Goal: Book appointment/travel/reservation

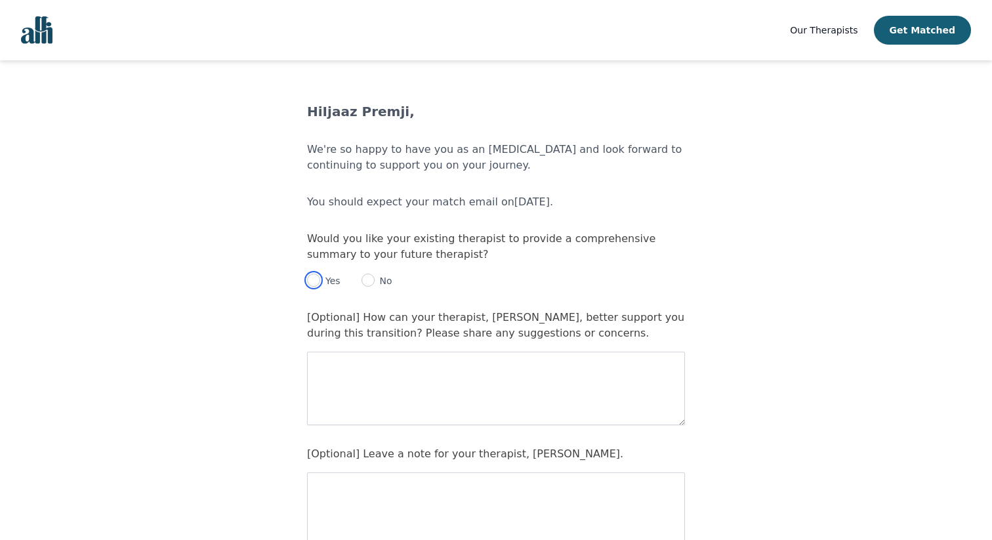
click at [313, 278] on input "radio" at bounding box center [313, 280] width 13 height 13
radio input "true"
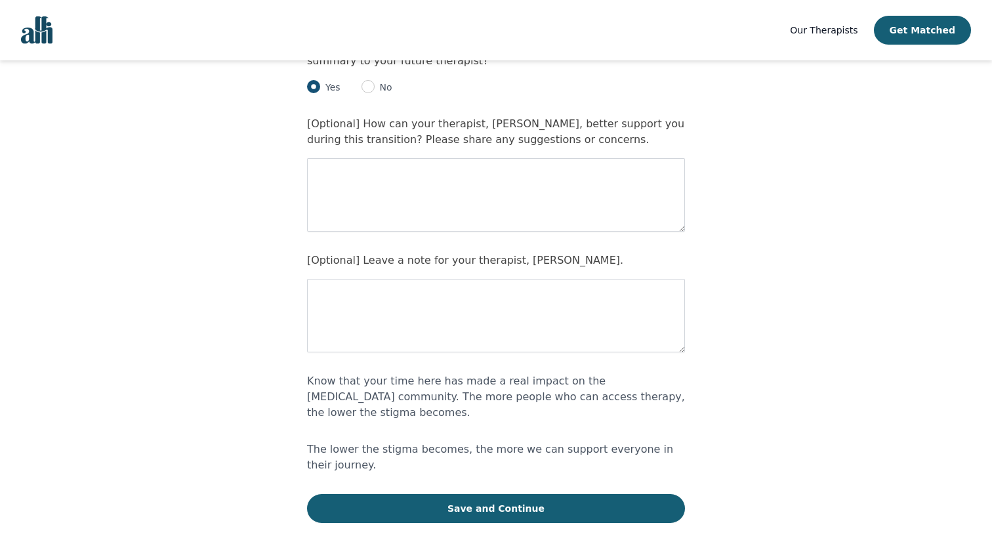
scroll to position [195, 0]
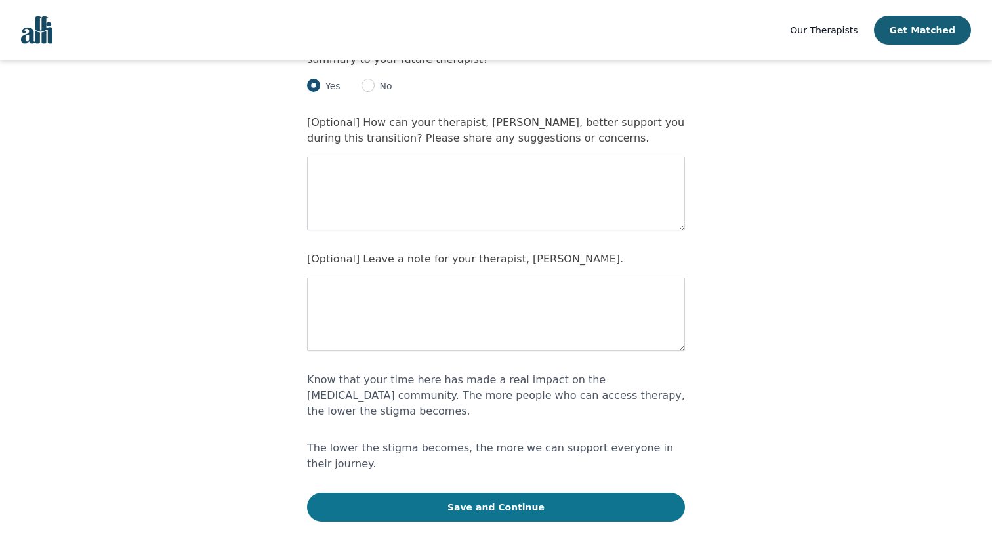
click at [462, 495] on button "Save and Continue" at bounding box center [496, 507] width 378 height 29
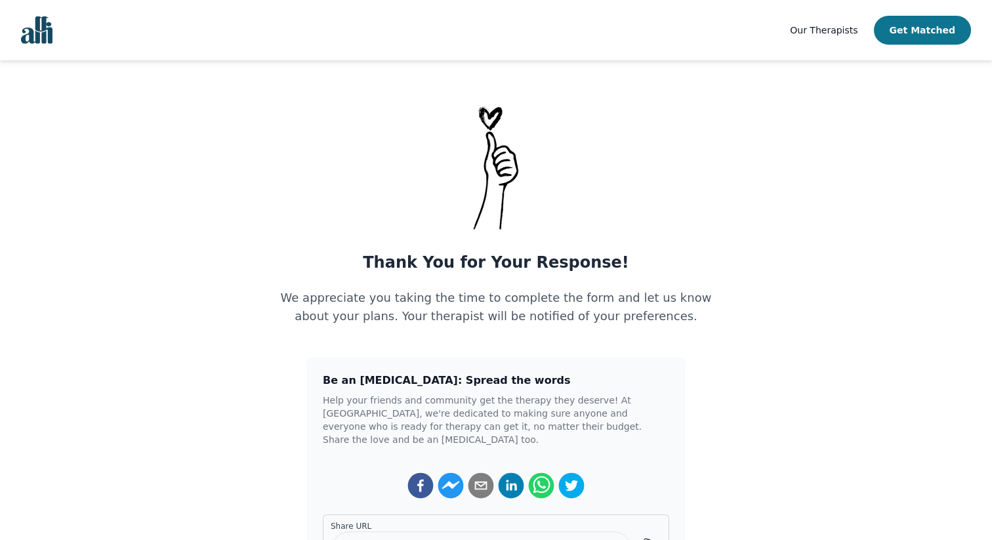
click at [916, 33] on button "Get Matched" at bounding box center [922, 30] width 97 height 29
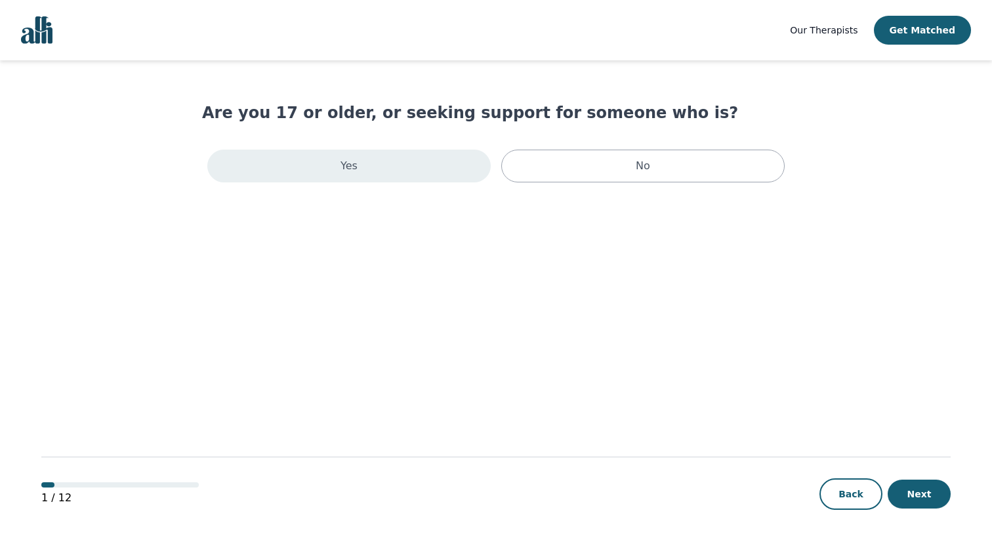
click at [394, 151] on div "Yes" at bounding box center [348, 166] width 283 height 33
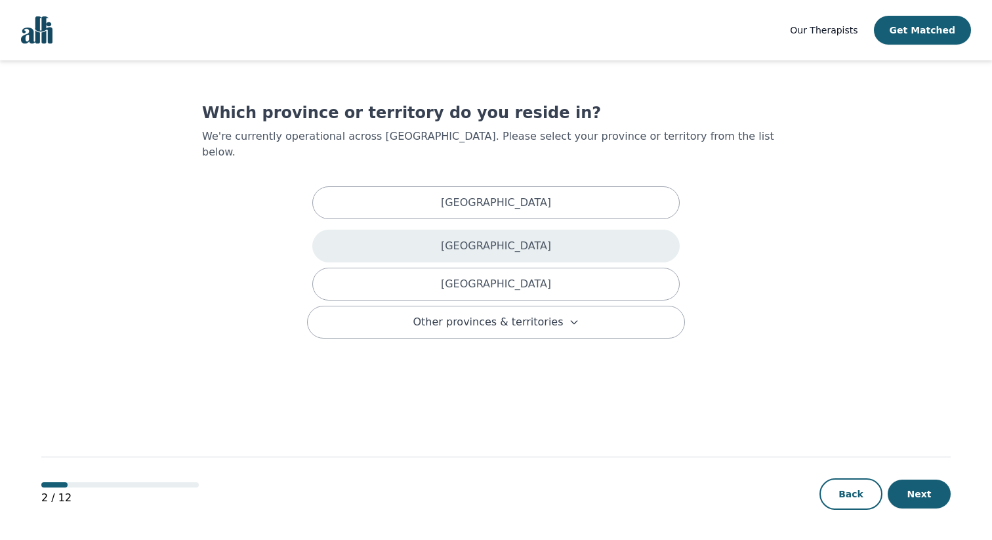
click at [414, 230] on div "[GEOGRAPHIC_DATA]" at bounding box center [495, 246] width 367 height 33
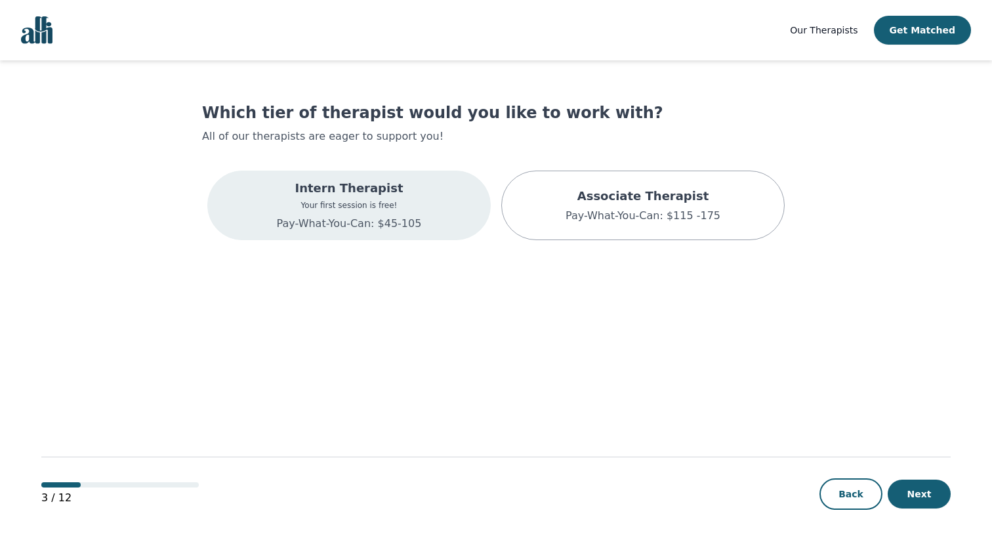
click at [402, 210] on p "Your first session is free!" at bounding box center [349, 205] width 145 height 10
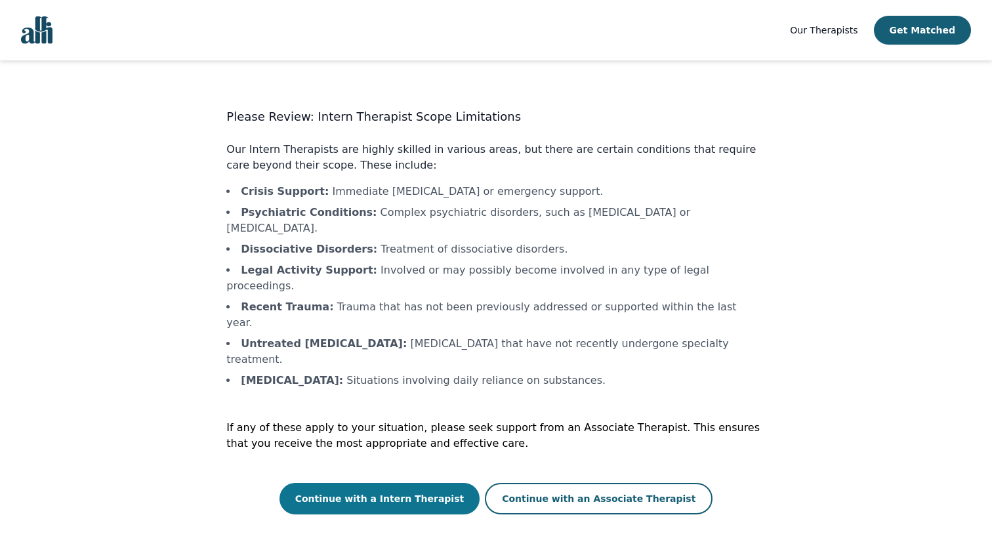
click at [431, 483] on button "Continue with a Intern Therapist" at bounding box center [380, 498] width 201 height 31
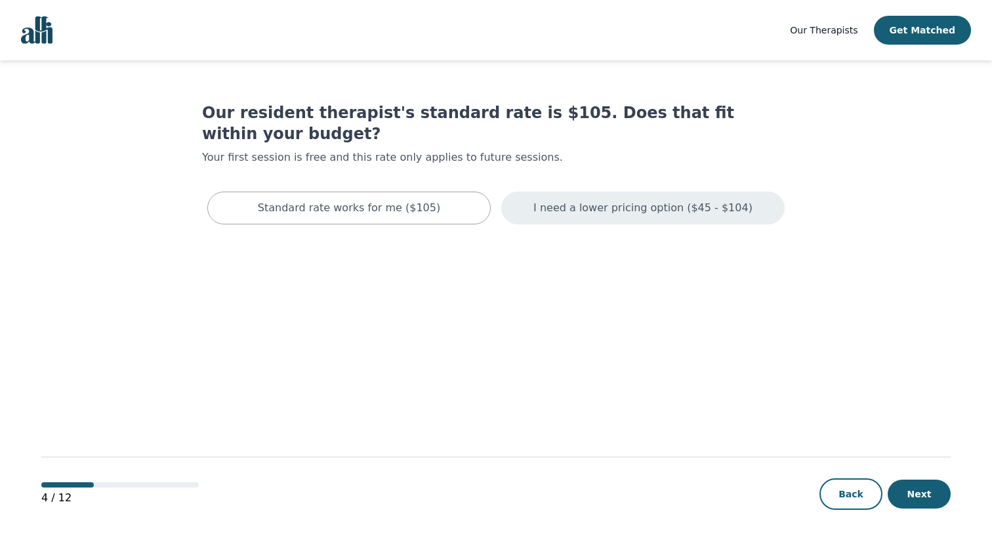
click at [556, 200] on p "I need a lower pricing option ($45 - $104)" at bounding box center [643, 208] width 219 height 16
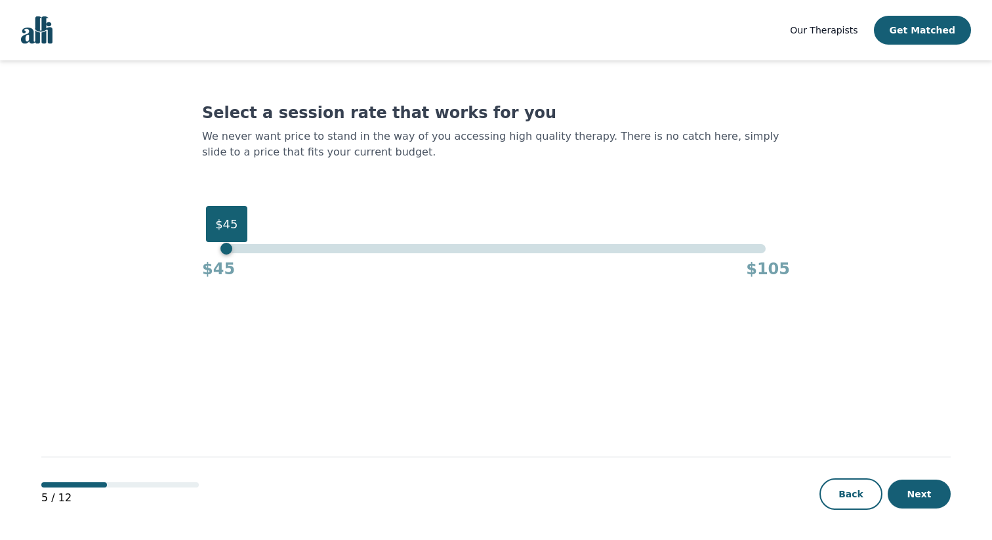
drag, startPoint x: 447, startPoint y: 248, endPoint x: 201, endPoint y: 248, distance: 246.1
click at [201, 248] on main "Select a session rate that works for you We never want price to stand in the wa…" at bounding box center [496, 300] width 910 height 481
click at [929, 503] on button "Next" at bounding box center [919, 494] width 63 height 29
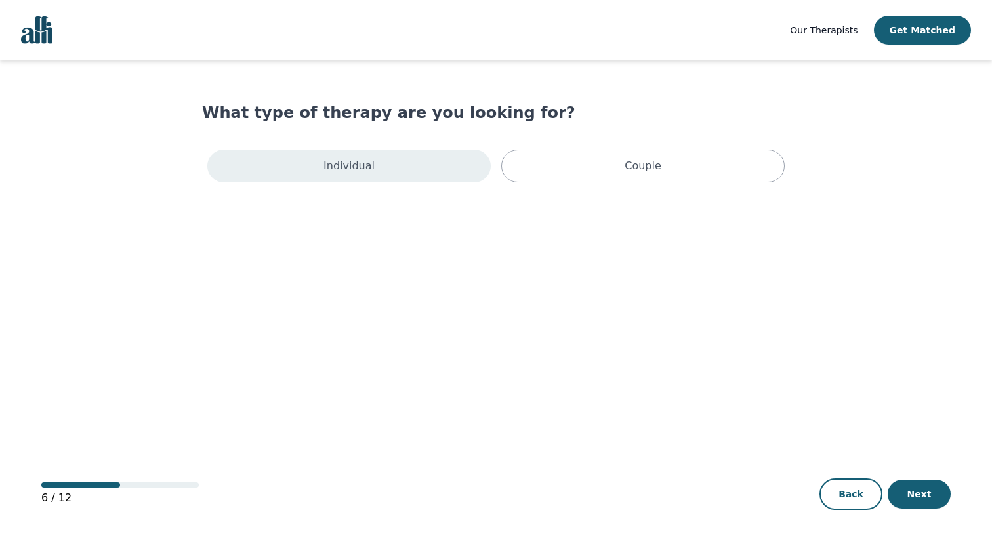
click at [424, 162] on div "Individual" at bounding box center [348, 166] width 283 height 33
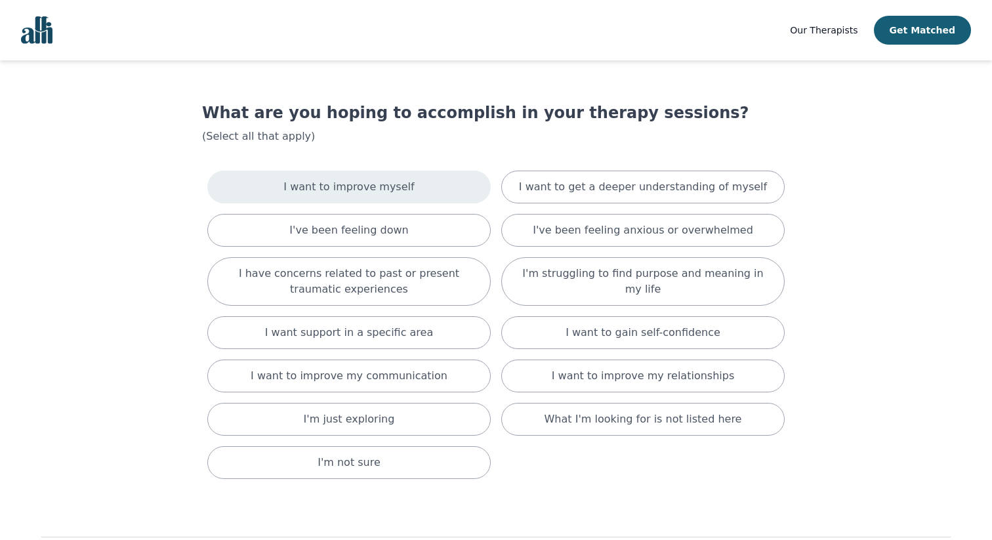
click at [436, 188] on div "I want to improve myself" at bounding box center [348, 187] width 283 height 33
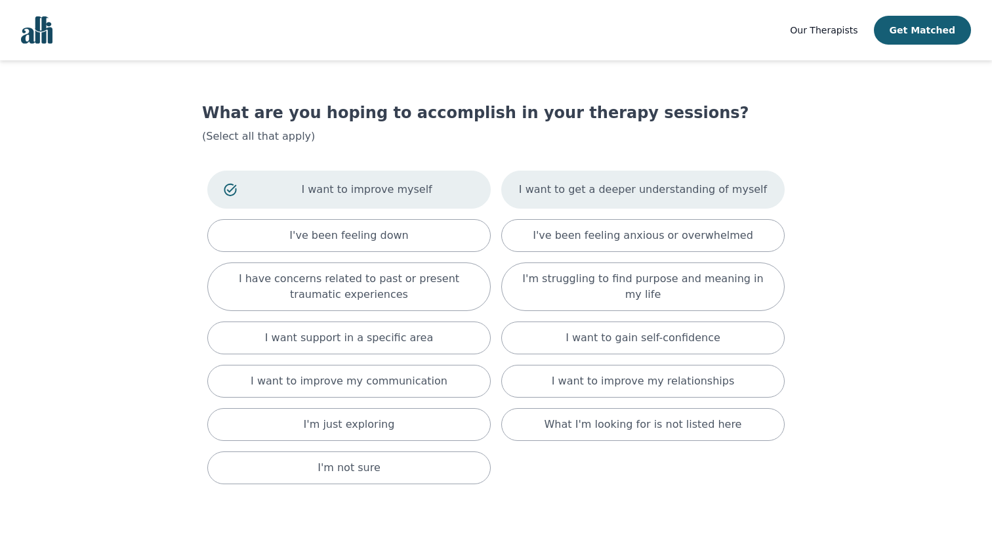
click at [571, 194] on p "I want to get a deeper understanding of myself" at bounding box center [643, 190] width 248 height 16
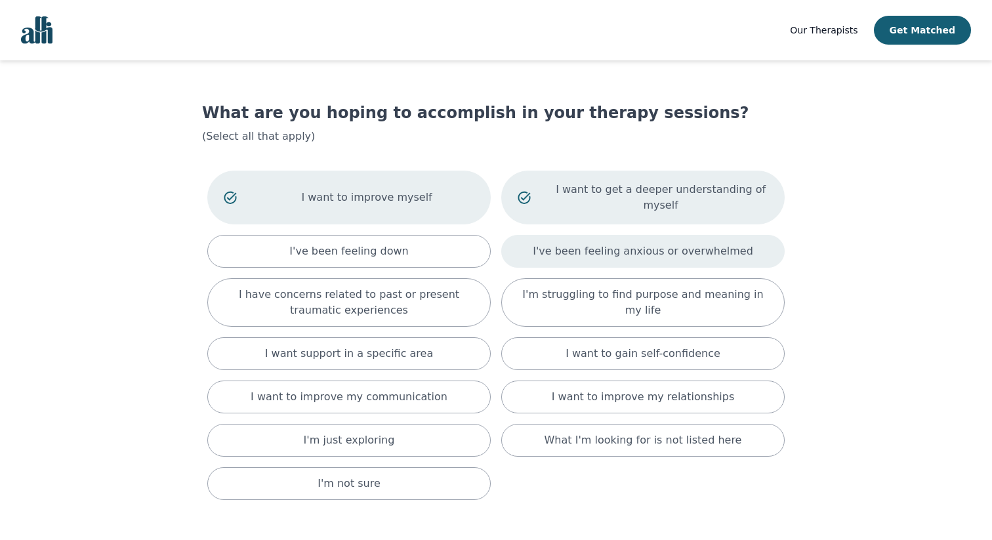
click at [572, 254] on p "I've been feeling anxious or overwhelmed" at bounding box center [643, 251] width 220 height 16
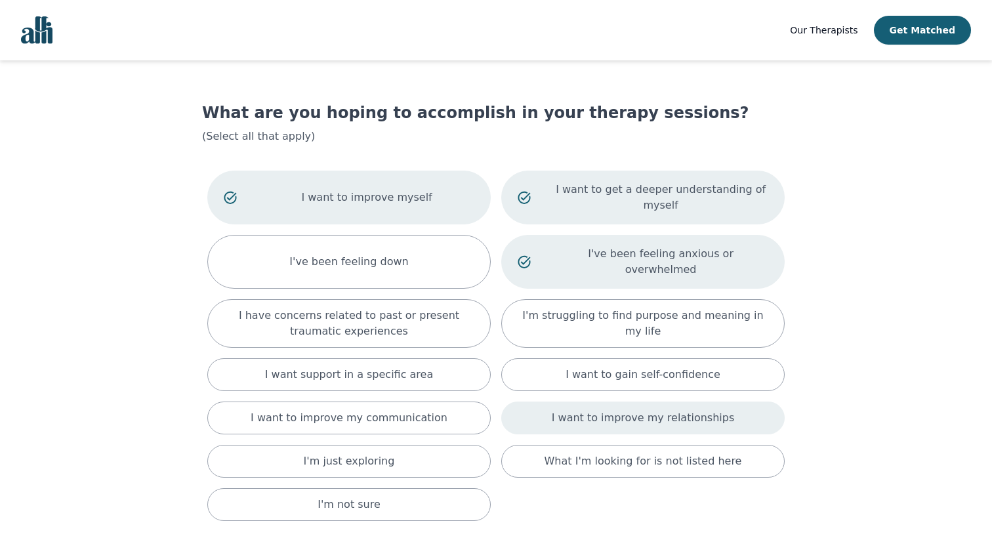
click at [566, 410] on p "I want to improve my relationships" at bounding box center [643, 418] width 182 height 16
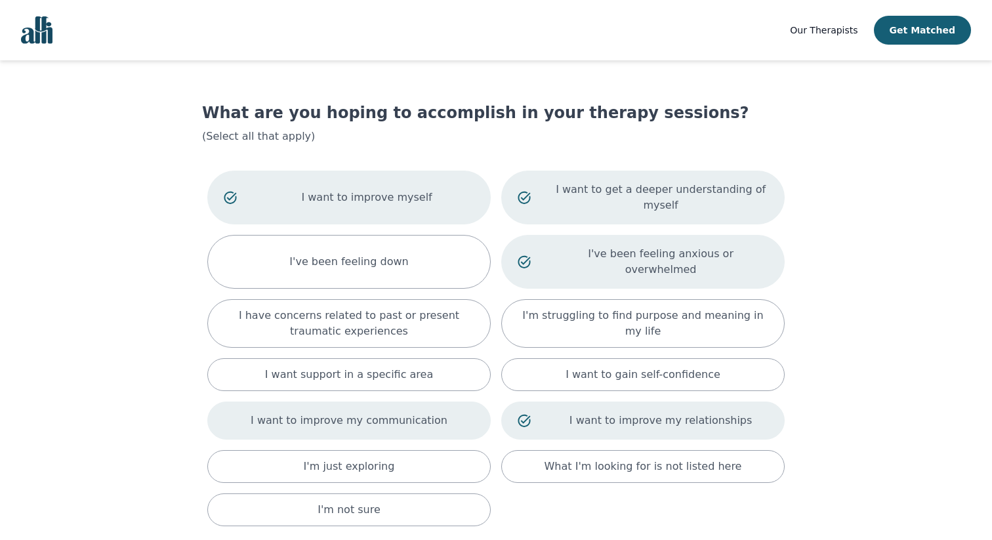
click at [401, 413] on p "I want to improve my communication" at bounding box center [349, 421] width 197 height 16
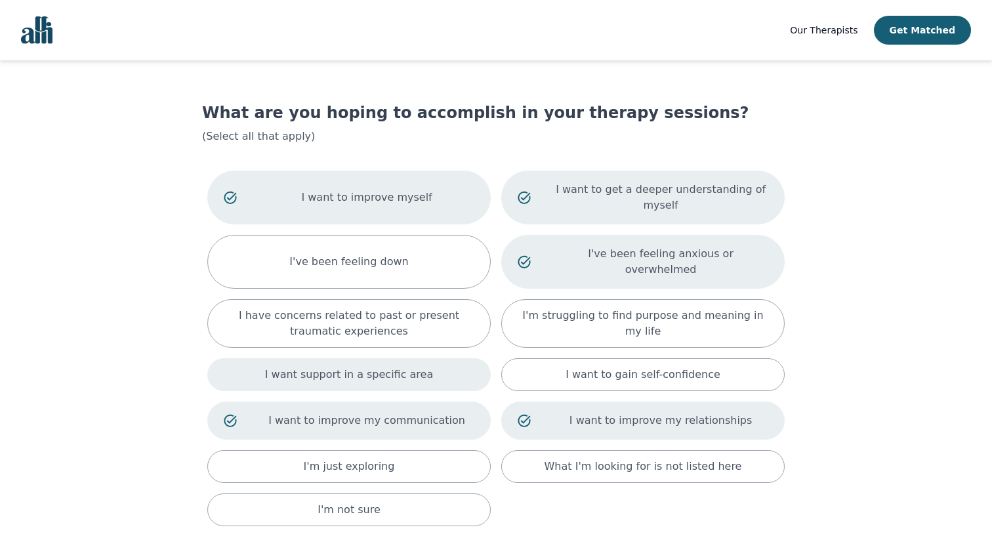
click at [417, 367] on p "I want support in a specific area" at bounding box center [349, 375] width 169 height 16
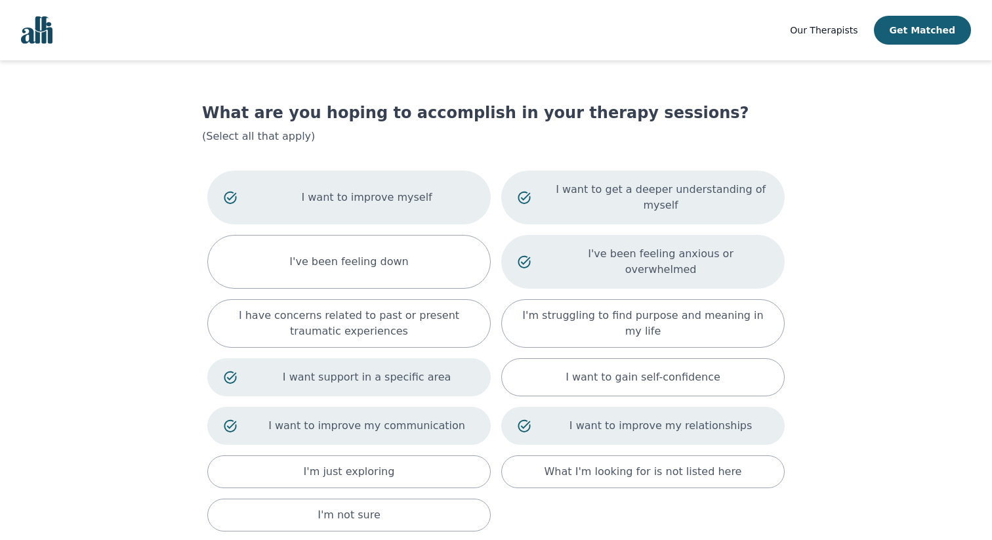
scroll to position [10, 0]
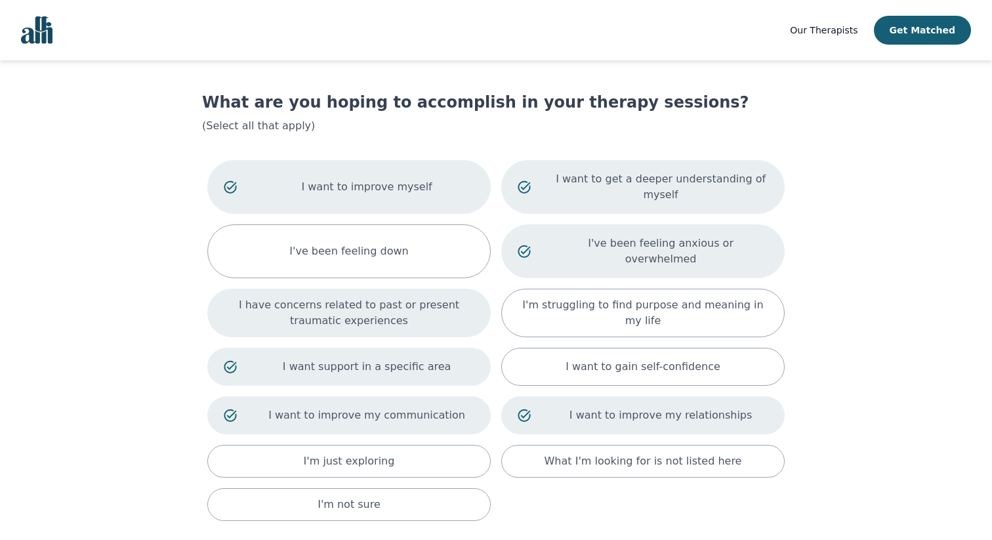
click at [416, 297] on p "I have concerns related to past or present traumatic experiences" at bounding box center [349, 312] width 251 height 31
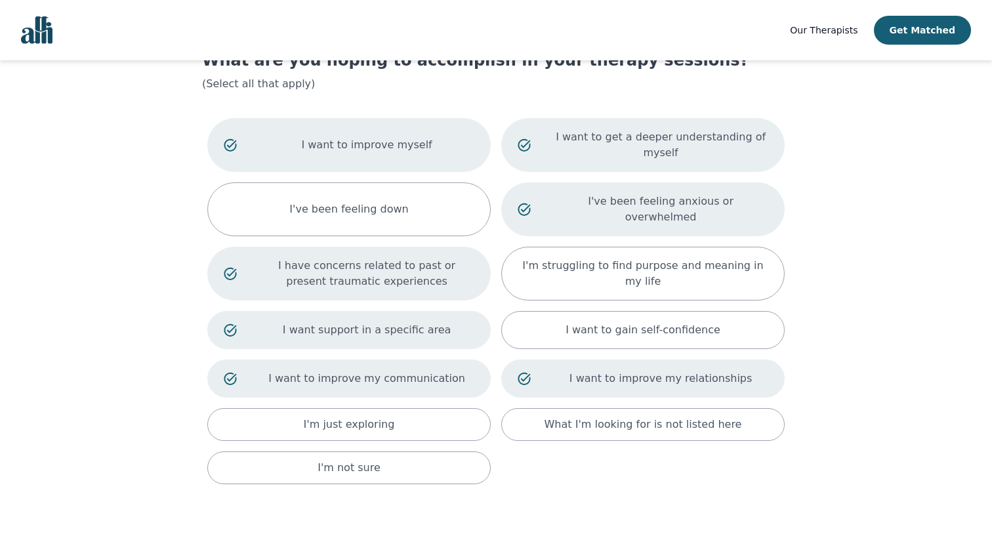
scroll to position [123, 0]
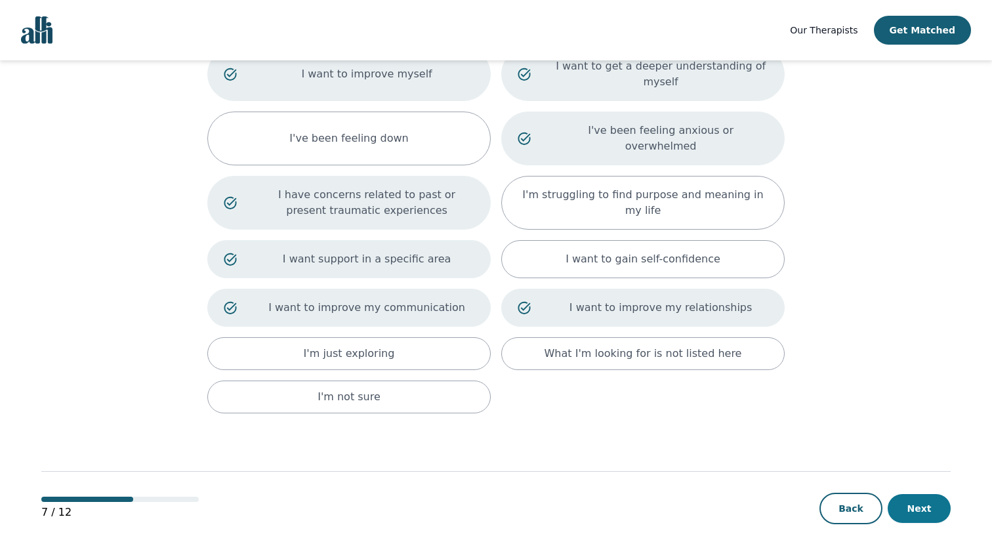
click at [903, 494] on button "Next" at bounding box center [919, 508] width 63 height 29
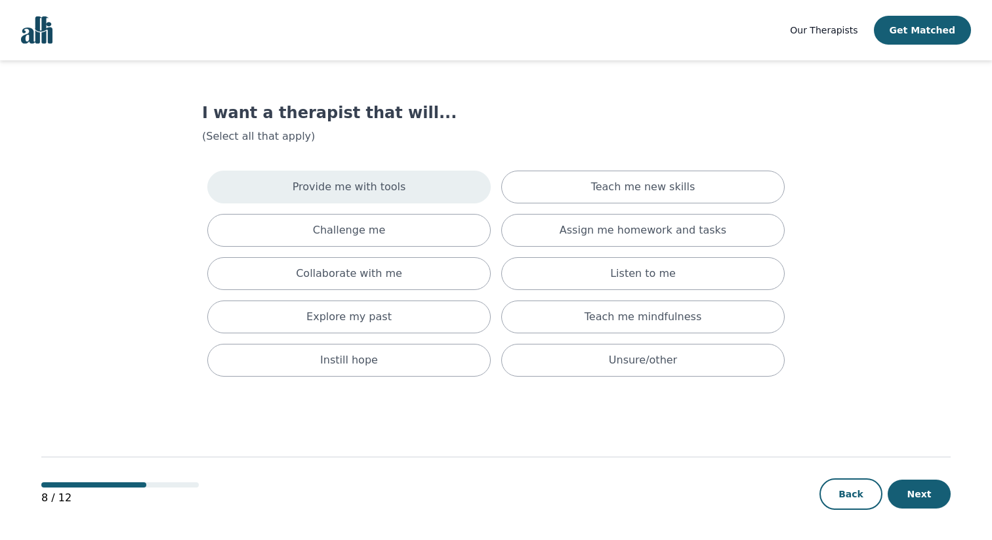
click at [417, 187] on div "Provide me with tools" at bounding box center [348, 187] width 283 height 33
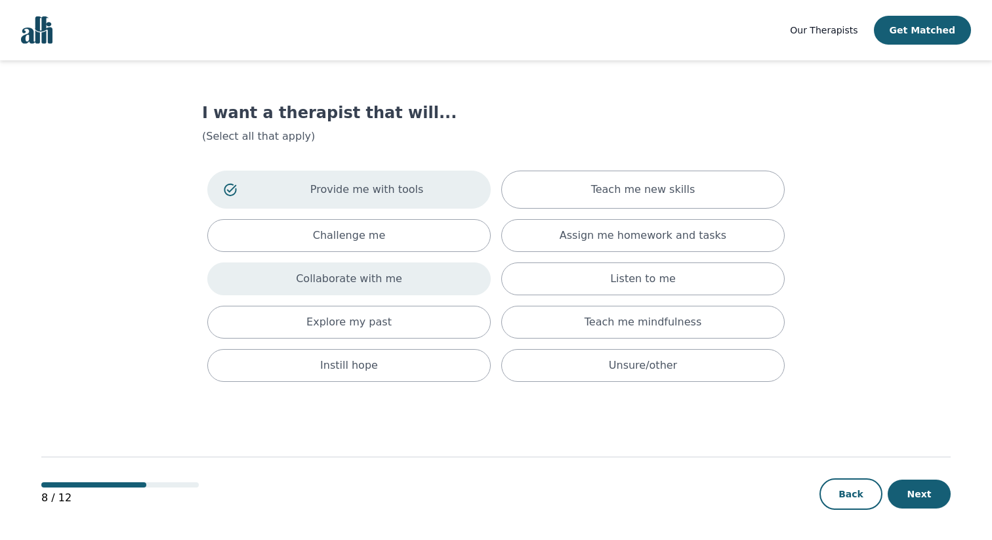
click at [398, 278] on div "Collaborate with me" at bounding box center [348, 278] width 283 height 33
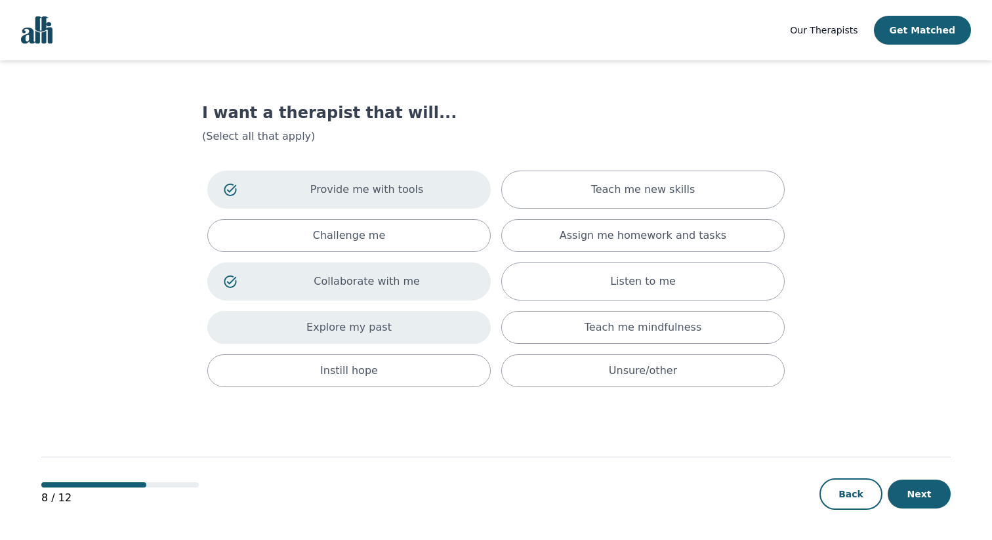
click at [395, 331] on div "Explore my past" at bounding box center [348, 327] width 283 height 33
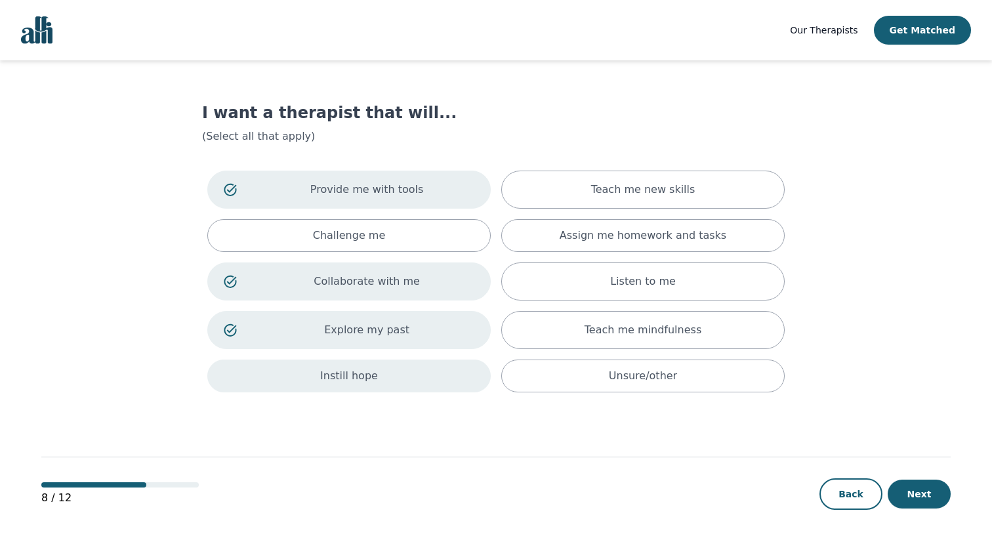
click at [389, 374] on div "Instill hope" at bounding box center [348, 376] width 283 height 33
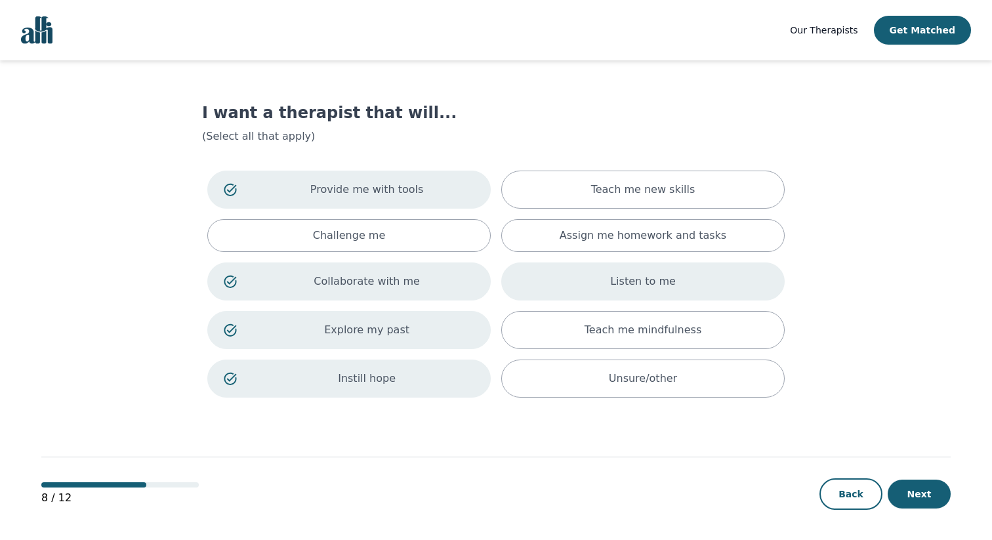
click at [653, 286] on p "Listen to me" at bounding box center [643, 282] width 66 height 16
click at [915, 484] on button "Next" at bounding box center [919, 494] width 63 height 29
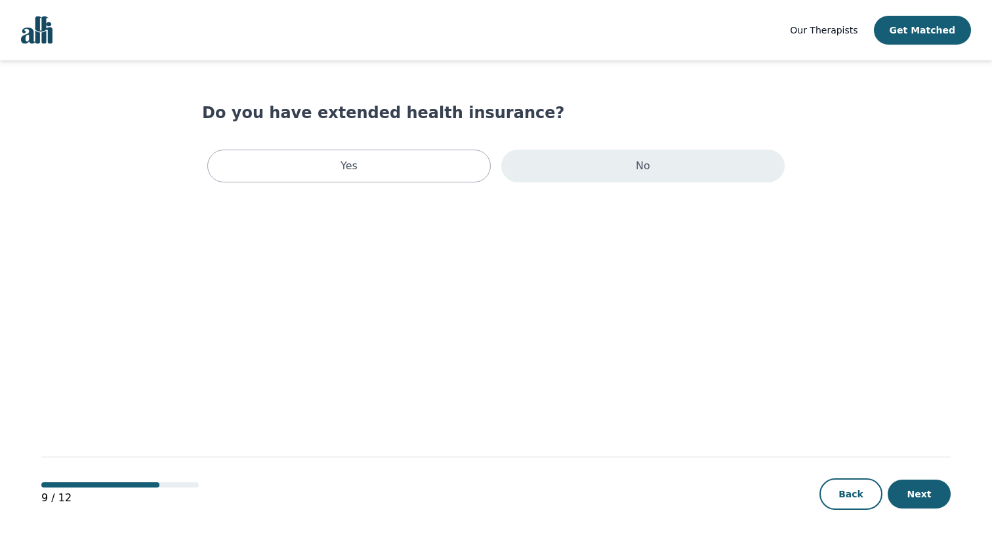
click at [576, 181] on div "No" at bounding box center [642, 166] width 283 height 33
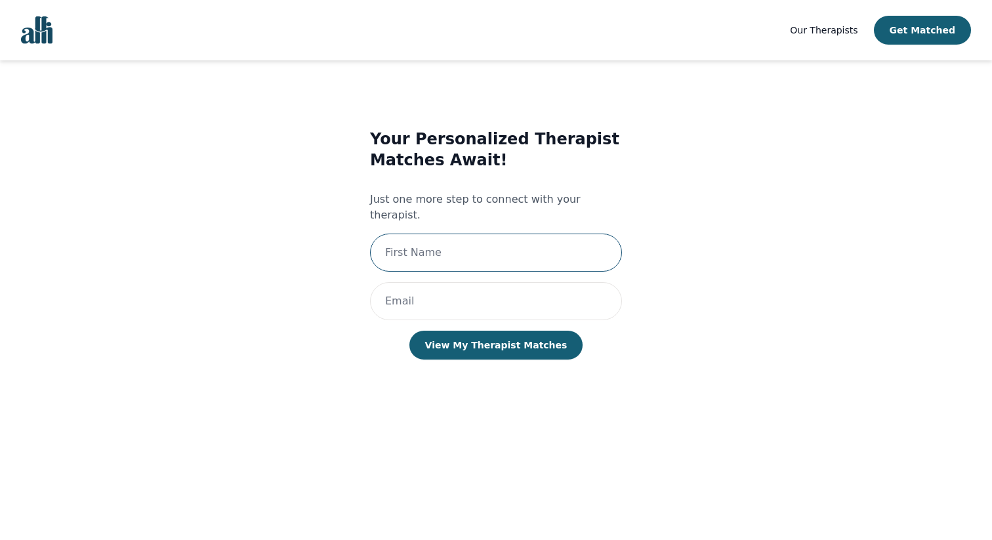
click at [537, 234] on input "text" at bounding box center [496, 253] width 252 height 38
click at [503, 238] on input "Kieran" at bounding box center [496, 253] width 252 height 38
type input "K"
click at [479, 234] on input "text" at bounding box center [496, 253] width 252 height 38
type input "Ijaaz"
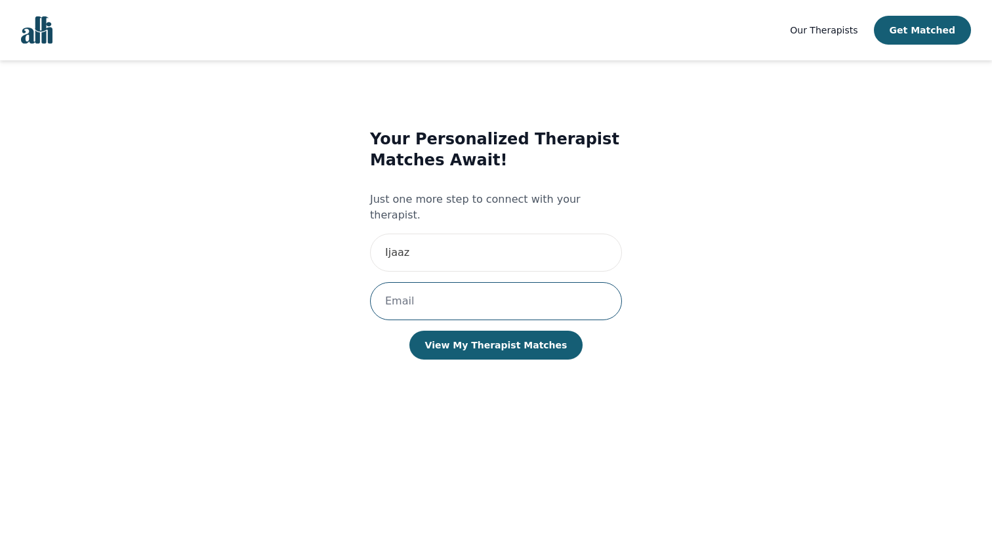
click at [473, 289] on input "email" at bounding box center [496, 301] width 252 height 38
type input "[EMAIL_ADDRESS][DOMAIN_NAME]"
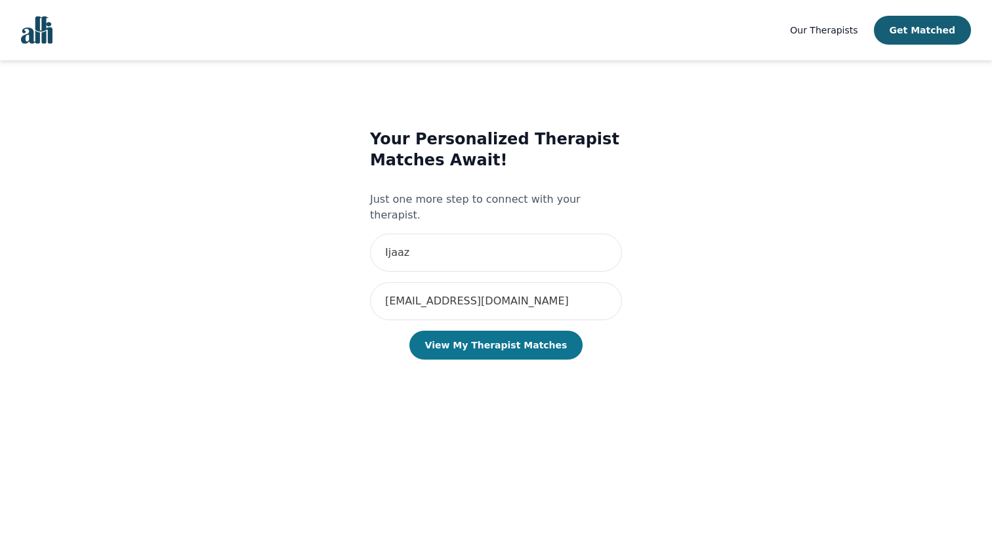
click at [482, 339] on button "View My Therapist Matches" at bounding box center [496, 345] width 174 height 29
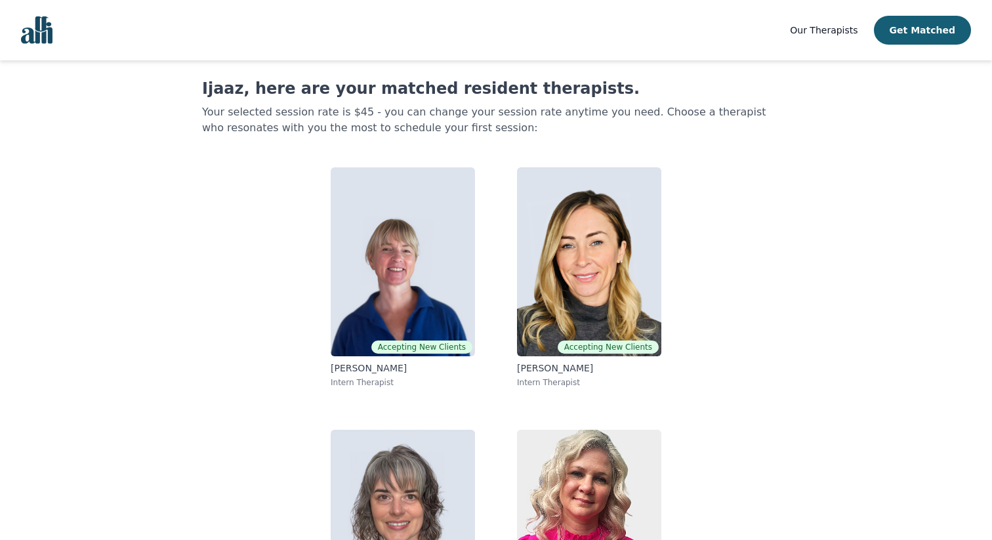
scroll to position [9, 0]
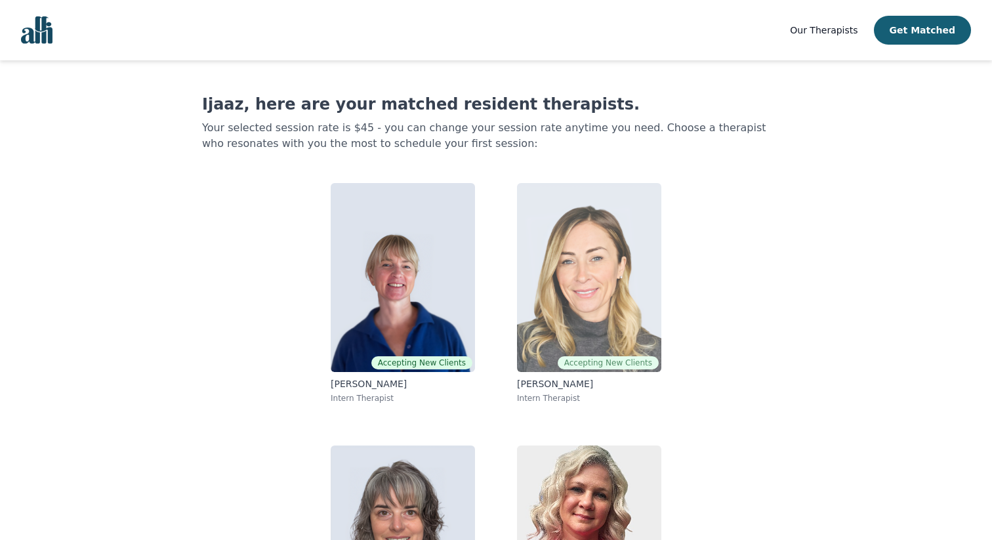
click at [591, 288] on img at bounding box center [589, 277] width 144 height 189
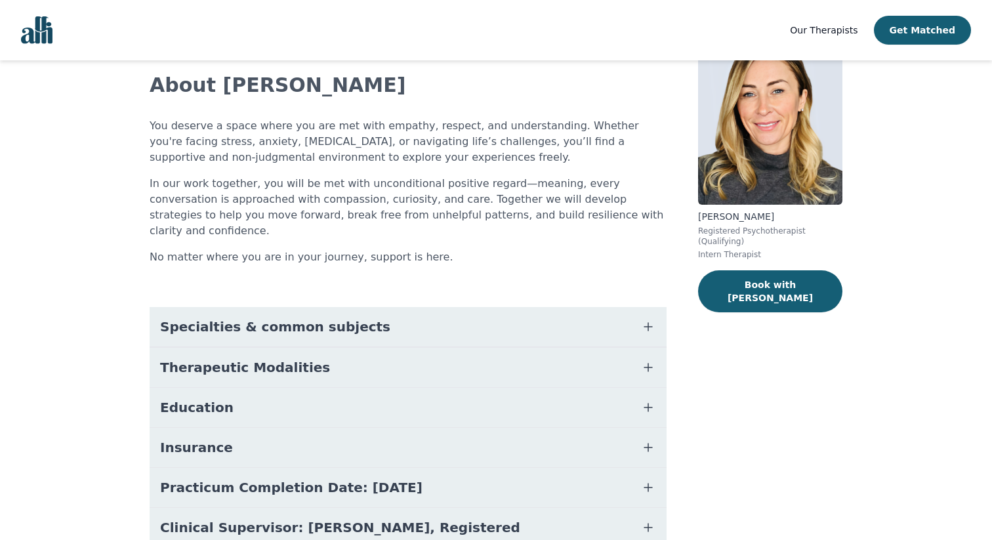
scroll to position [80, 0]
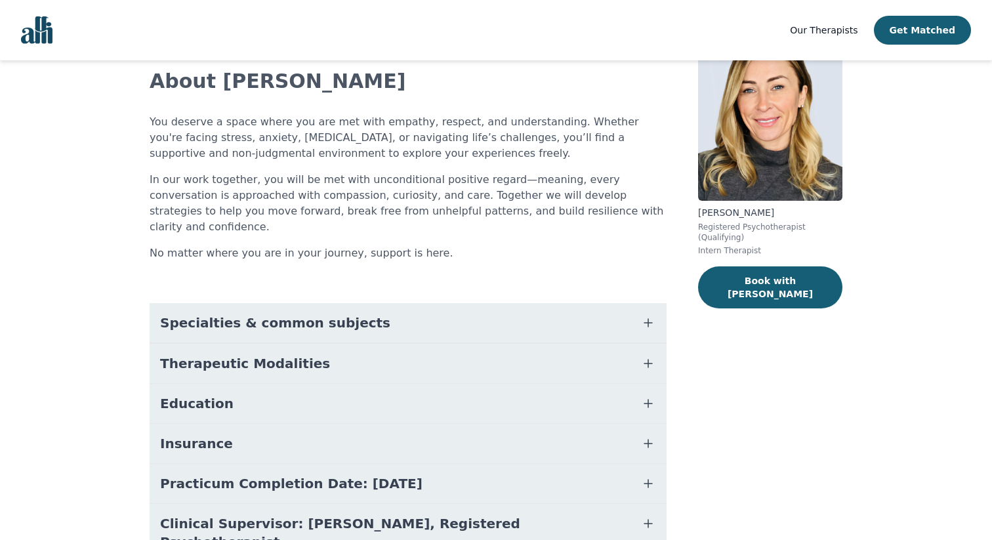
click at [633, 344] on button "Therapeutic Modalities" at bounding box center [408, 363] width 517 height 39
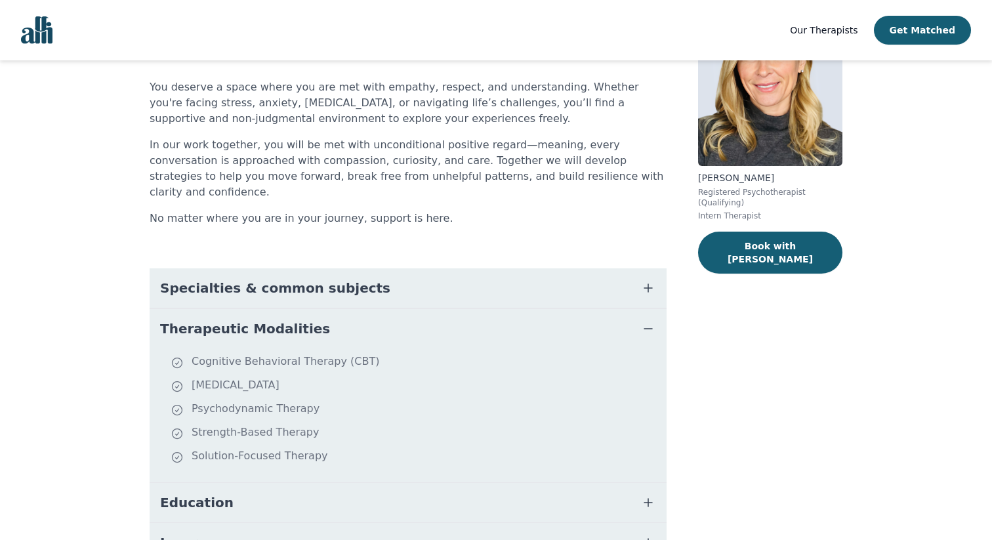
scroll to position [121, 0]
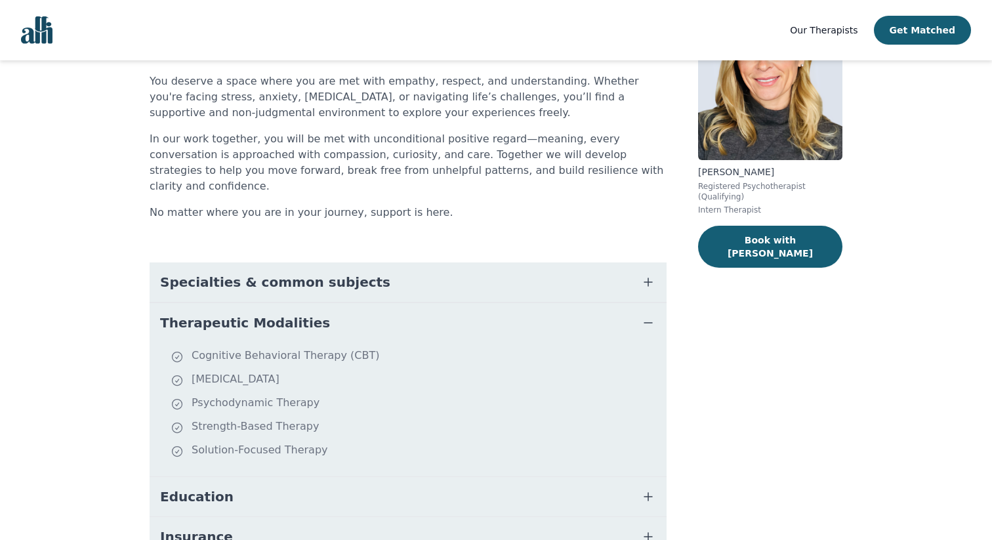
click at [647, 315] on icon "button" at bounding box center [648, 323] width 16 height 16
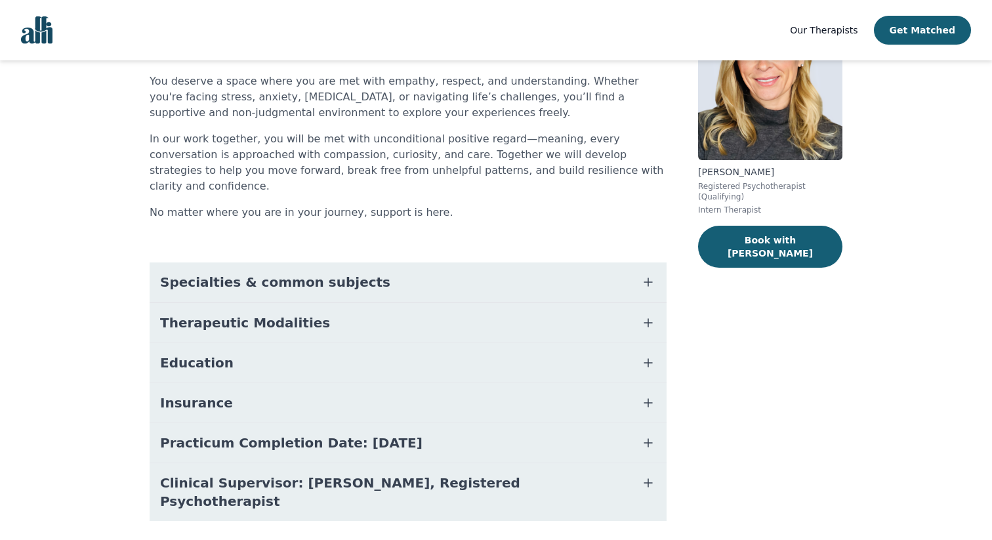
click at [641, 245] on div "About [PERSON_NAME] You deserve a space where you are met with empathy, respect…" at bounding box center [408, 274] width 517 height 555
click at [641, 274] on icon "button" at bounding box center [648, 282] width 16 height 16
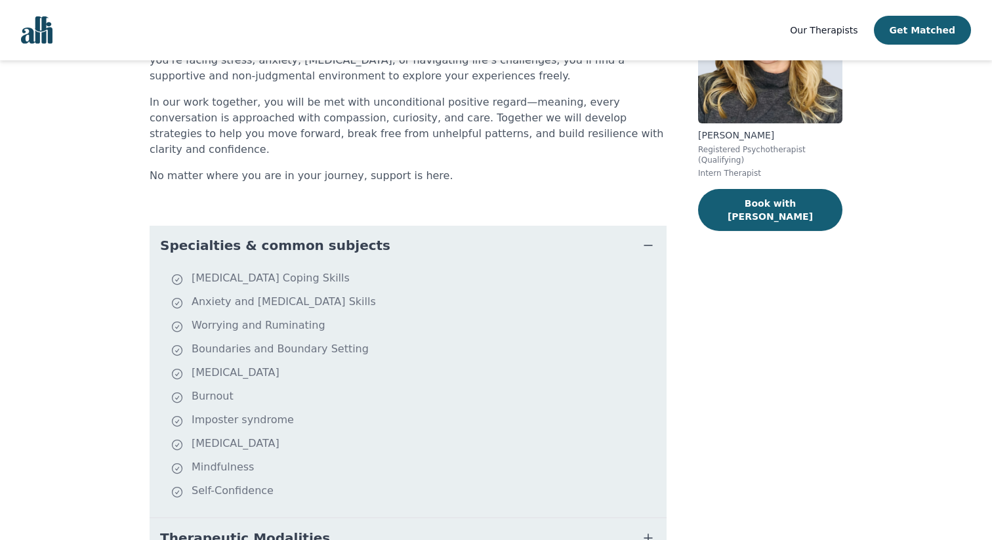
scroll to position [170, 0]
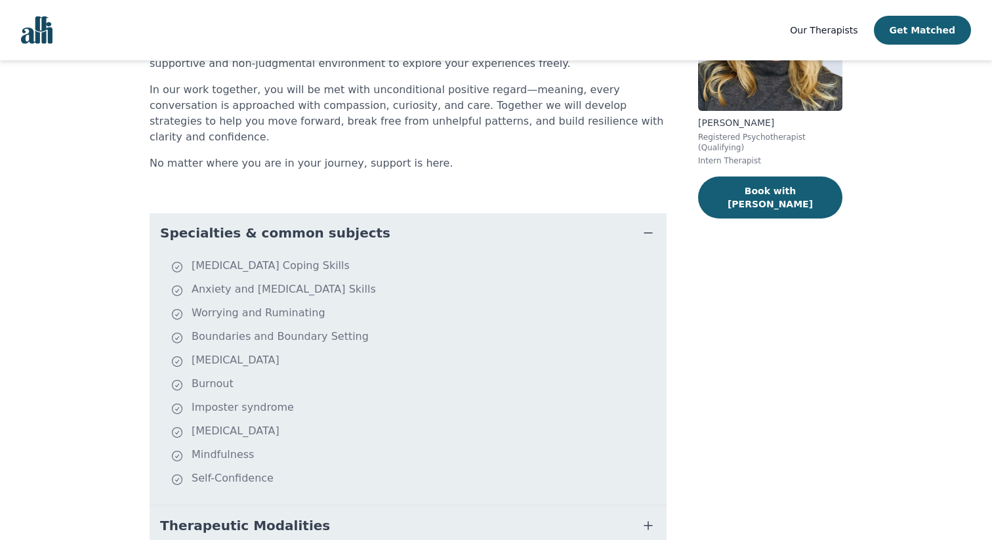
click at [646, 225] on icon "button" at bounding box center [648, 233] width 16 height 16
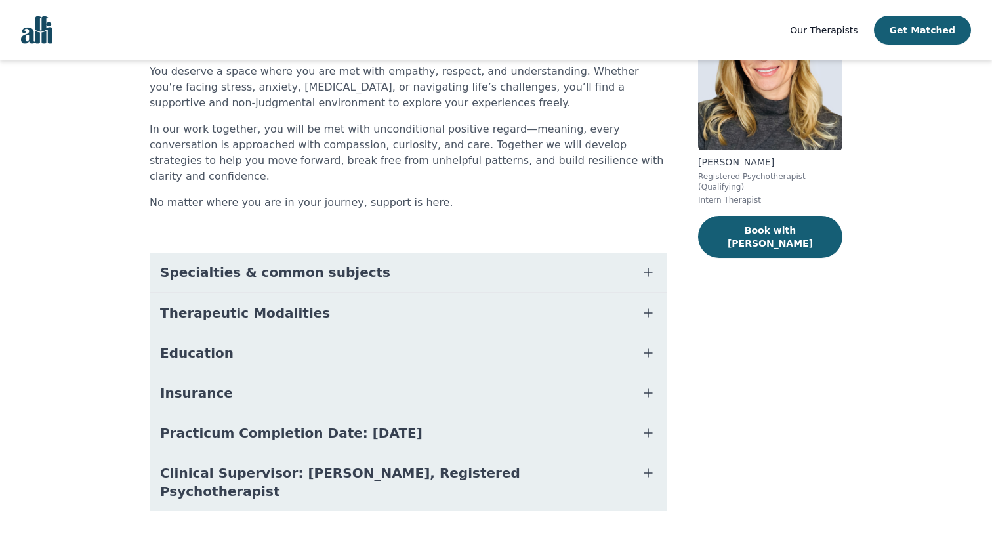
click at [621, 333] on button "Education" at bounding box center [408, 352] width 517 height 39
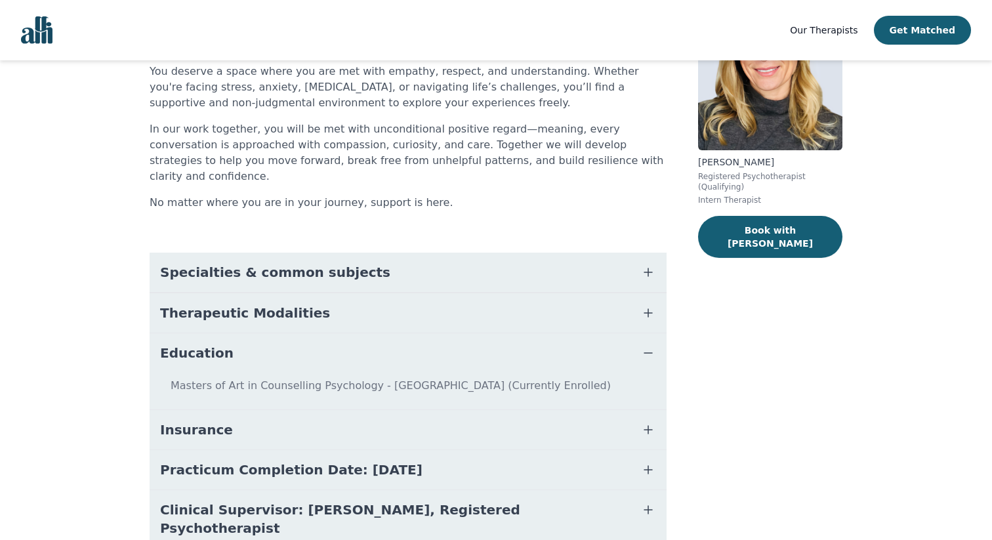
click at [621, 333] on button "Education" at bounding box center [408, 352] width 517 height 39
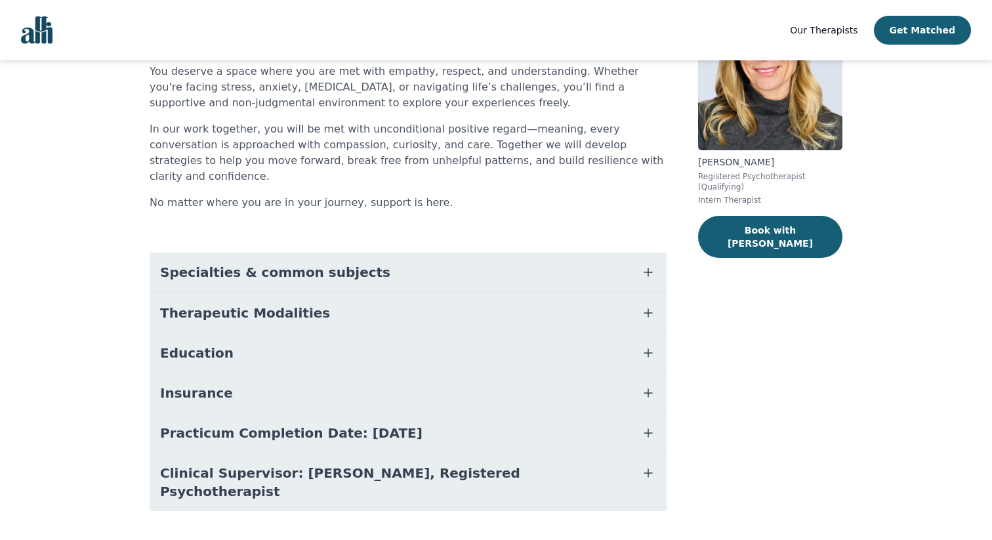
click at [606, 375] on button "Insurance" at bounding box center [408, 392] width 517 height 39
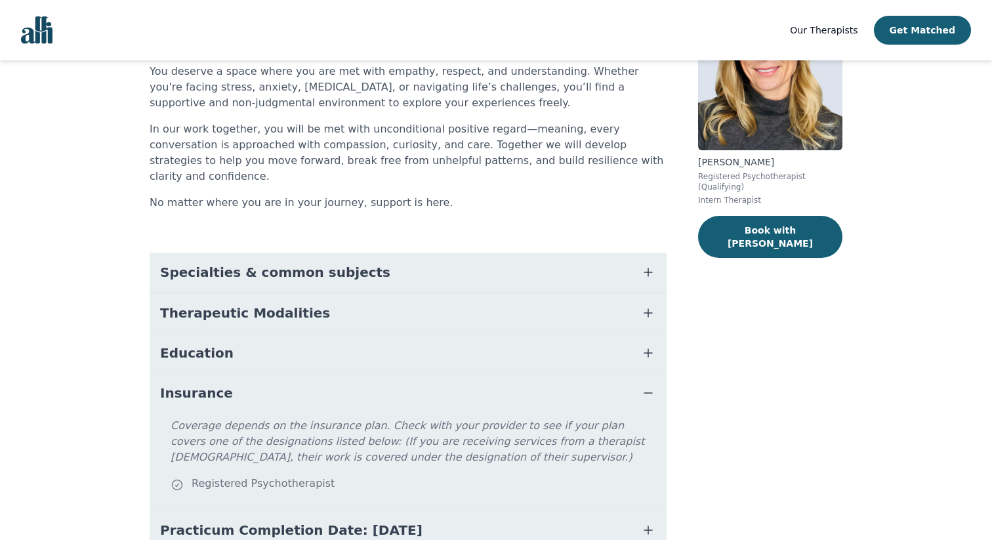
click at [609, 381] on button "Insurance" at bounding box center [408, 392] width 517 height 39
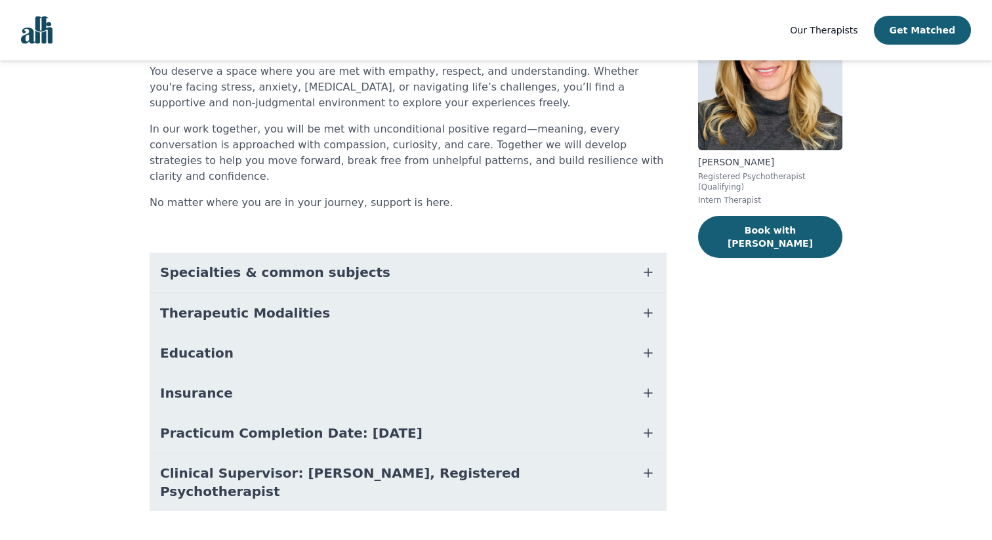
click at [604, 413] on button "Practicum Completion Date: [DATE]" at bounding box center [408, 432] width 517 height 39
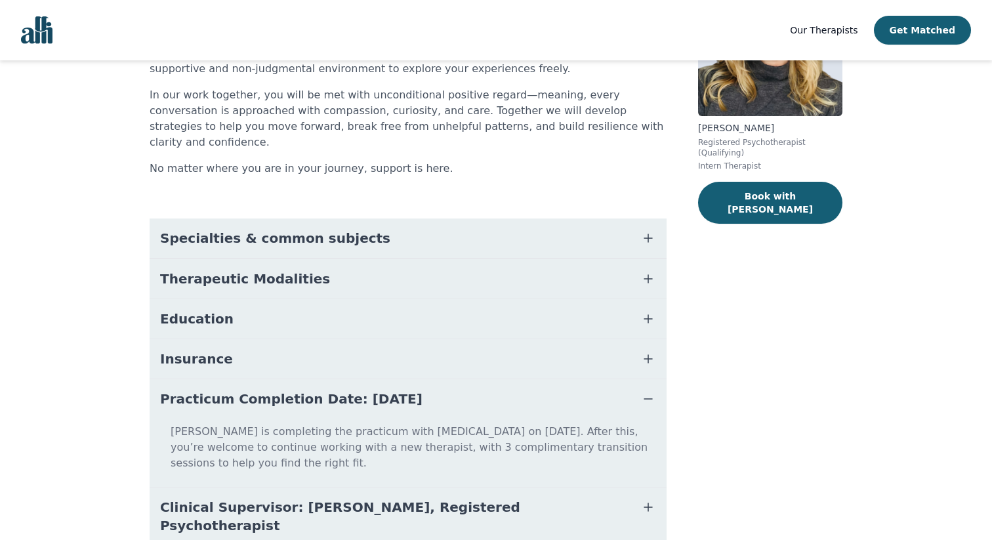
scroll to position [183, 0]
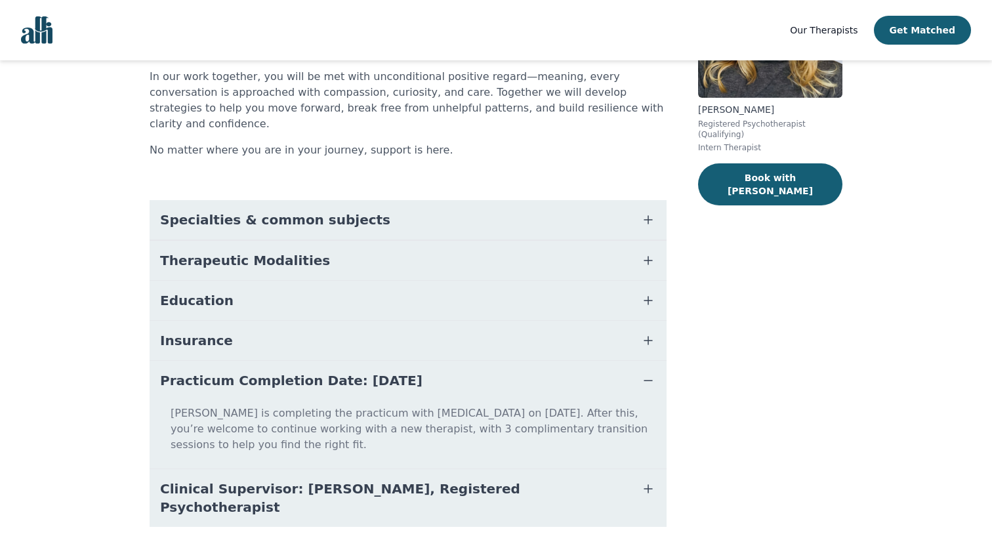
click at [607, 362] on button "Practicum Completion Date: [DATE]" at bounding box center [408, 380] width 517 height 39
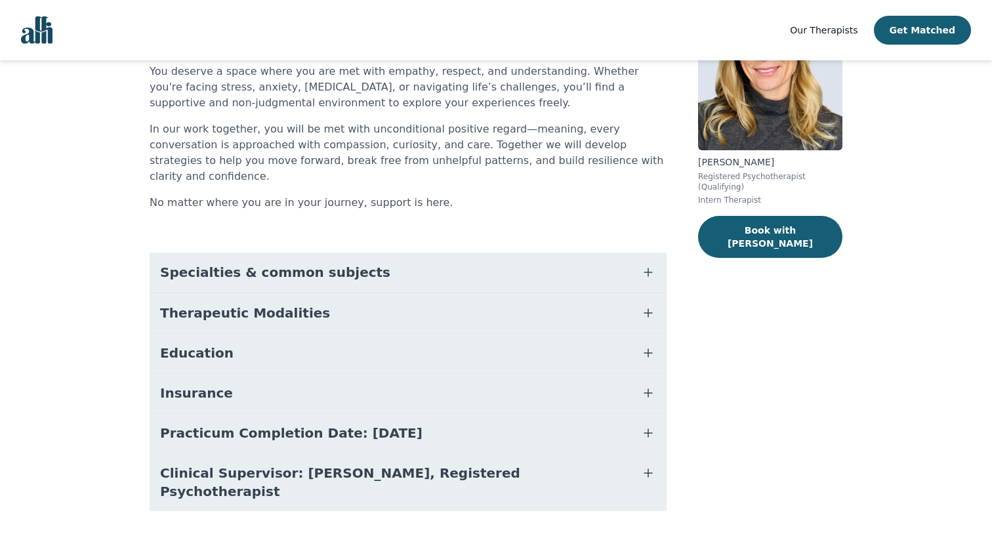
click at [595, 456] on button "Clinical Supervisor: [PERSON_NAME], Registered Psychotherapist" at bounding box center [408, 482] width 517 height 58
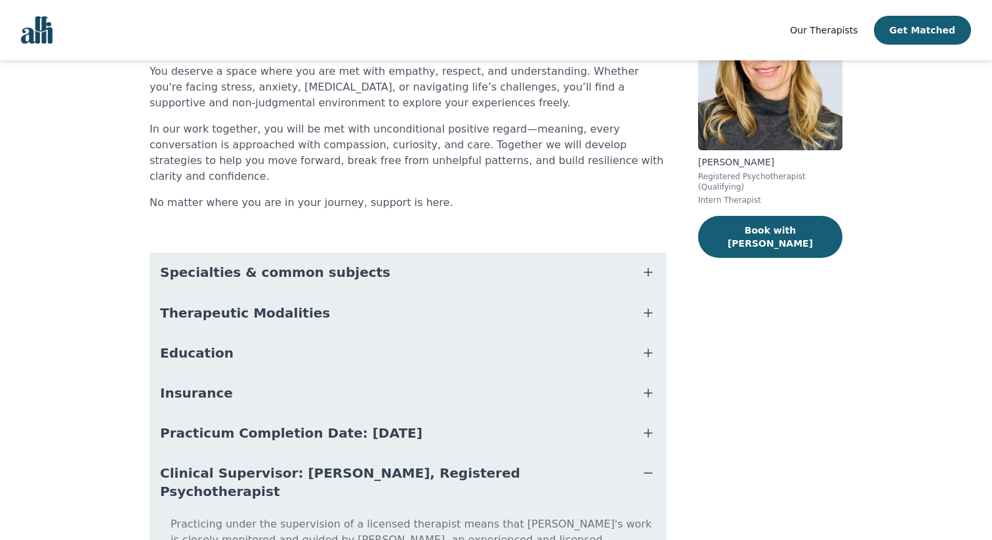
click at [595, 456] on button "Clinical Supervisor: [PERSON_NAME], Registered Psychotherapist" at bounding box center [408, 482] width 517 height 58
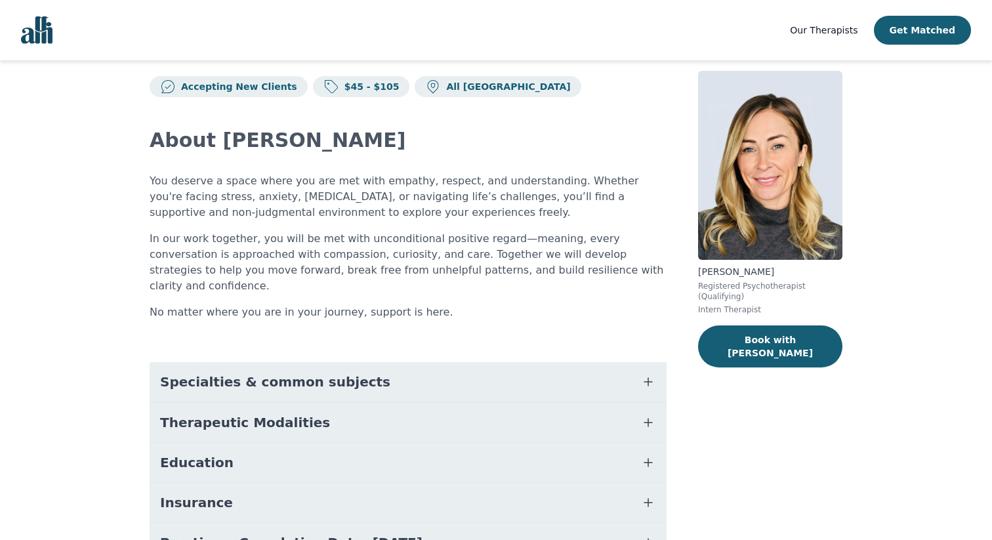
scroll to position [11, 0]
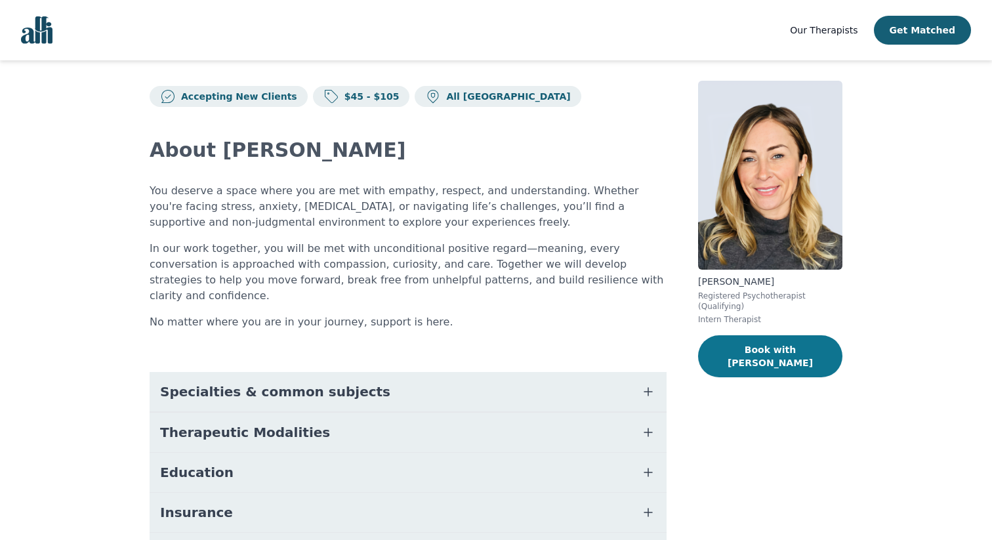
click at [734, 344] on button "Book with [PERSON_NAME]" at bounding box center [770, 356] width 144 height 42
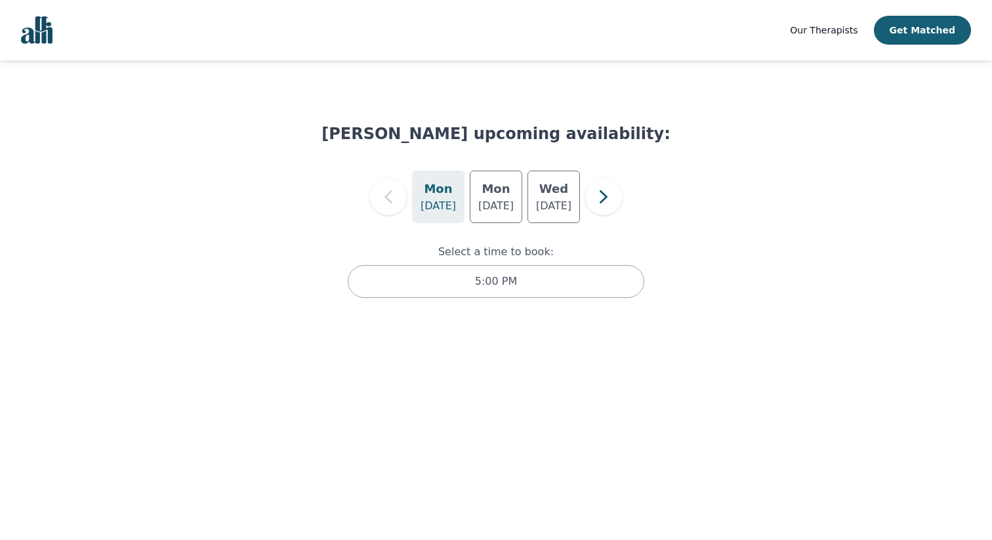
click at [439, 194] on h5 "Mon" at bounding box center [438, 189] width 28 height 18
click at [483, 203] on p "[DATE]" at bounding box center [495, 206] width 35 height 16
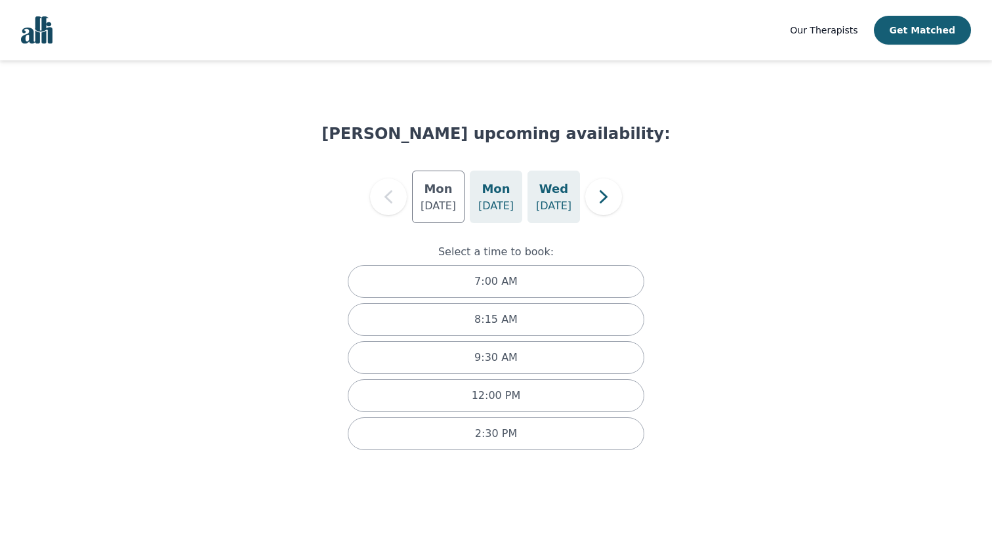
click at [550, 209] on p "[DATE]" at bounding box center [553, 206] width 35 height 16
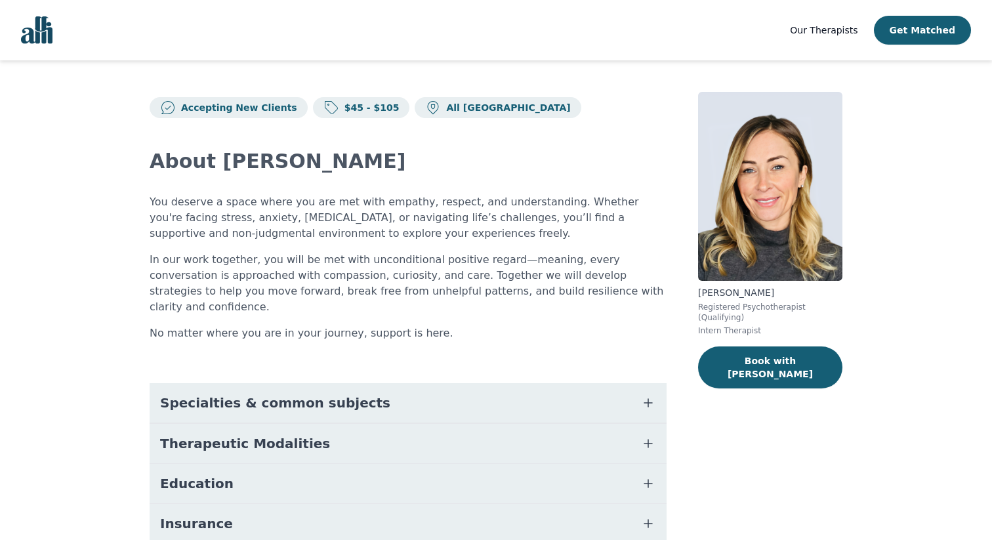
scroll to position [9, 0]
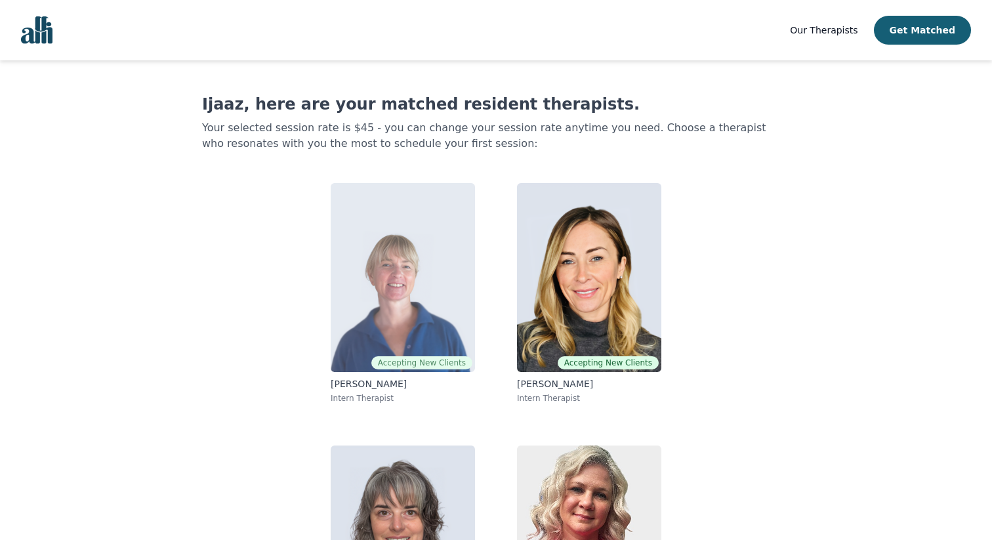
click at [377, 297] on img at bounding box center [403, 277] width 144 height 189
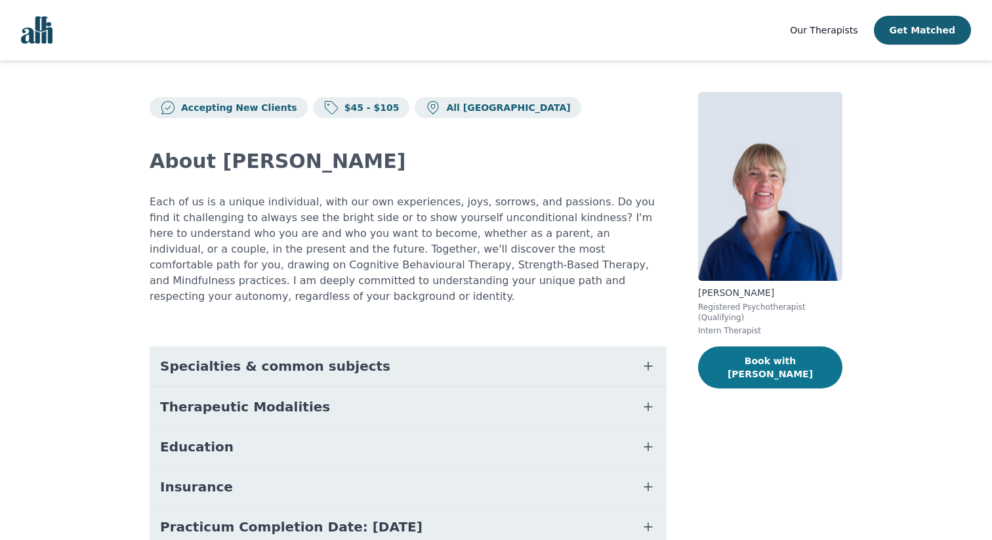
click at [719, 357] on button "Book with [PERSON_NAME]" at bounding box center [770, 367] width 144 height 42
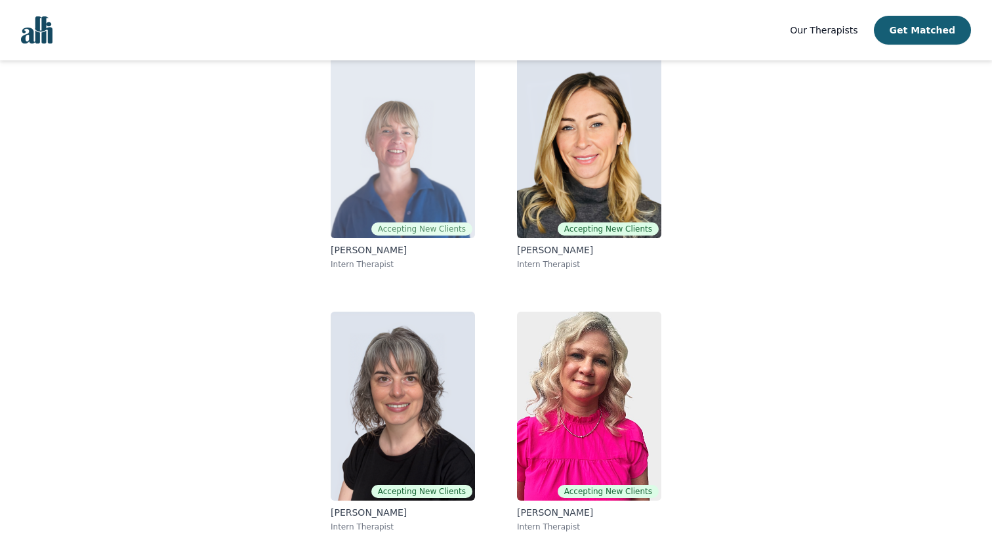
scroll to position [145, 0]
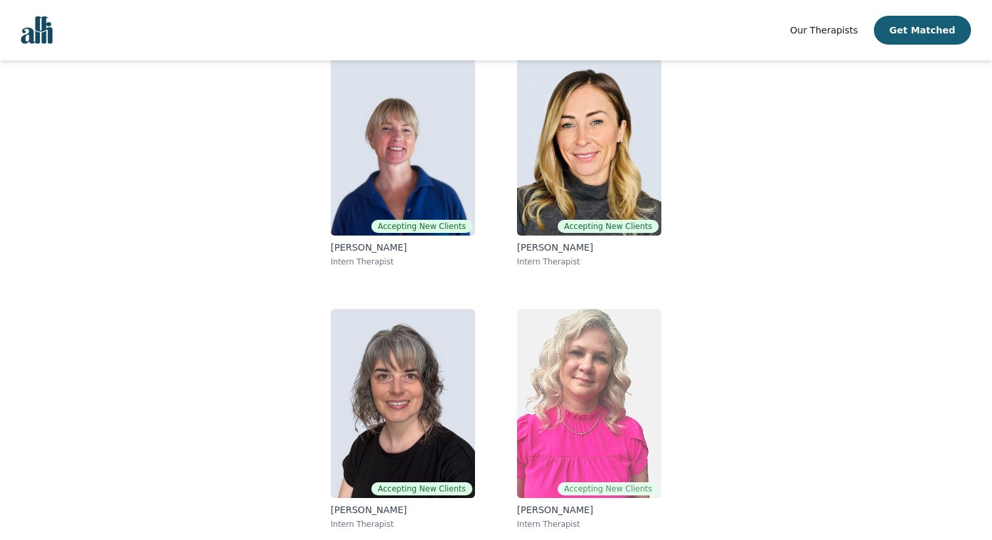
click at [564, 376] on img at bounding box center [589, 403] width 144 height 189
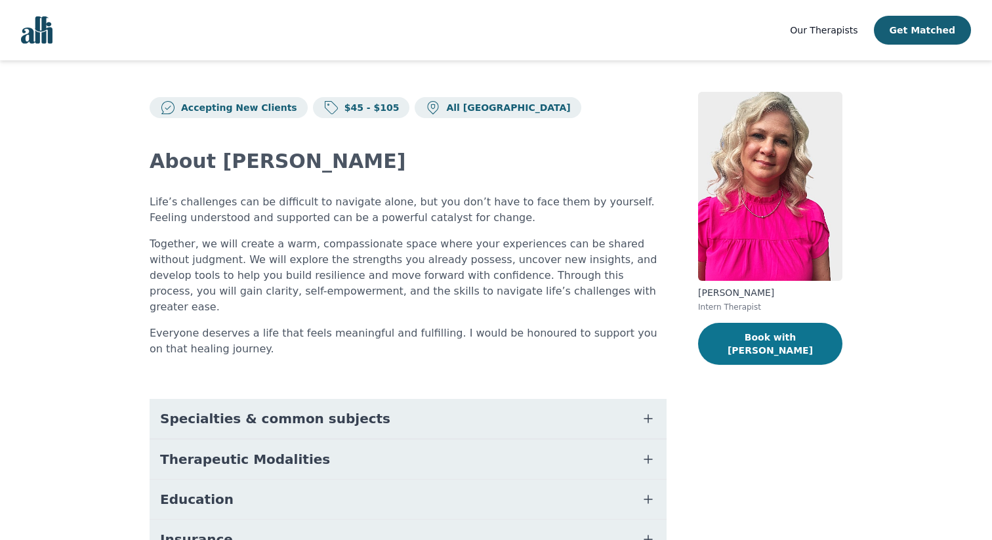
click at [754, 341] on button "Book with [PERSON_NAME]" at bounding box center [770, 344] width 144 height 42
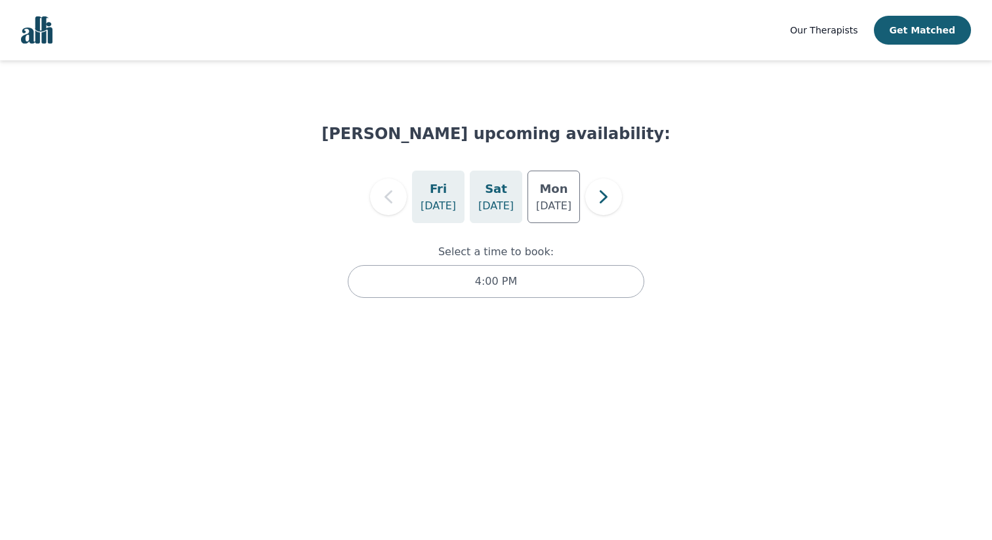
click at [494, 196] on h5 "Sat" at bounding box center [496, 189] width 22 height 18
click at [446, 197] on div "[DATE]" at bounding box center [438, 197] width 52 height 52
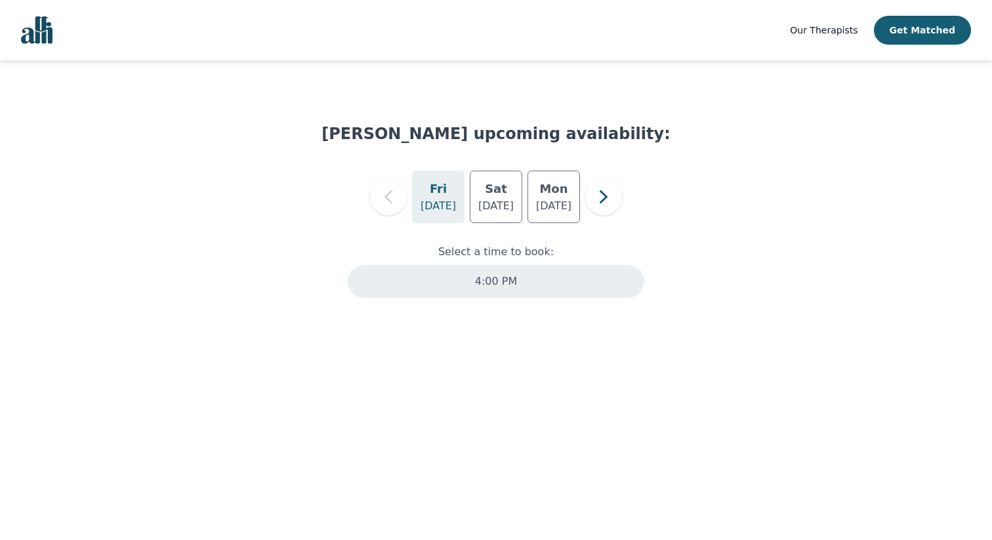
click at [429, 288] on div "4:00 PM" at bounding box center [496, 281] width 297 height 33
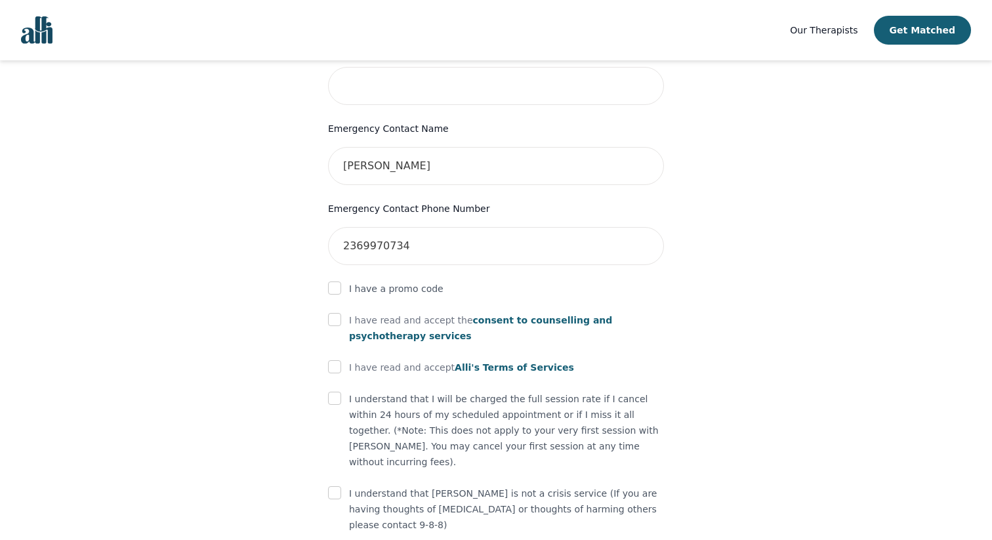
scroll to position [642, 0]
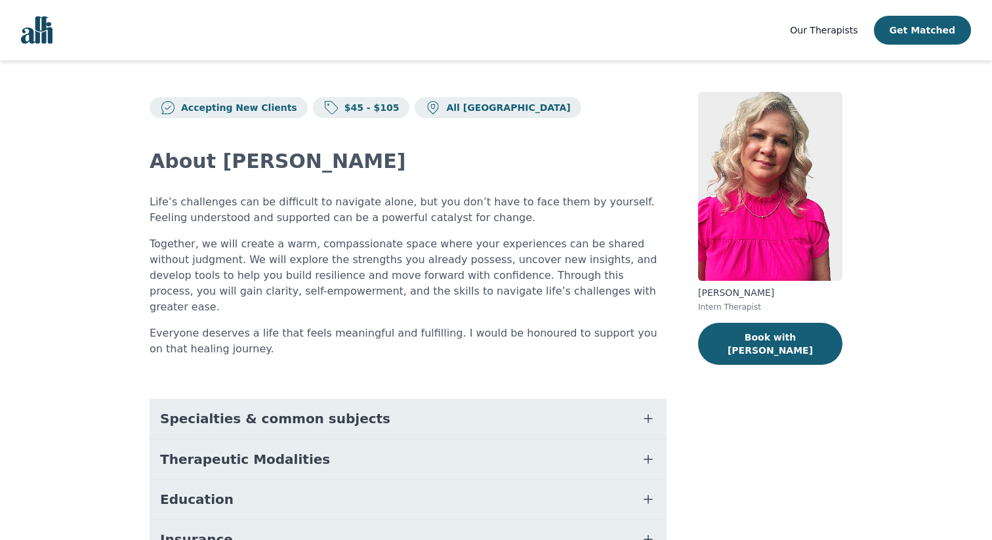
scroll to position [145, 0]
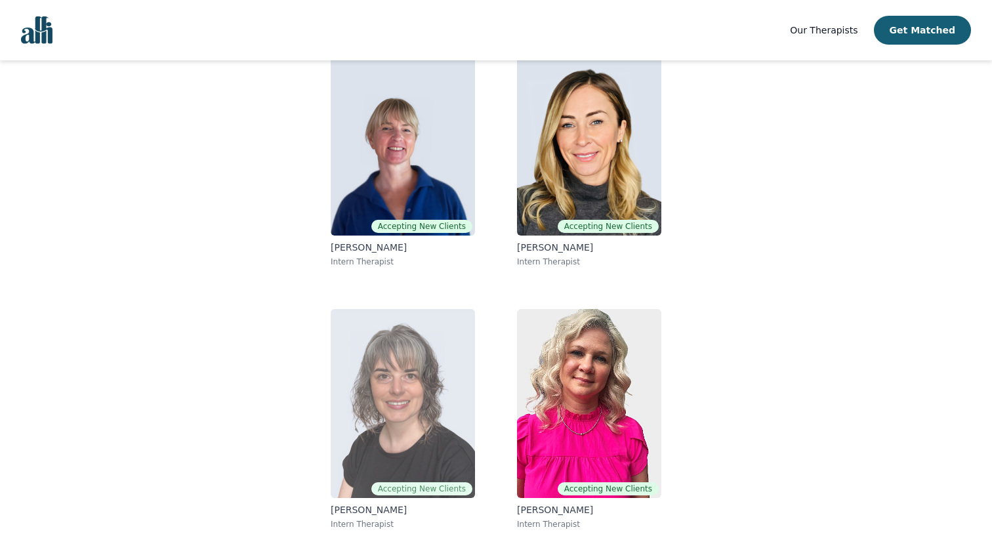
click at [364, 417] on img at bounding box center [403, 403] width 144 height 189
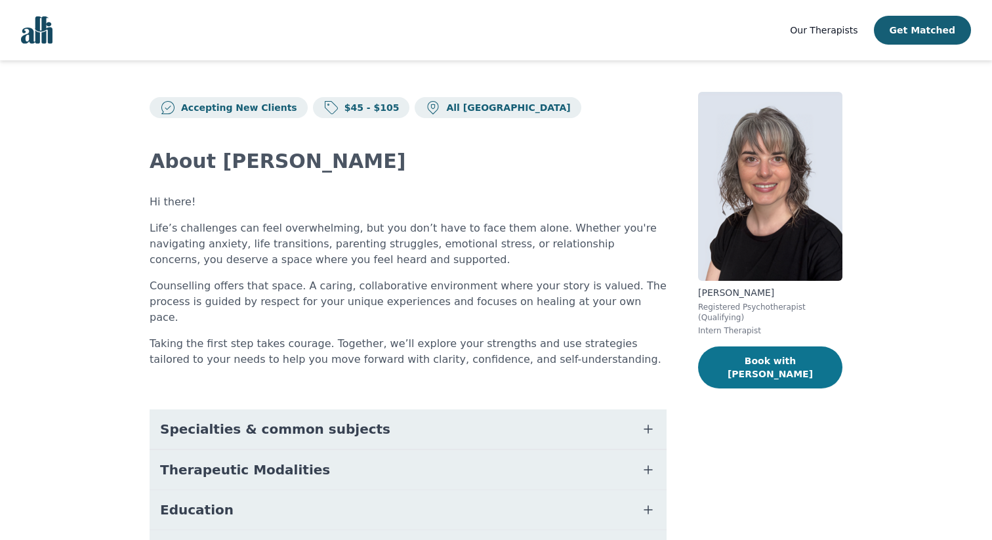
click at [743, 358] on button "Book with [PERSON_NAME]" at bounding box center [770, 367] width 144 height 42
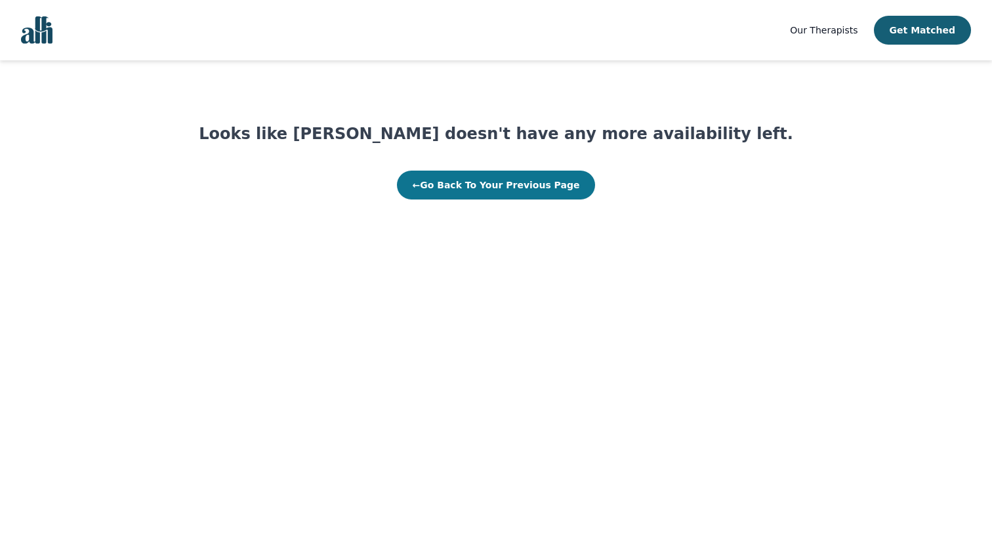
click at [535, 188] on button "← Go Back To Your Previous Page" at bounding box center [496, 185] width 199 height 29
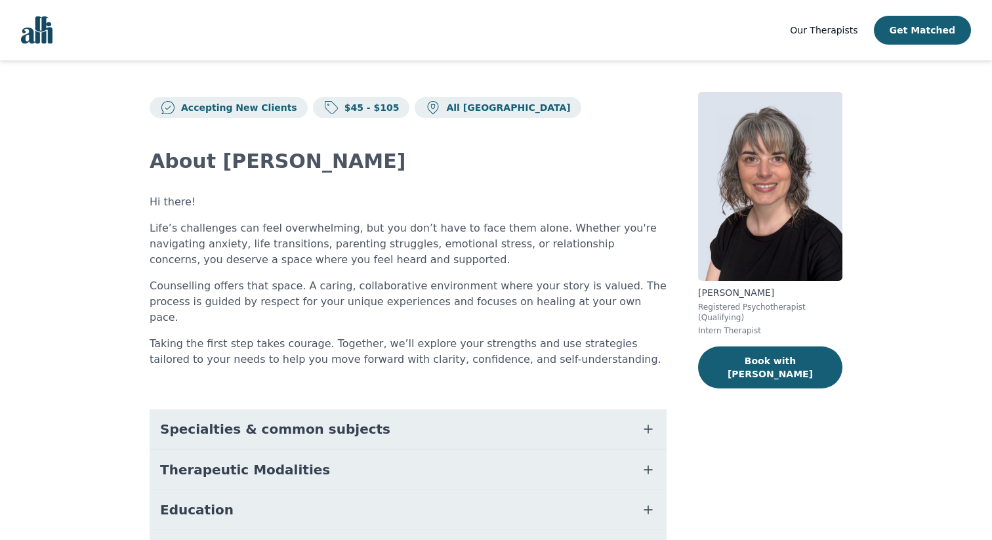
click at [821, 32] on span "Our Therapists" at bounding box center [824, 30] width 68 height 10
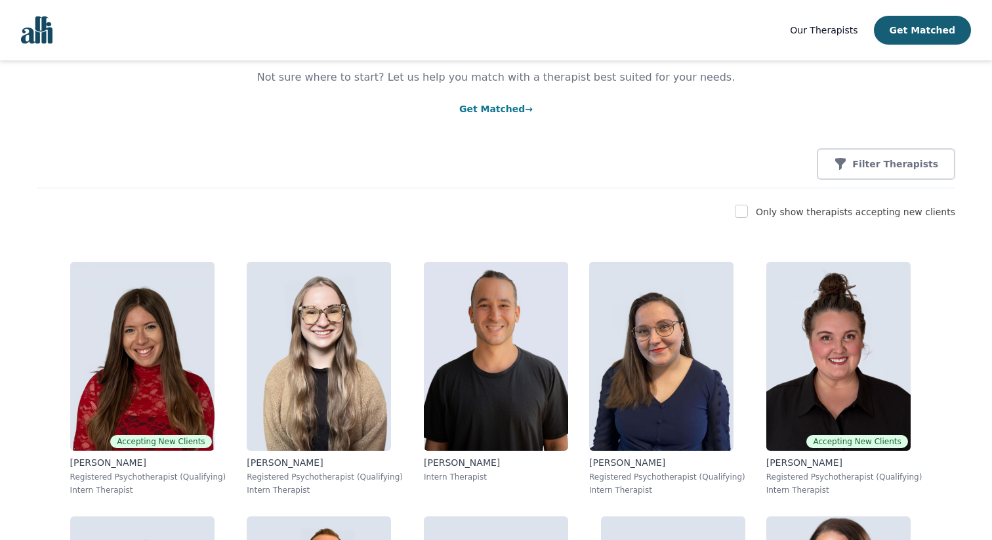
scroll to position [93, 0]
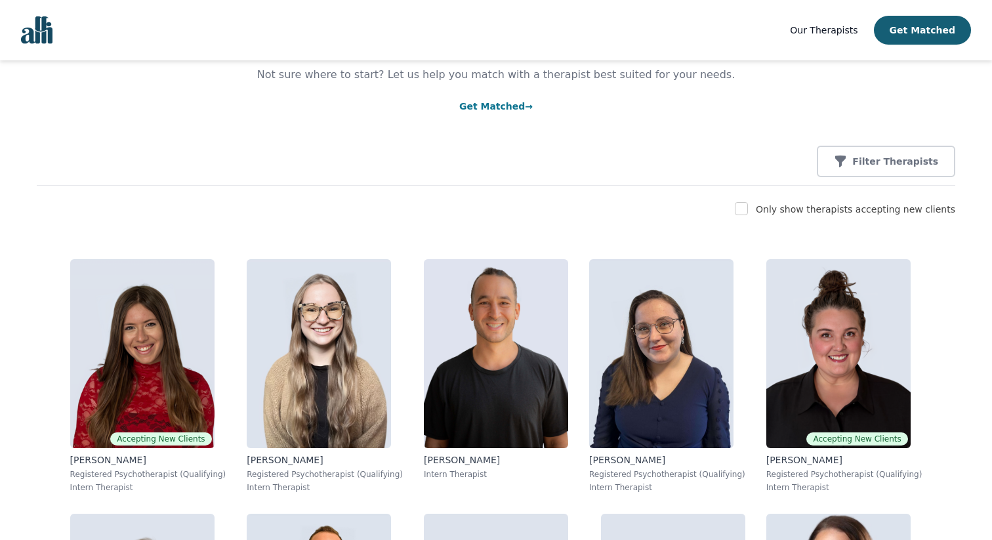
click at [794, 211] on label "Only show therapists accepting new clients" at bounding box center [855, 209] width 199 height 10
click at [748, 209] on input "checkbox" at bounding box center [741, 208] width 13 height 13
checkbox input "true"
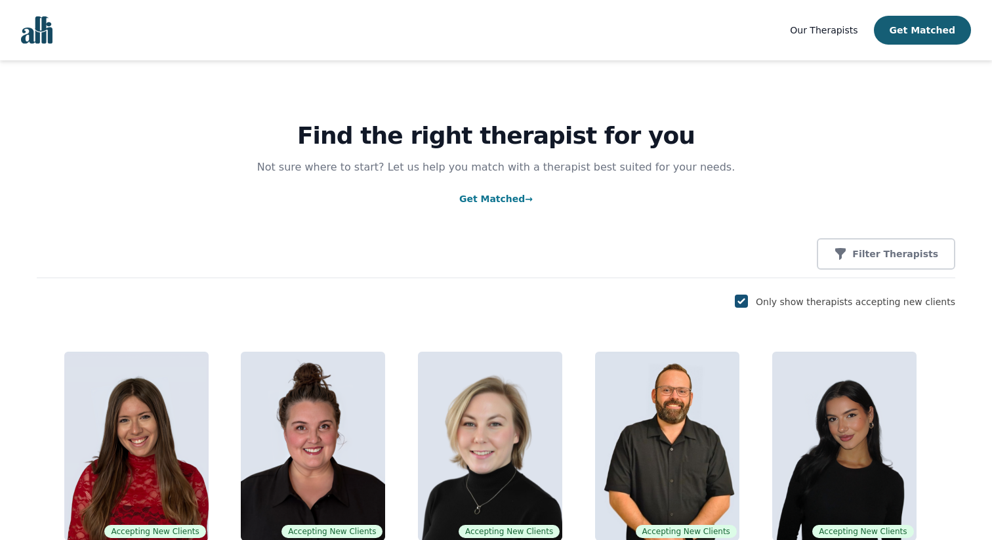
scroll to position [0, 0]
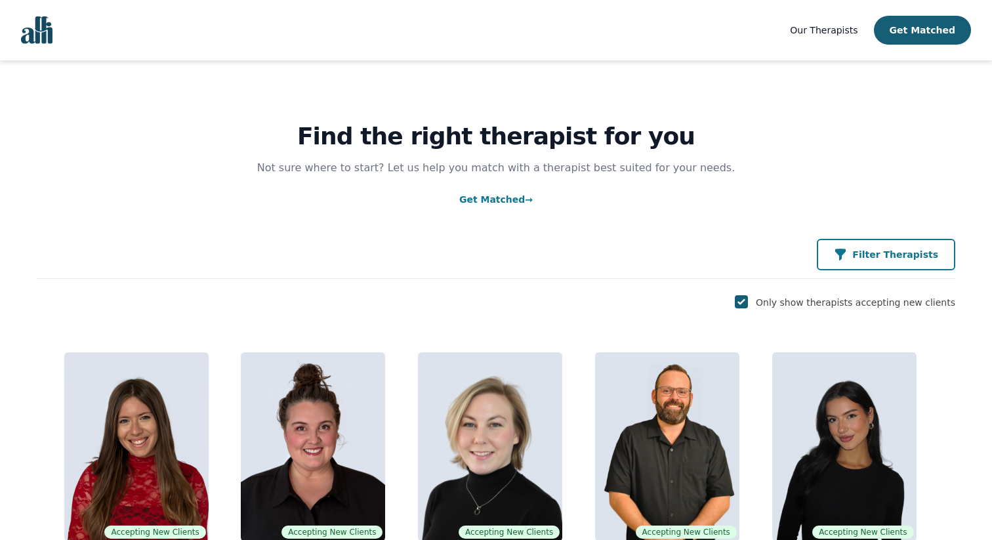
click at [847, 255] on button "Filter Therapists" at bounding box center [886, 254] width 138 height 31
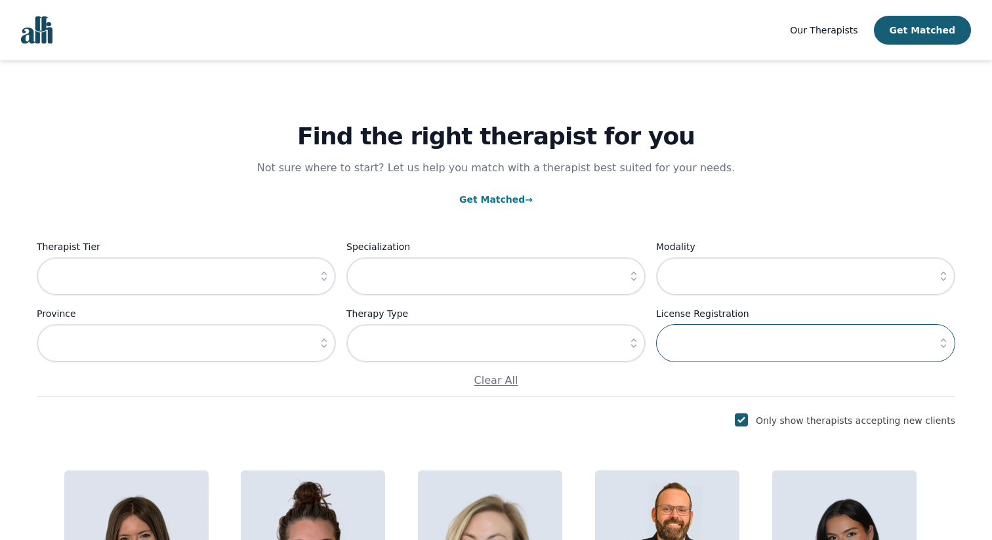
click at [699, 351] on input "text" at bounding box center [805, 343] width 299 height 38
click at [942, 345] on icon "button" at bounding box center [943, 343] width 13 height 13
click at [942, 350] on icon "button" at bounding box center [943, 343] width 13 height 13
click at [325, 346] on icon "button" at bounding box center [324, 343] width 13 height 13
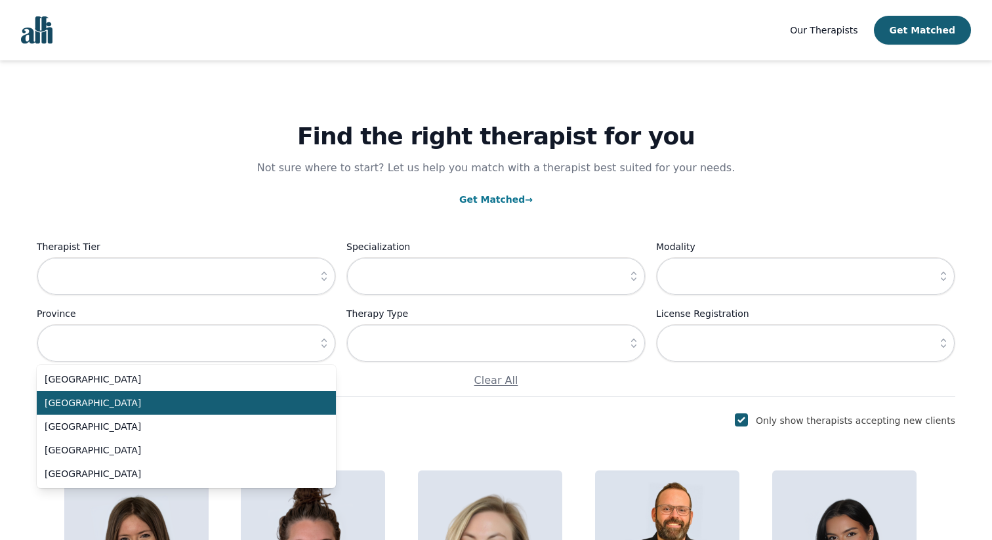
click at [296, 398] on span "[GEOGRAPHIC_DATA]" at bounding box center [179, 402] width 268 height 13
type input "[GEOGRAPHIC_DATA]"
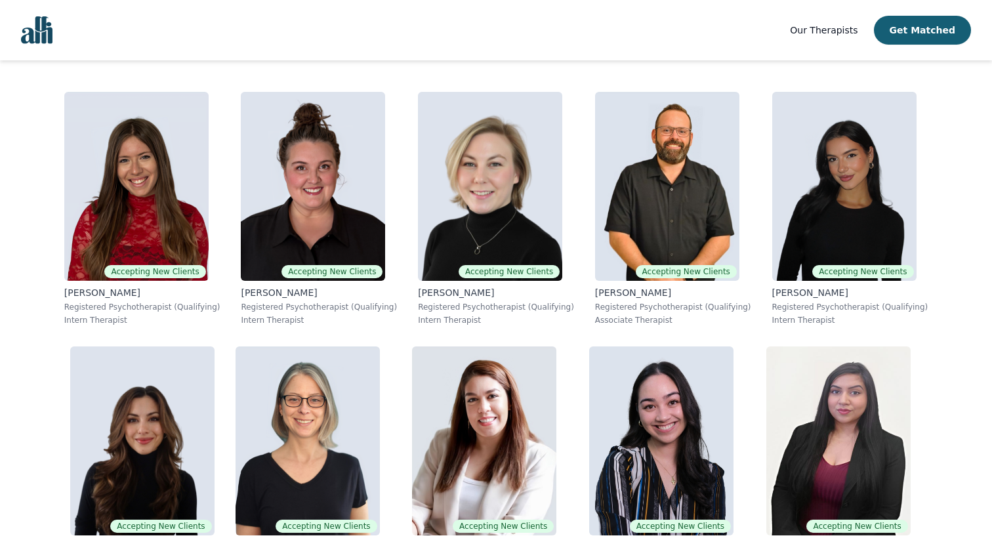
scroll to position [396, 0]
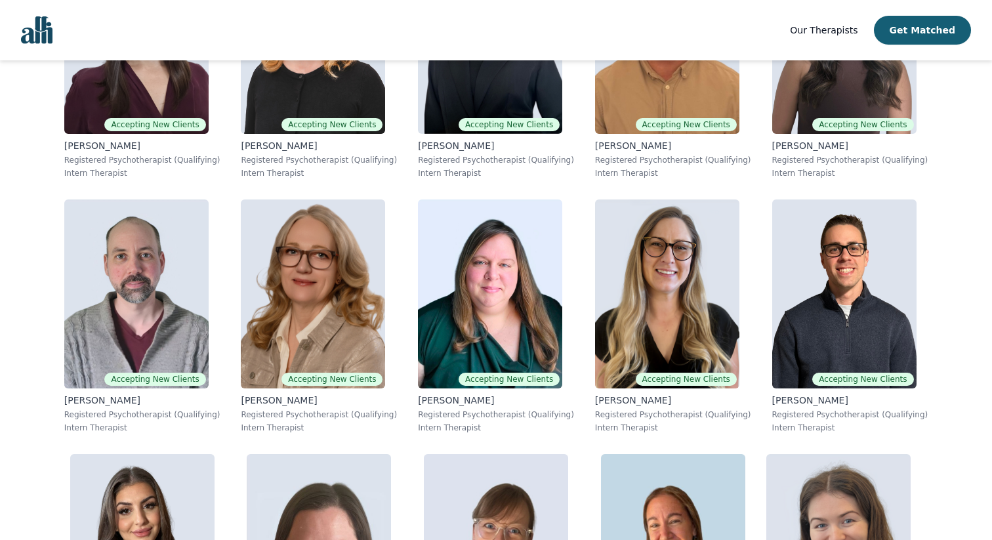
scroll to position [1556, 0]
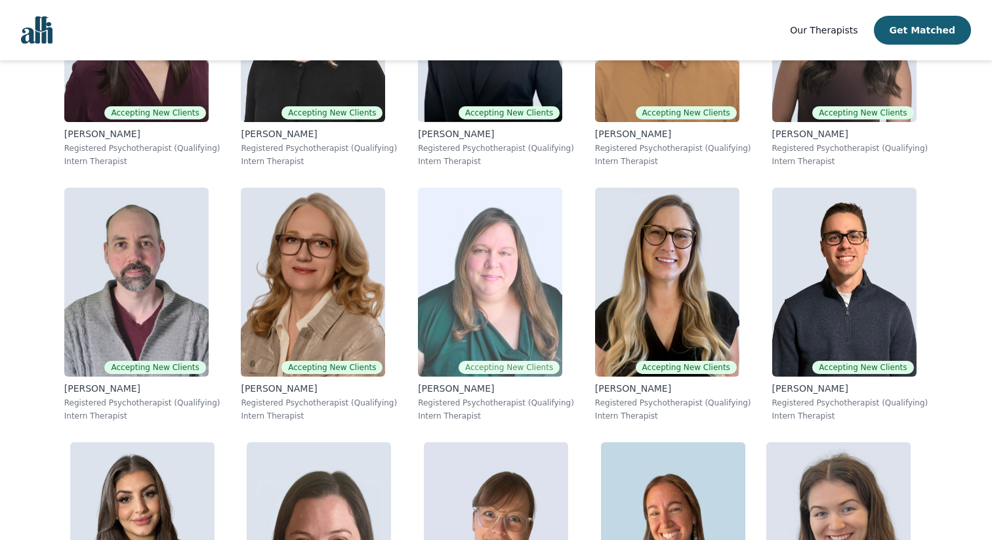
click at [510, 317] on img at bounding box center [490, 282] width 144 height 189
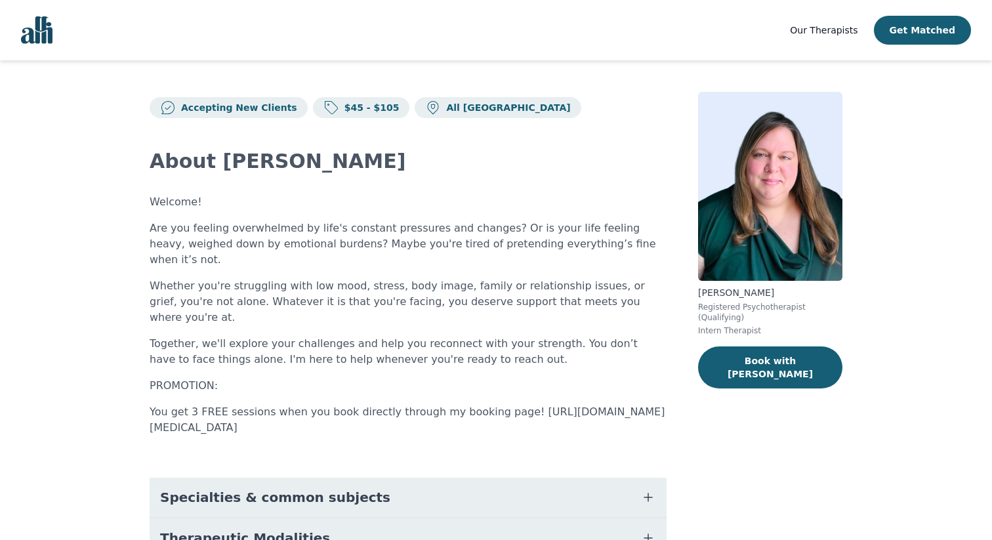
drag, startPoint x: 148, startPoint y: 396, endPoint x: 366, endPoint y: 396, distance: 217.2
click at [366, 396] on div "Accepting New Clients $45 - $105 All Canada About [PERSON_NAME] Welcome! Are yo…" at bounding box center [496, 429] width 756 height 739
copy p "[URL][DOMAIN_NAME][MEDICAL_DATA]"
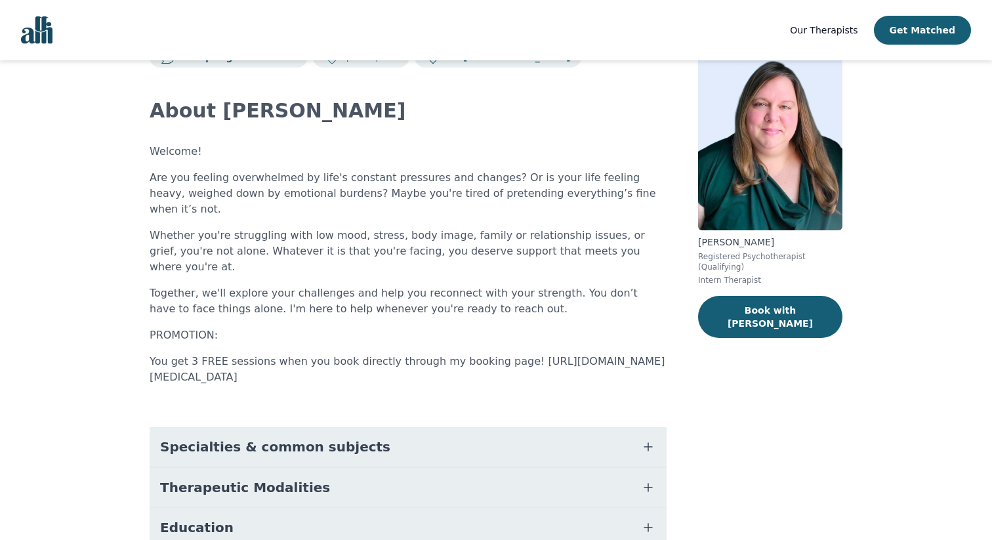
scroll to position [54, 0]
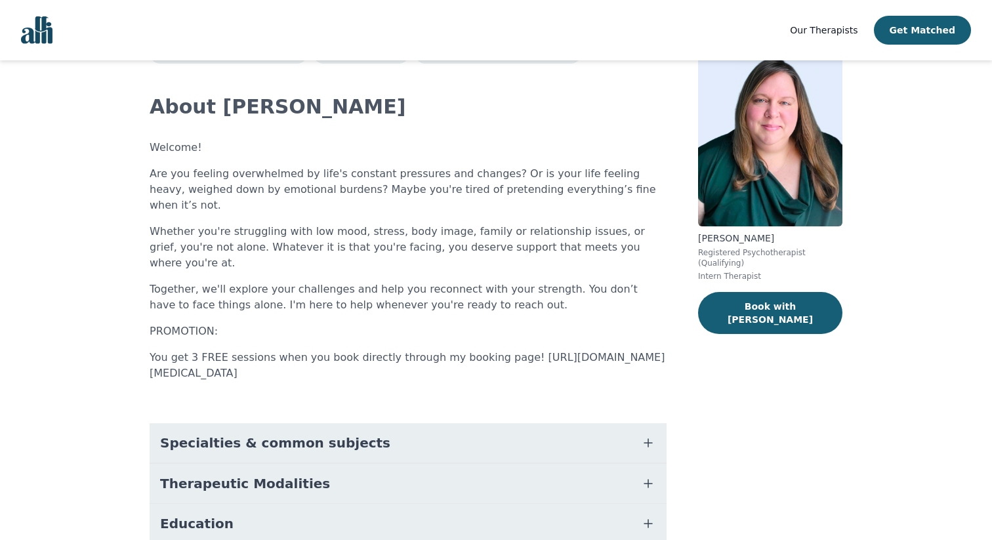
click at [637, 423] on button "Specialties & common subjects" at bounding box center [408, 442] width 517 height 39
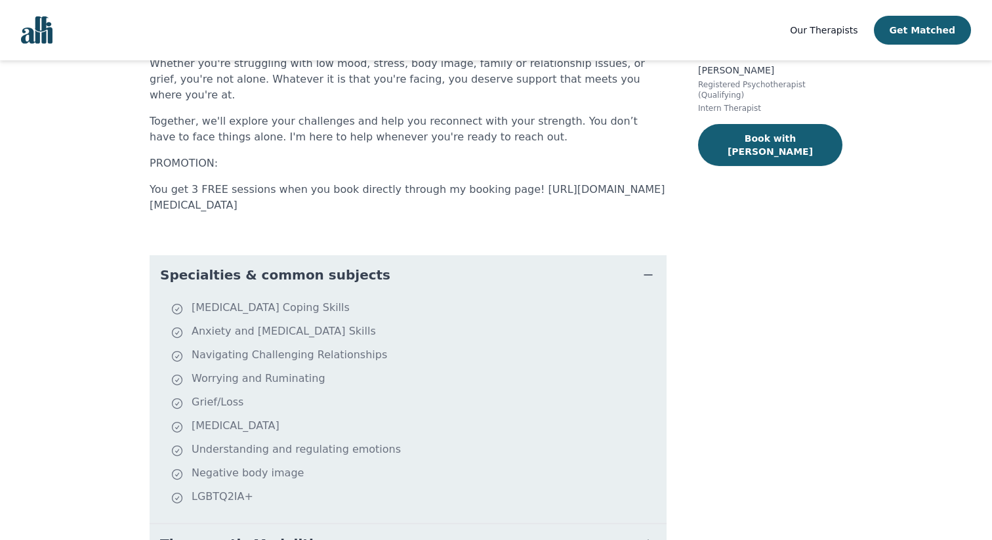
scroll to position [221, 0]
click at [651, 268] on icon "button" at bounding box center [648, 276] width 16 height 16
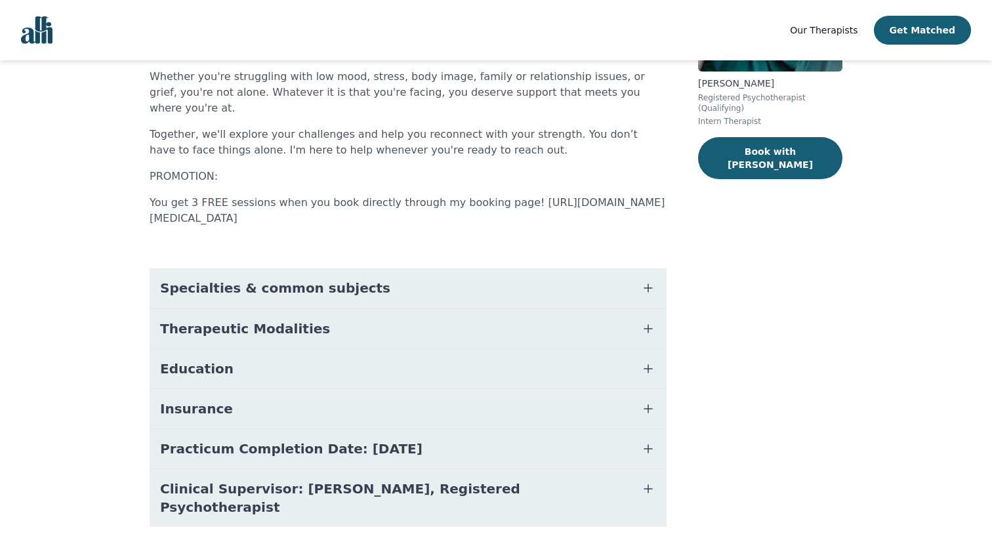
click at [644, 325] on icon "button" at bounding box center [648, 329] width 8 height 8
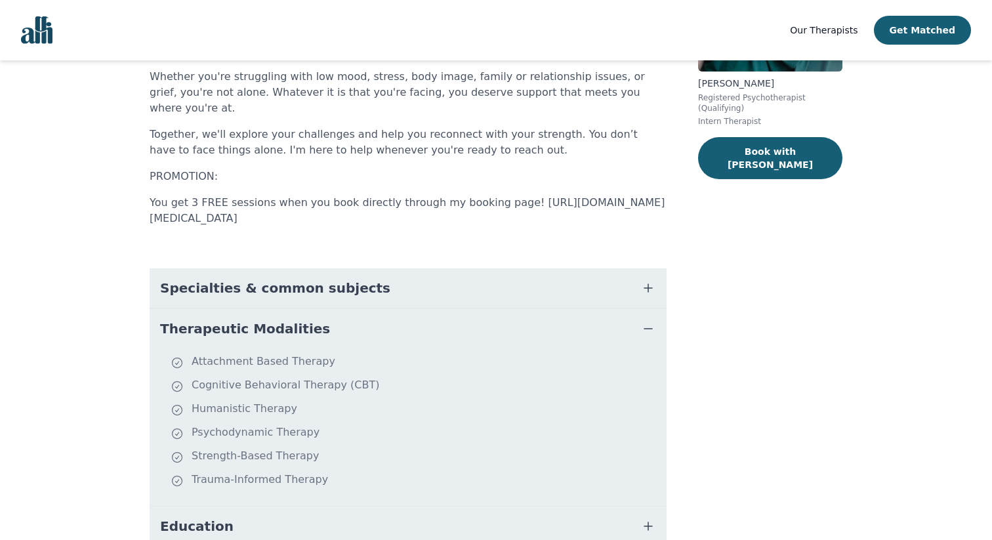
click at [644, 329] on icon "button" at bounding box center [648, 329] width 8 height 0
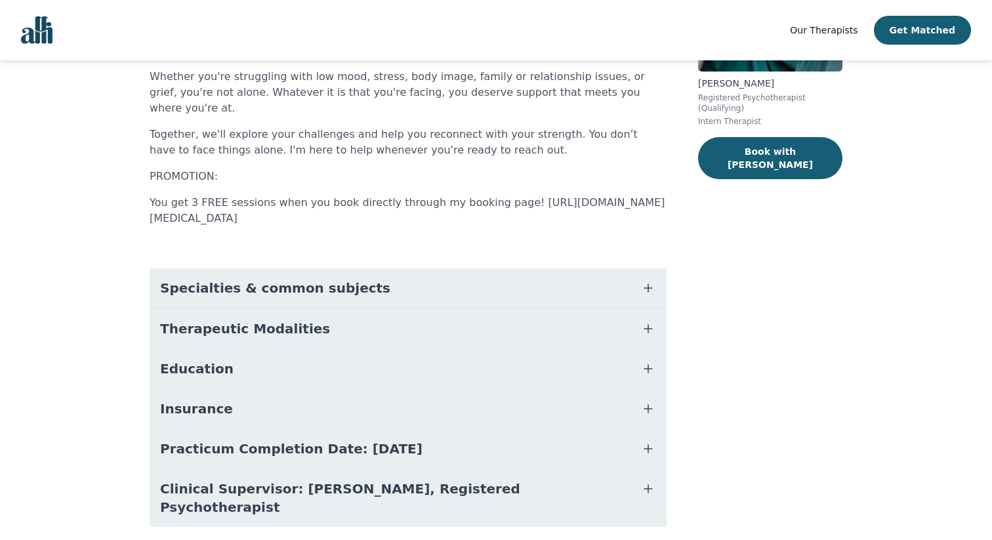
click at [640, 349] on button "Education" at bounding box center [408, 368] width 517 height 39
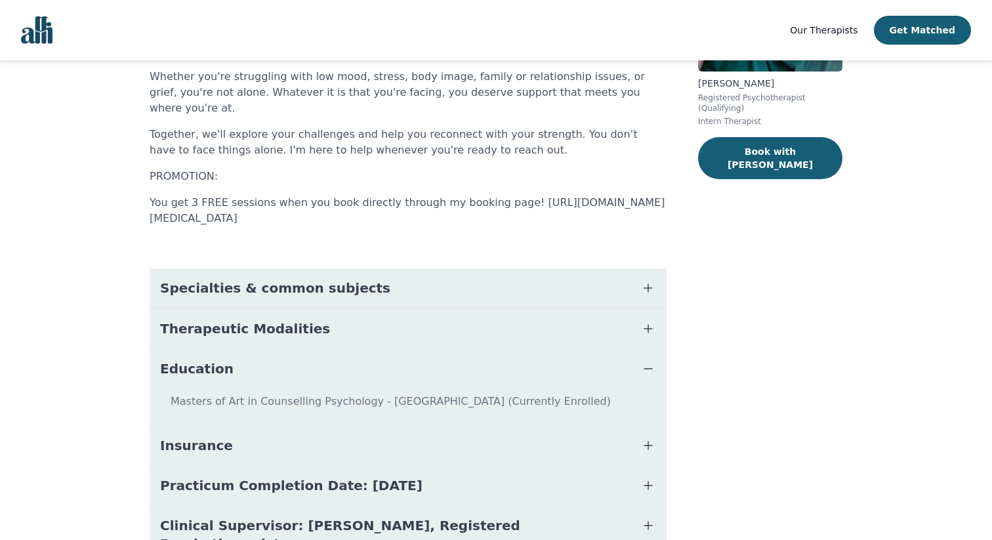
click at [640, 361] on icon "button" at bounding box center [648, 369] width 16 height 16
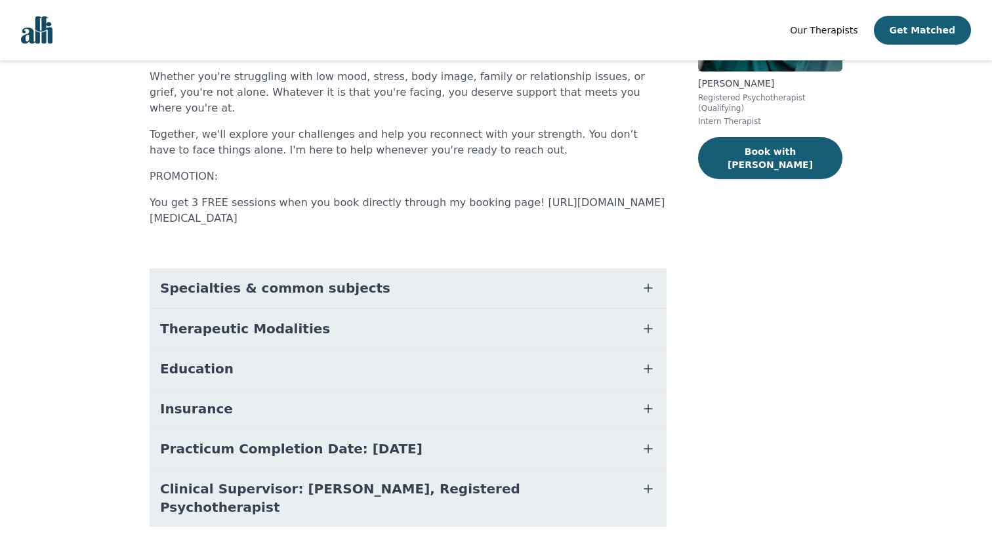
click at [637, 389] on button "Insurance" at bounding box center [408, 408] width 517 height 39
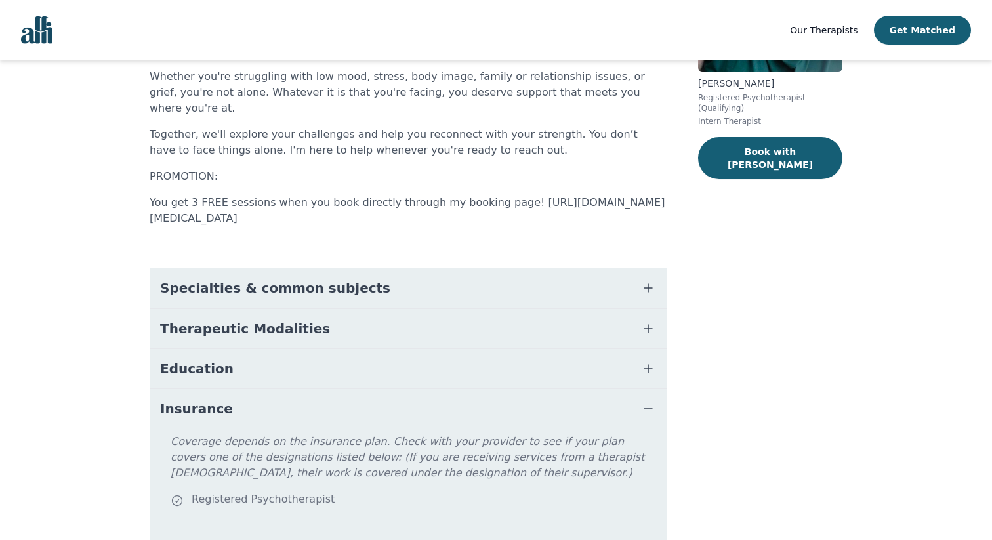
click at [637, 389] on button "Insurance" at bounding box center [408, 408] width 517 height 39
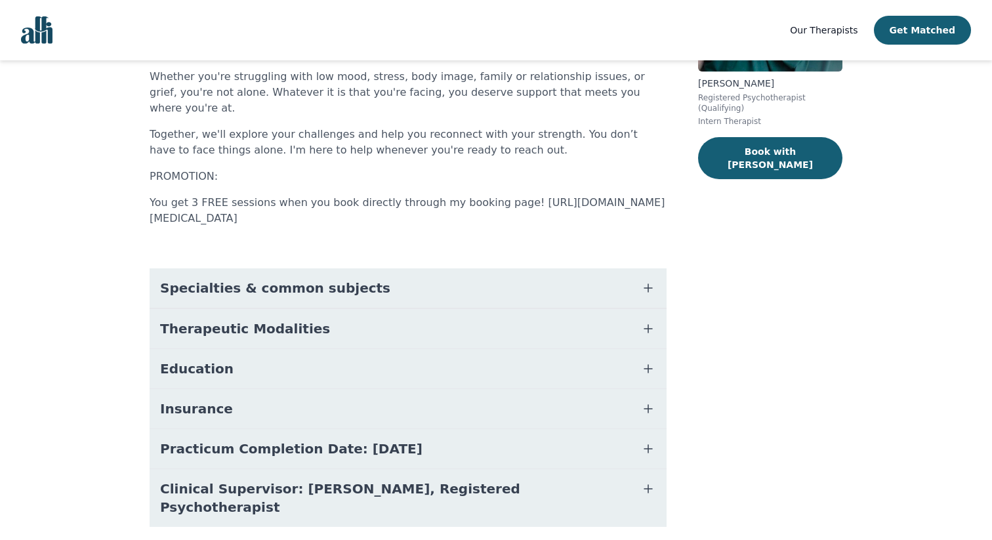
click at [631, 429] on button "Practicum Completion Date: [DATE]" at bounding box center [408, 448] width 517 height 39
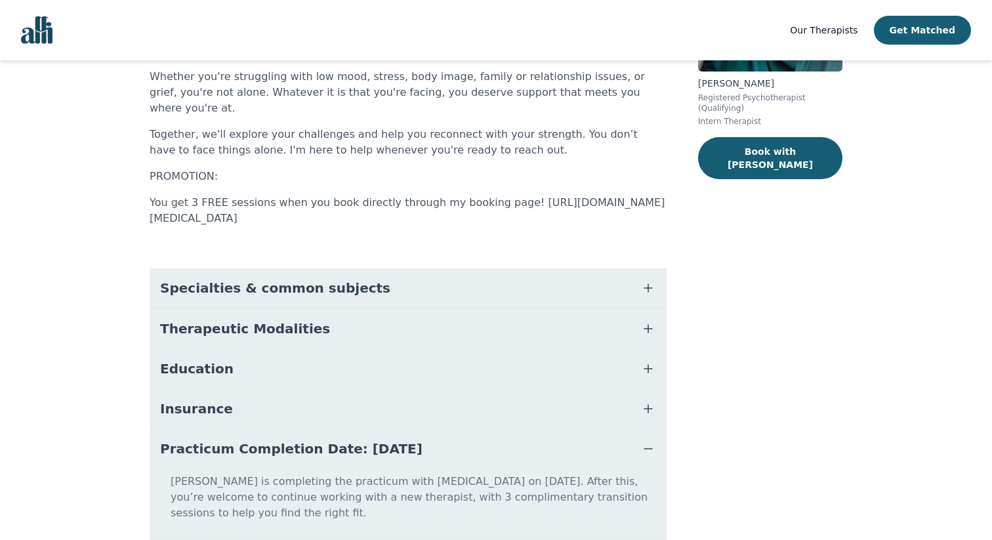
click at [639, 429] on button "Practicum Completion Date: [DATE]" at bounding box center [408, 448] width 517 height 39
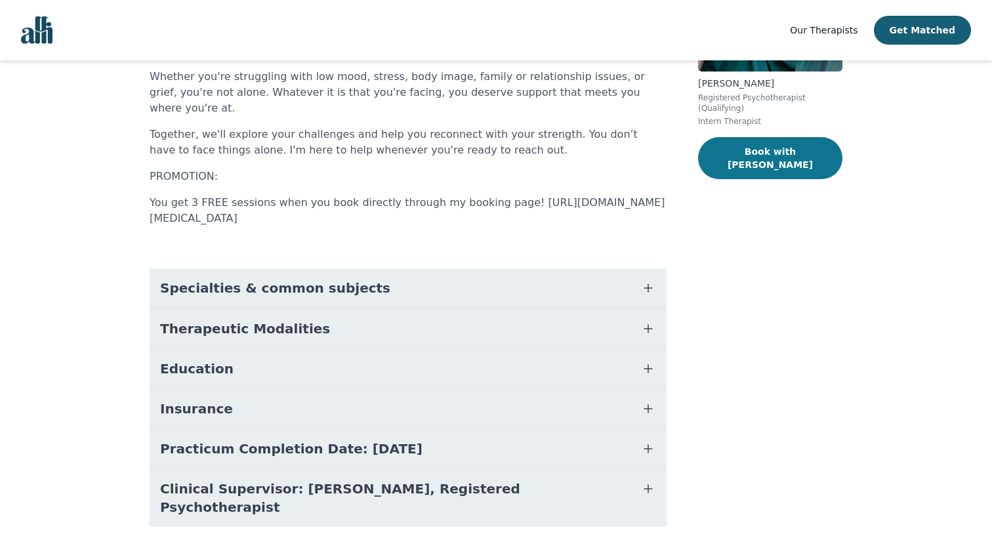
click at [759, 145] on button "Book with [PERSON_NAME]" at bounding box center [770, 158] width 144 height 42
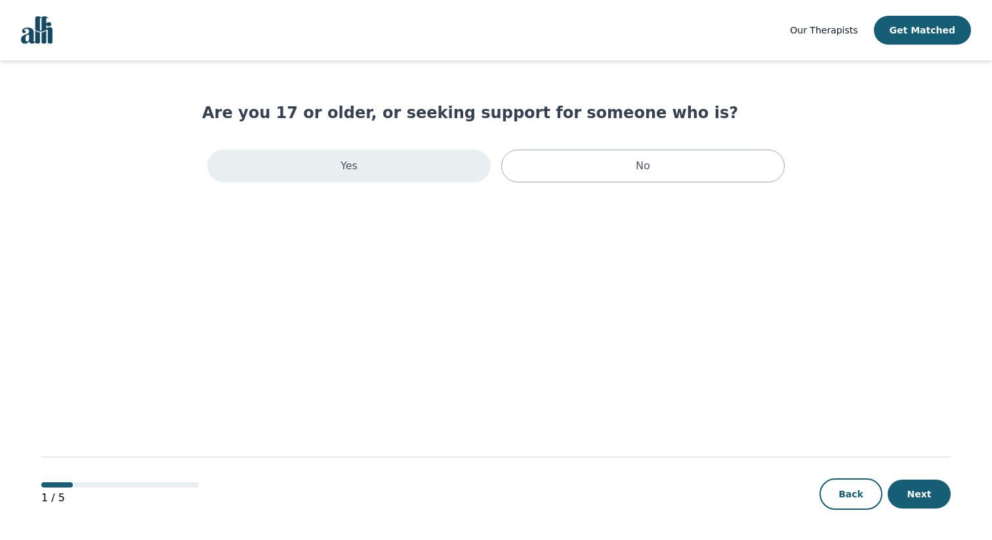
click at [452, 168] on div "Yes" at bounding box center [348, 166] width 283 height 33
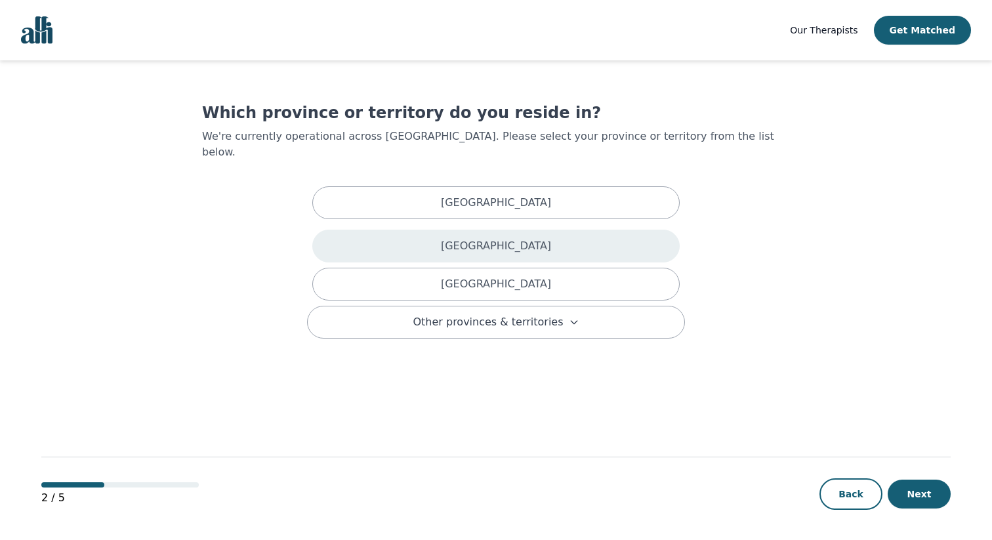
click at [481, 230] on div "[GEOGRAPHIC_DATA]" at bounding box center [495, 246] width 367 height 33
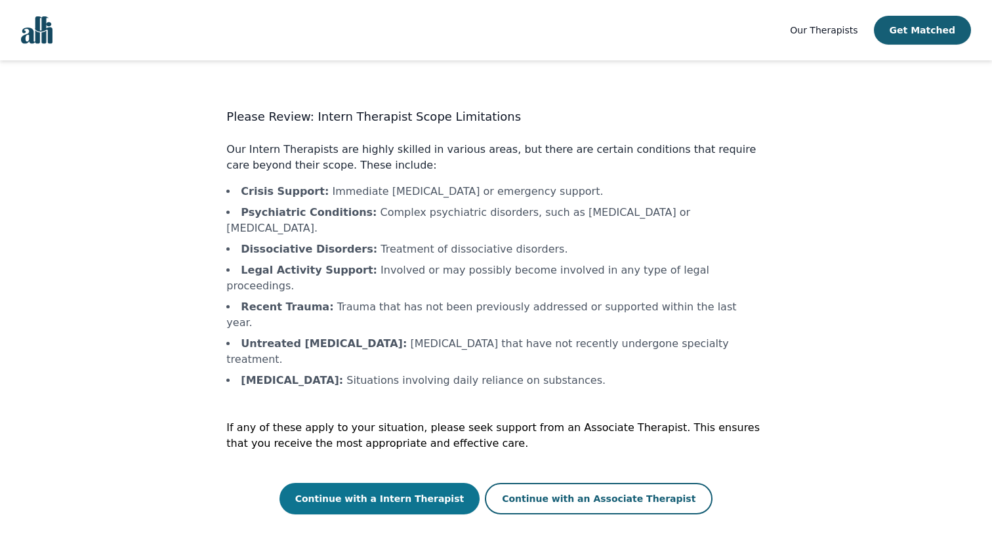
click at [421, 483] on button "Continue with a Intern Therapist" at bounding box center [380, 498] width 201 height 31
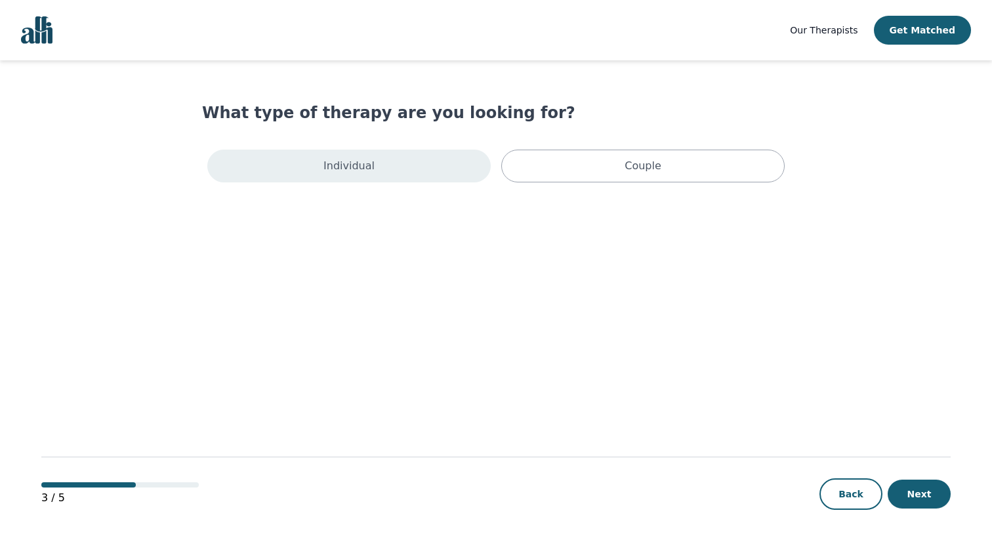
click at [444, 161] on div "Individual" at bounding box center [348, 166] width 283 height 33
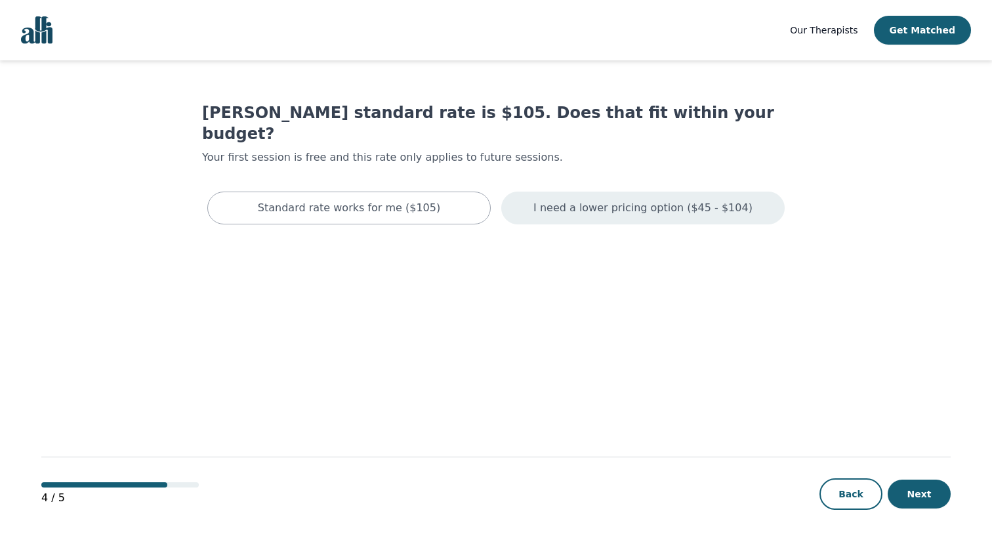
click at [543, 192] on div "I need a lower pricing option ($45 - $104)" at bounding box center [642, 208] width 283 height 33
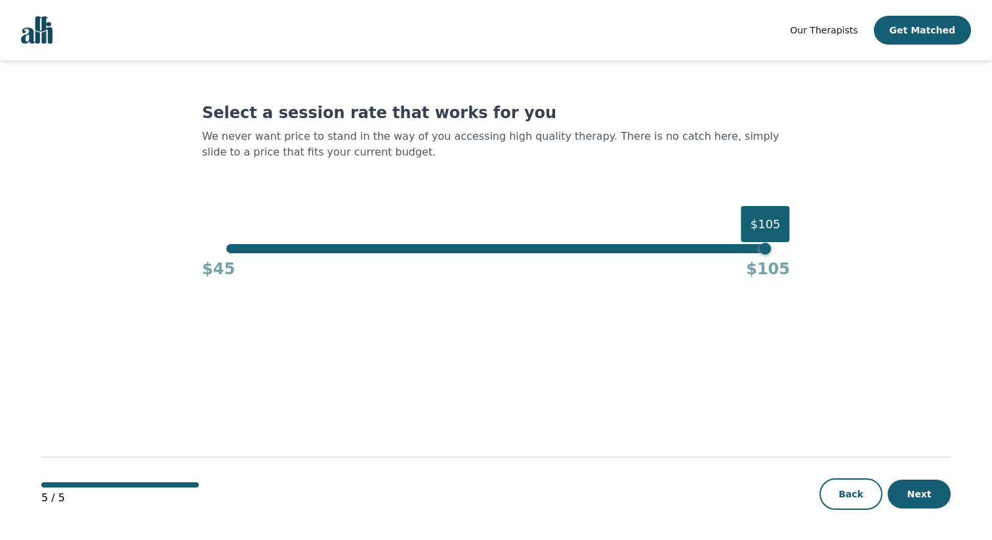
drag, startPoint x: 543, startPoint y: 241, endPoint x: 525, endPoint y: 246, distance: 18.9
click at [525, 246] on div "Select a session rate that works for you We never want price to stand in the wa…" at bounding box center [496, 190] width 588 height 177
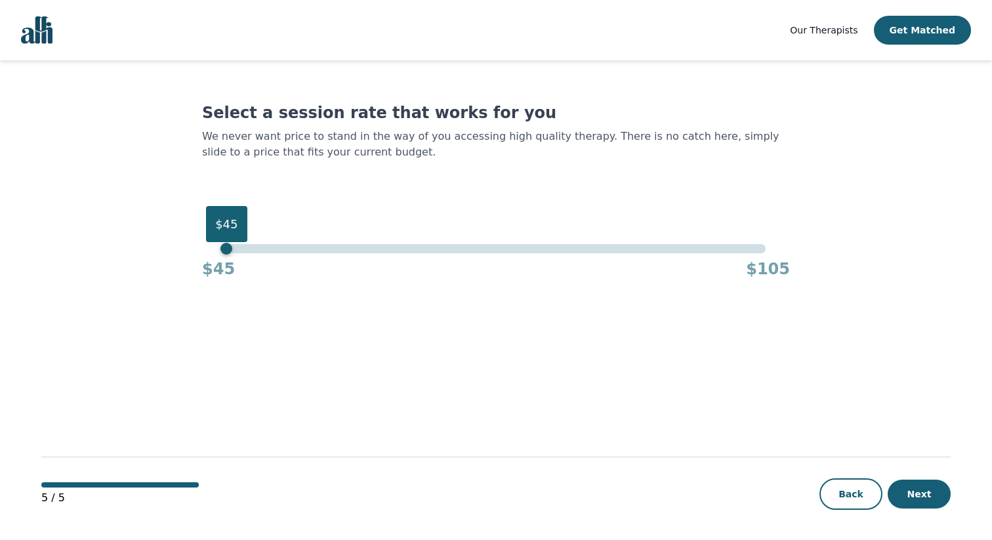
drag, startPoint x: 525, startPoint y: 246, endPoint x: 215, endPoint y: 225, distance: 311.1
click at [226, 244] on div "$45" at bounding box center [495, 248] width 539 height 9
click at [896, 488] on button "Next" at bounding box center [919, 494] width 63 height 29
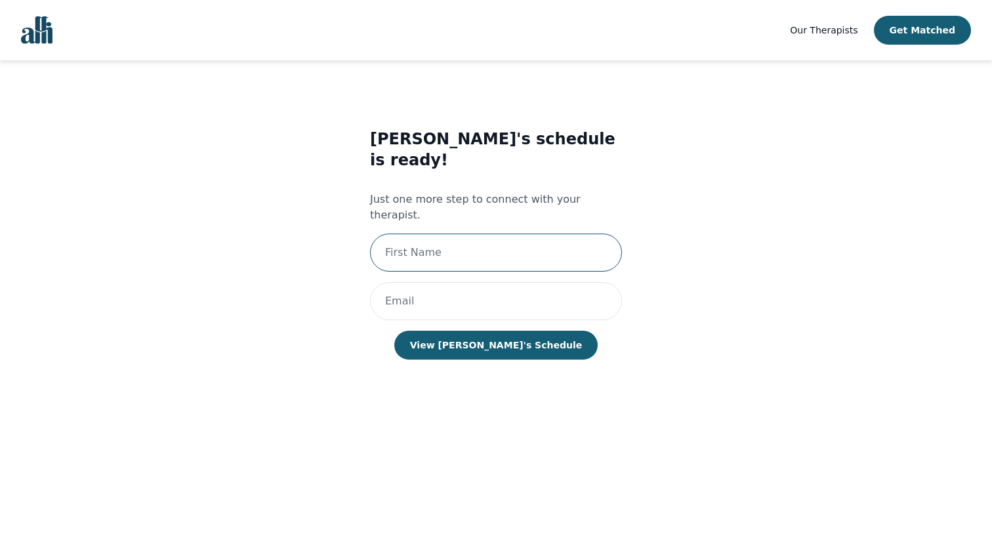
click at [550, 234] on input "text" at bounding box center [496, 253] width 252 height 38
type input "Ijaaz"
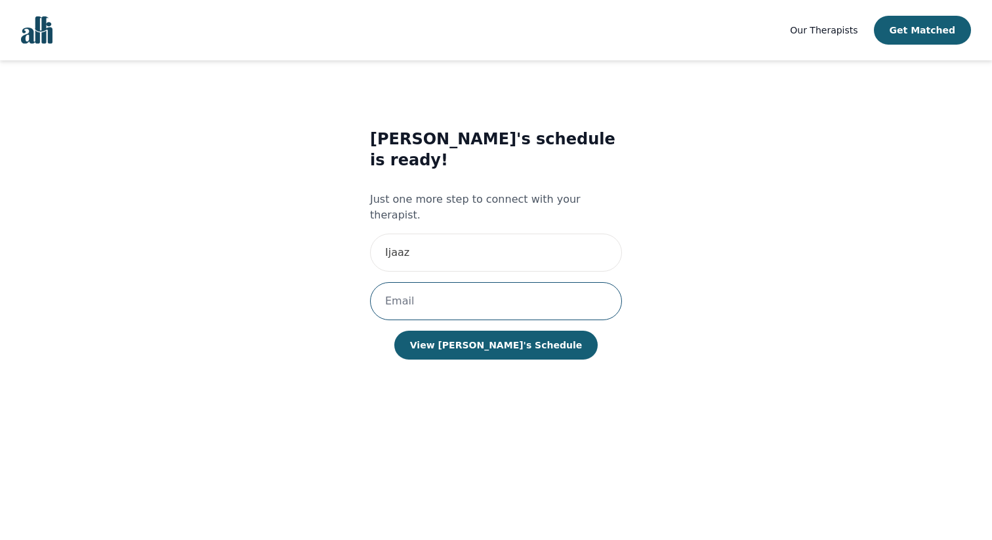
click at [503, 282] on input "email" at bounding box center [496, 301] width 252 height 38
type input "[EMAIL_ADDRESS][DOMAIN_NAME]"
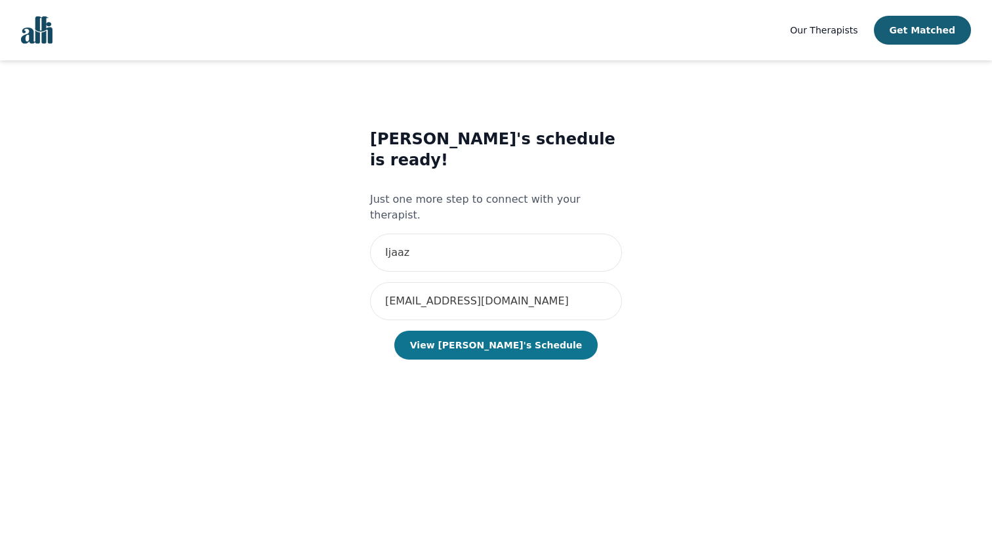
click at [503, 331] on button "View Angela's Schedule" at bounding box center [495, 345] width 203 height 29
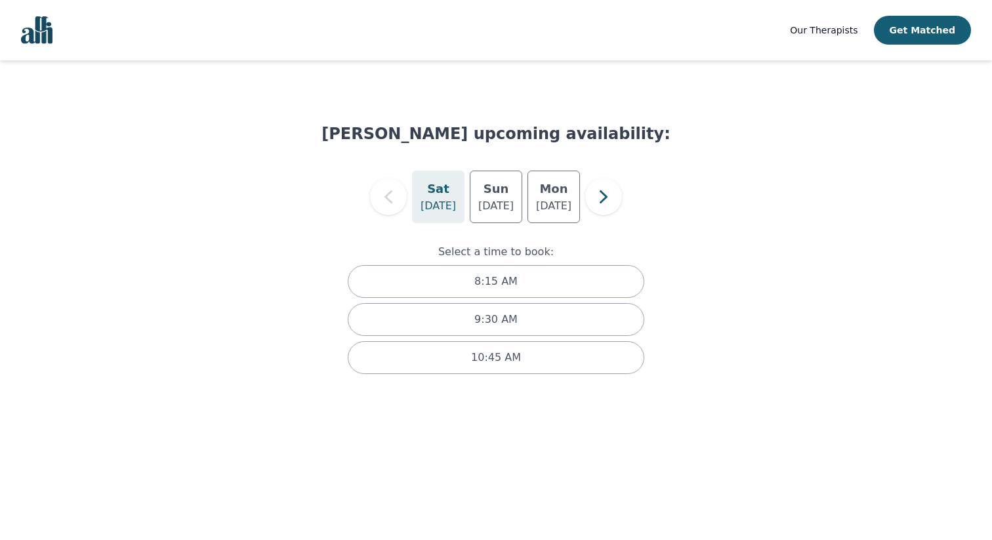
click at [436, 203] on p "[DATE]" at bounding box center [438, 206] width 35 height 16
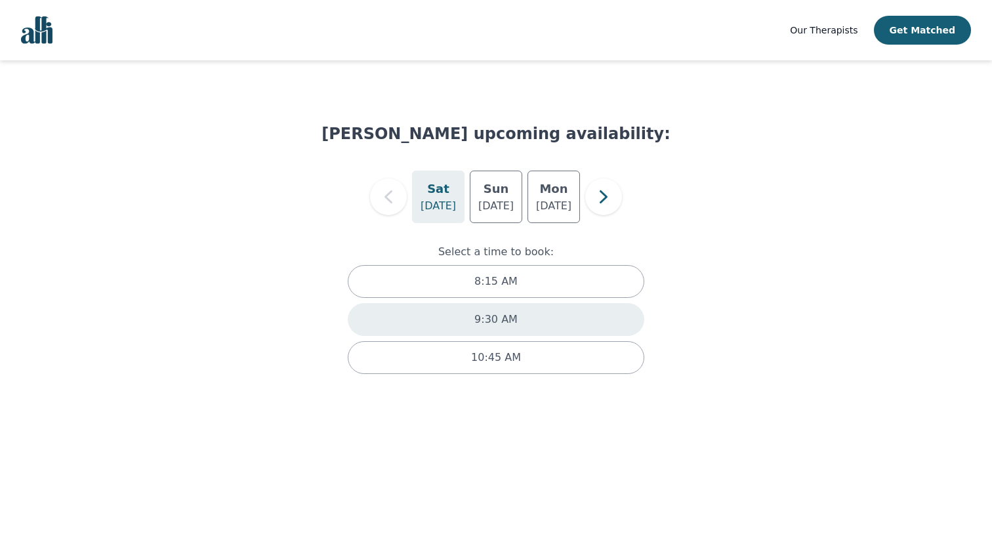
click at [494, 315] on p "9:30 AM" at bounding box center [495, 320] width 43 height 16
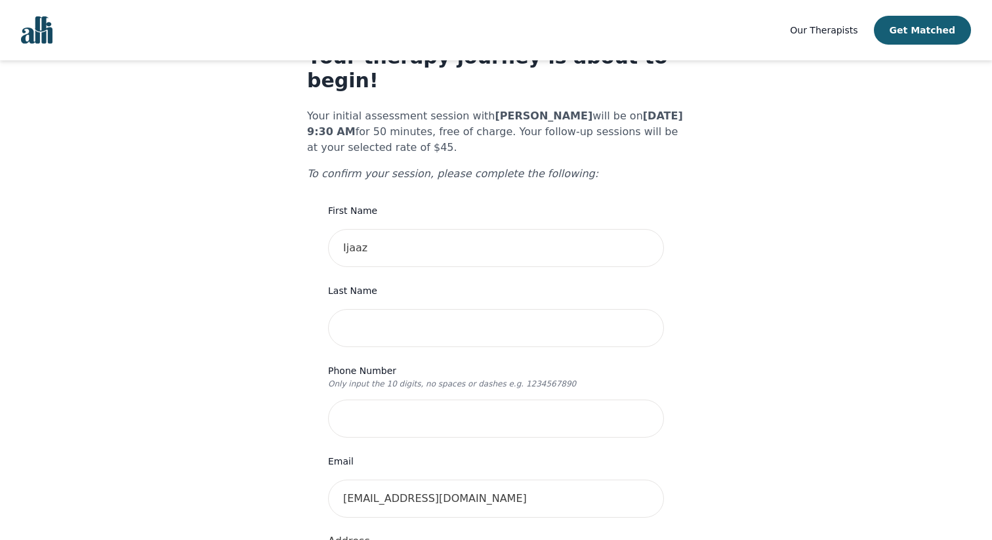
scroll to position [81, 0]
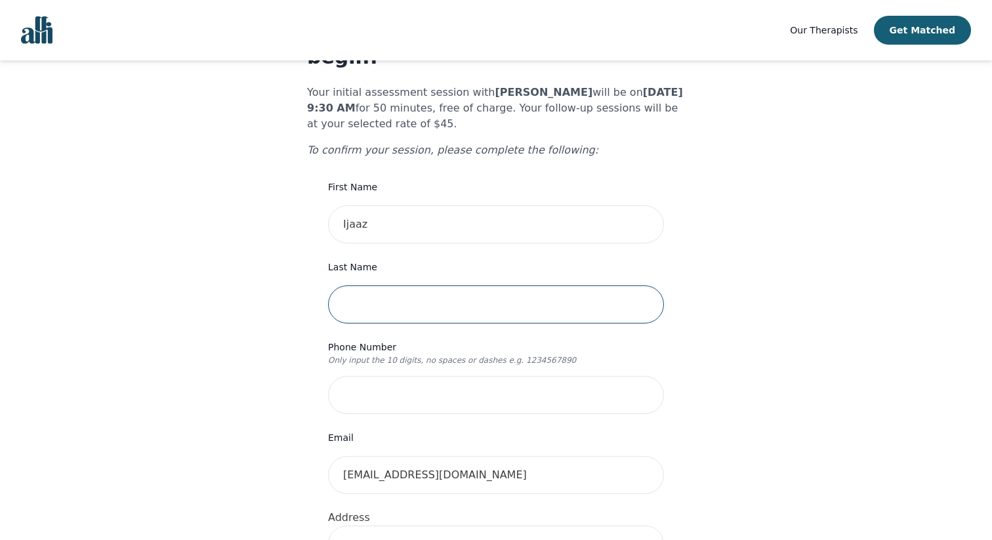
click at [512, 287] on input "text" at bounding box center [496, 304] width 336 height 38
type input "Premji"
type input "6045007888"
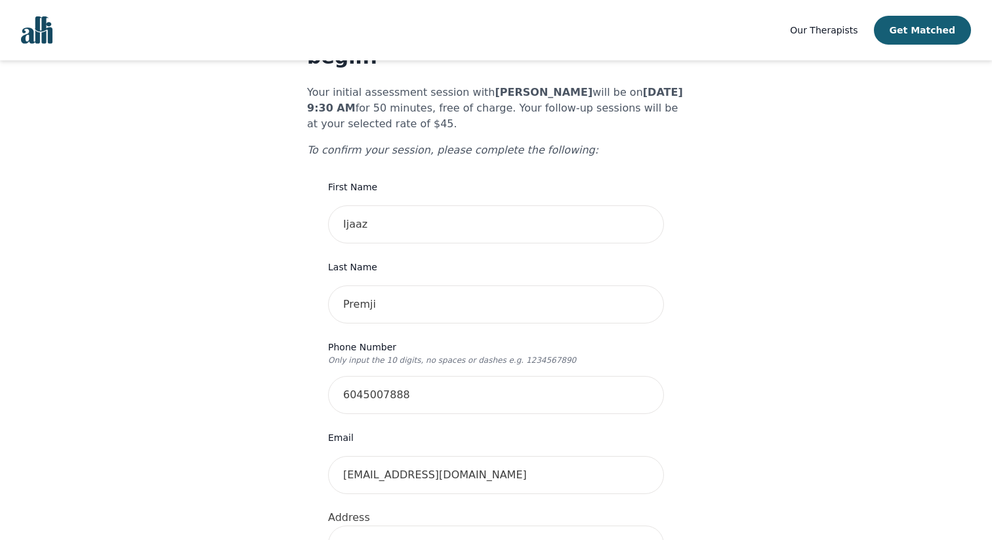
type input "14-15405 31 Ave"
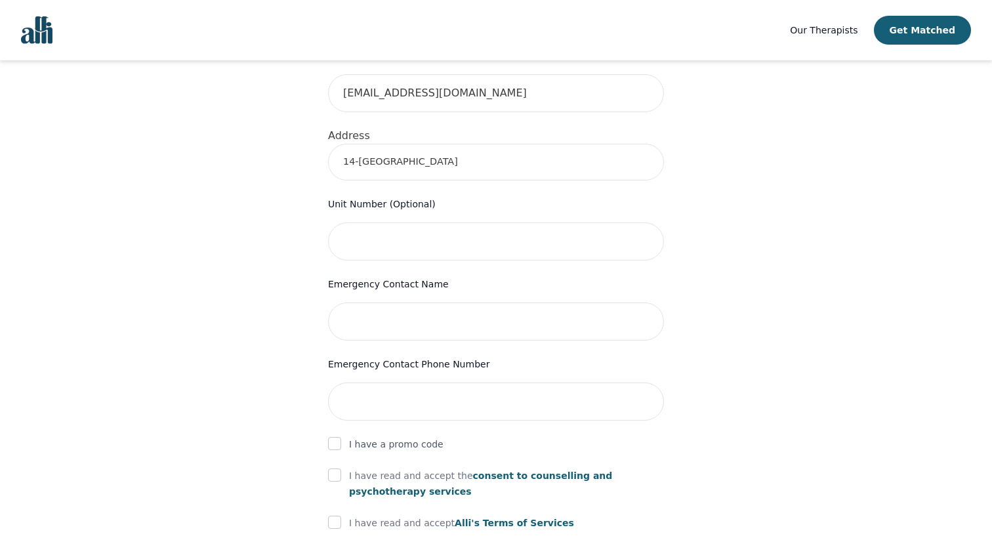
scroll to position [471, 0]
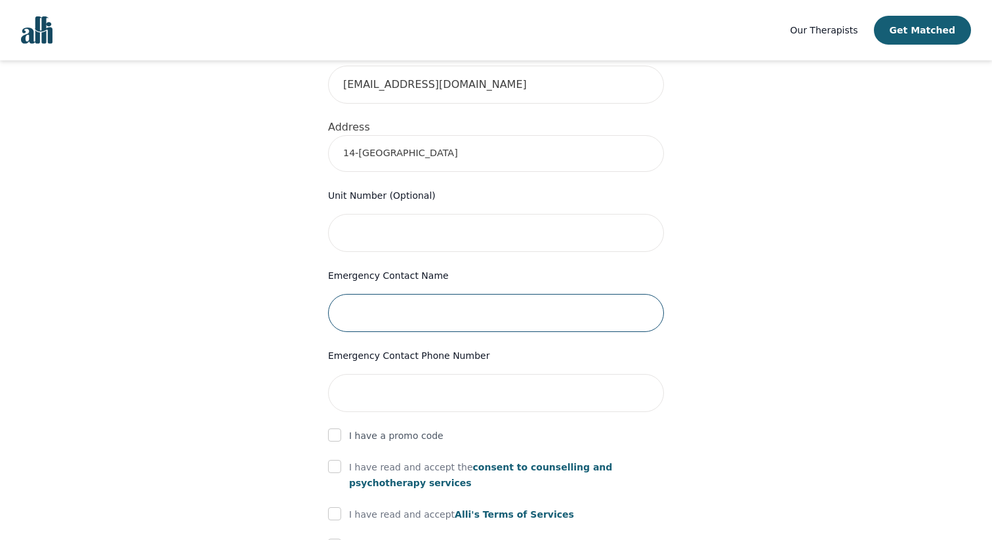
click at [501, 294] on input "text" at bounding box center [496, 313] width 336 height 38
type input "Kieran Matthew McGuigan"
type input "2369970734"
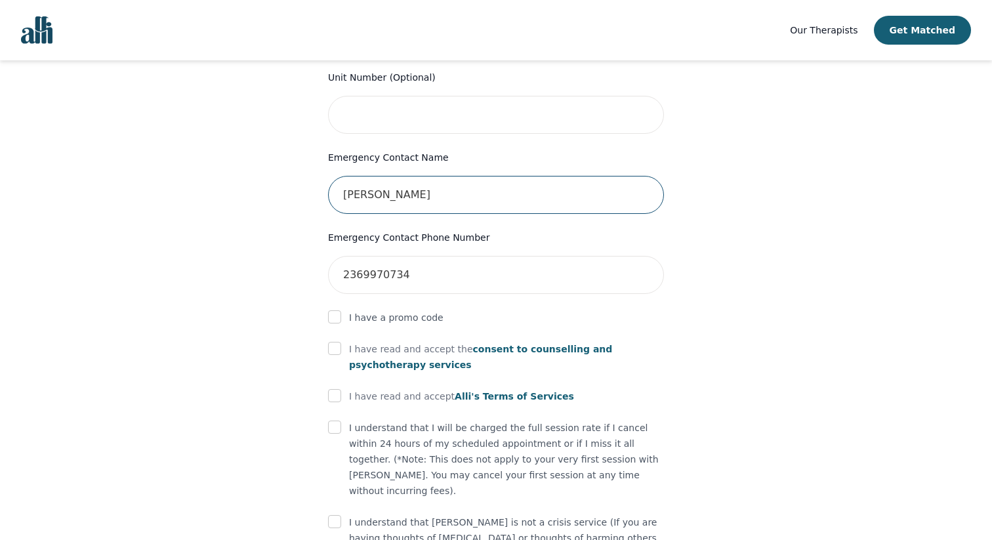
scroll to position [600, 0]
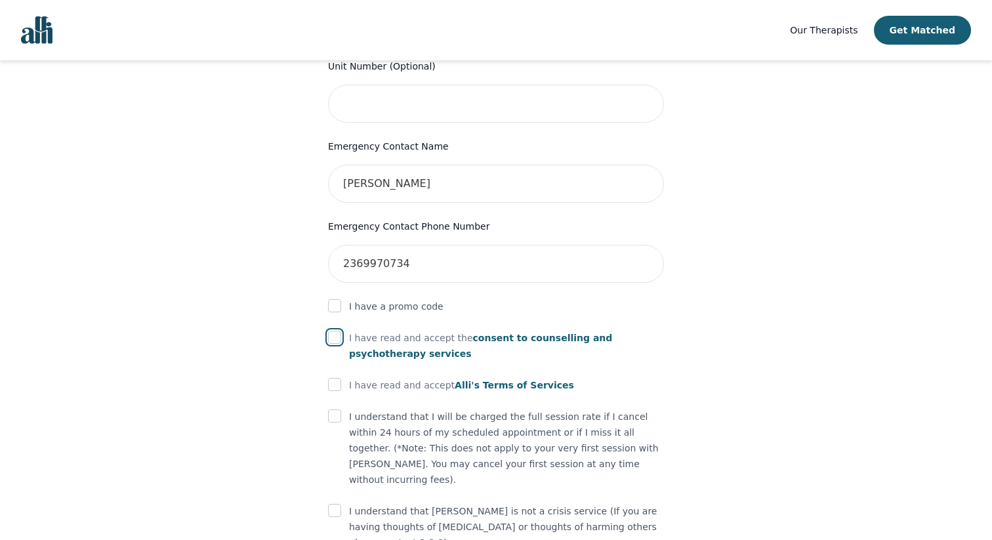
click at [335, 331] on input "checkbox" at bounding box center [334, 337] width 13 height 13
checkbox input "true"
click at [332, 378] on input "checkbox" at bounding box center [334, 384] width 13 height 13
checkbox input "true"
click at [333, 409] on input "checkbox" at bounding box center [334, 415] width 13 height 13
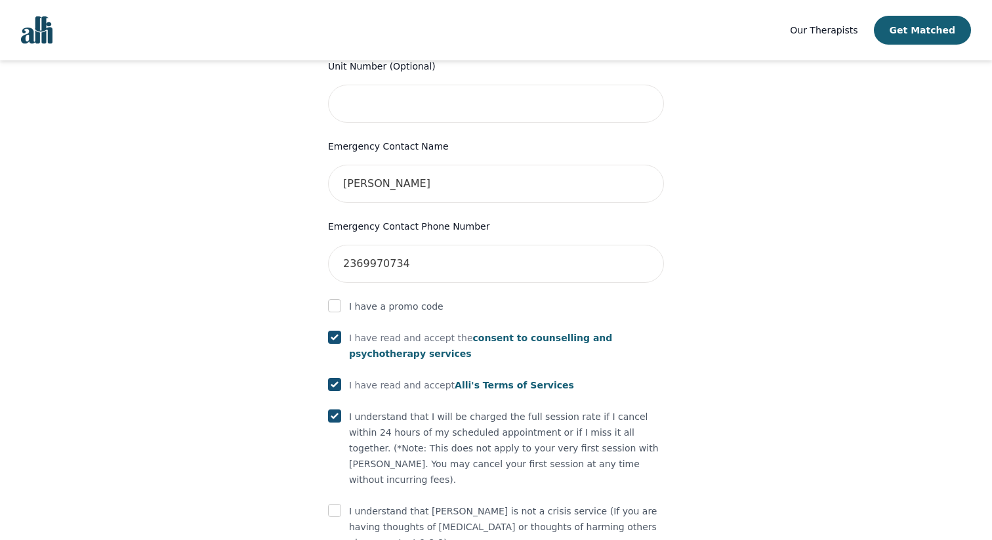
checkbox input "true"
click at [339, 504] on input "checkbox" at bounding box center [334, 510] width 13 height 13
checkbox input "true"
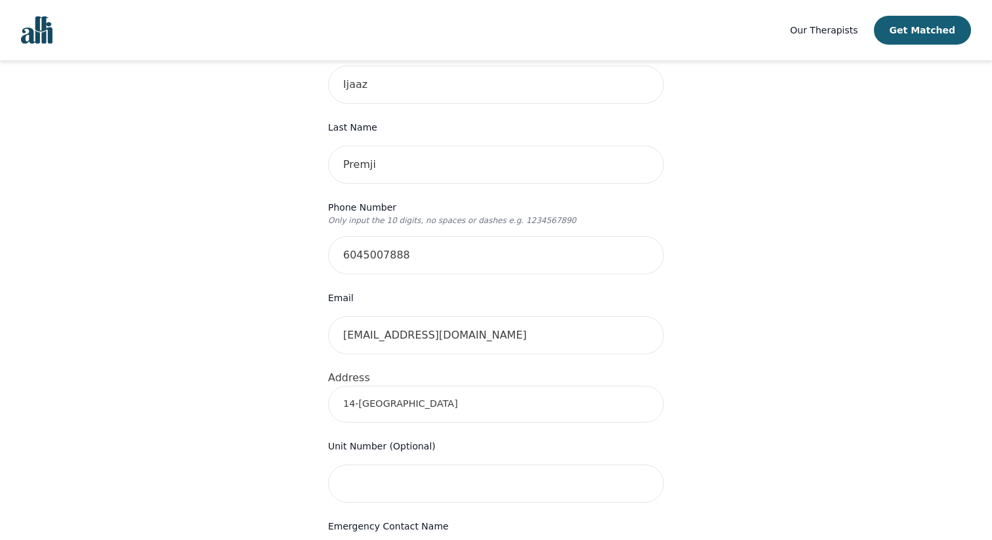
scroll to position [194, 0]
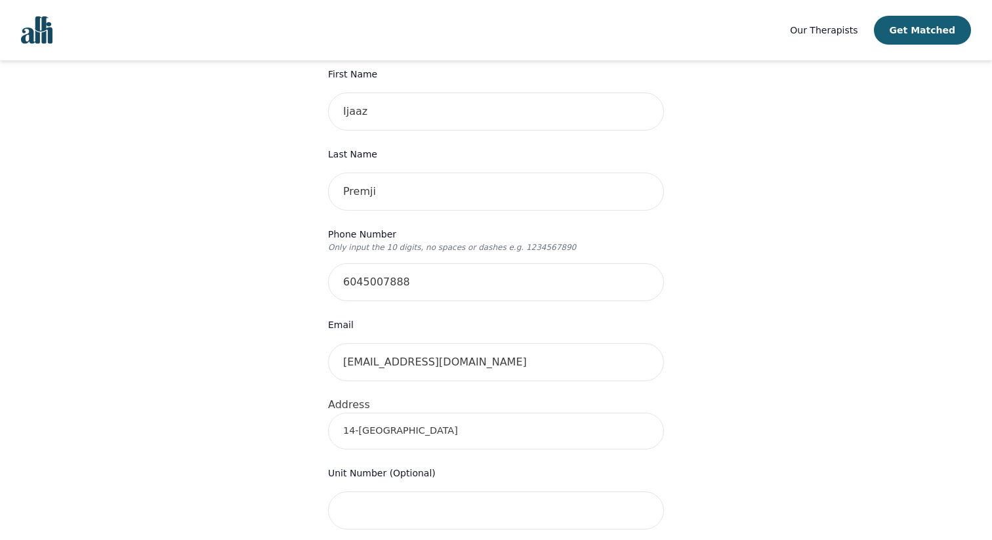
click at [448, 413] on input "14-15405 31 Ave" at bounding box center [496, 431] width 336 height 37
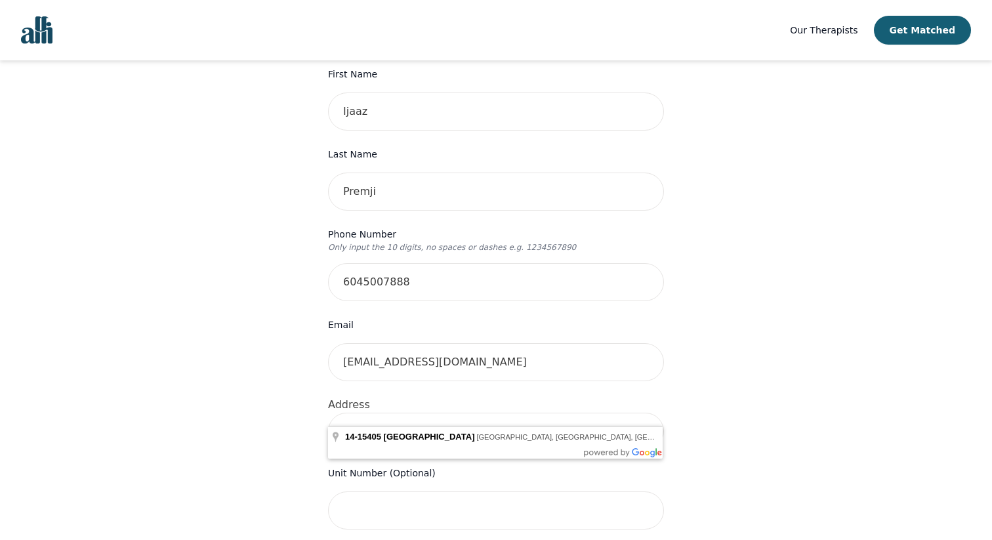
type input "14-15405 31st Ave, Surrey, BC V3Z 2W5, Canada"
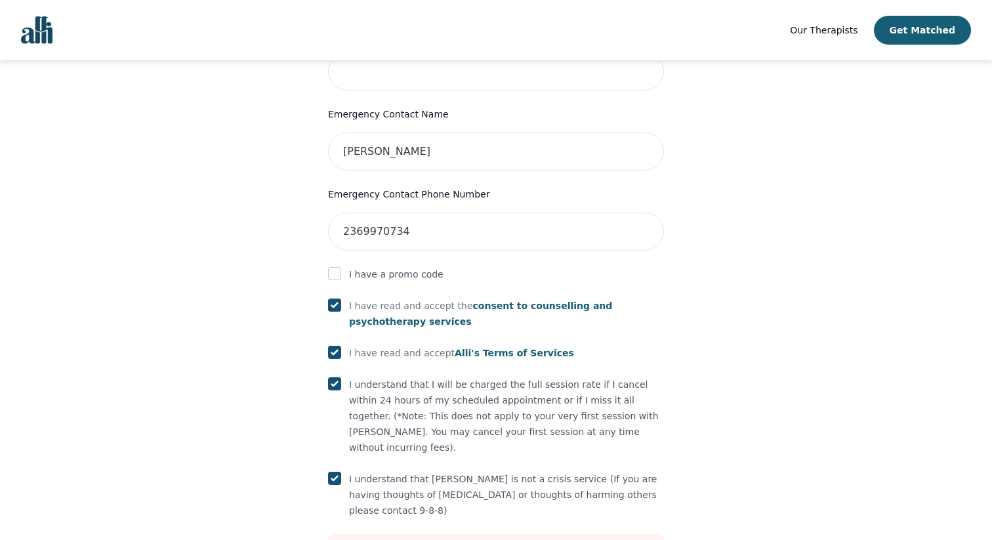
scroll to position [692, 0]
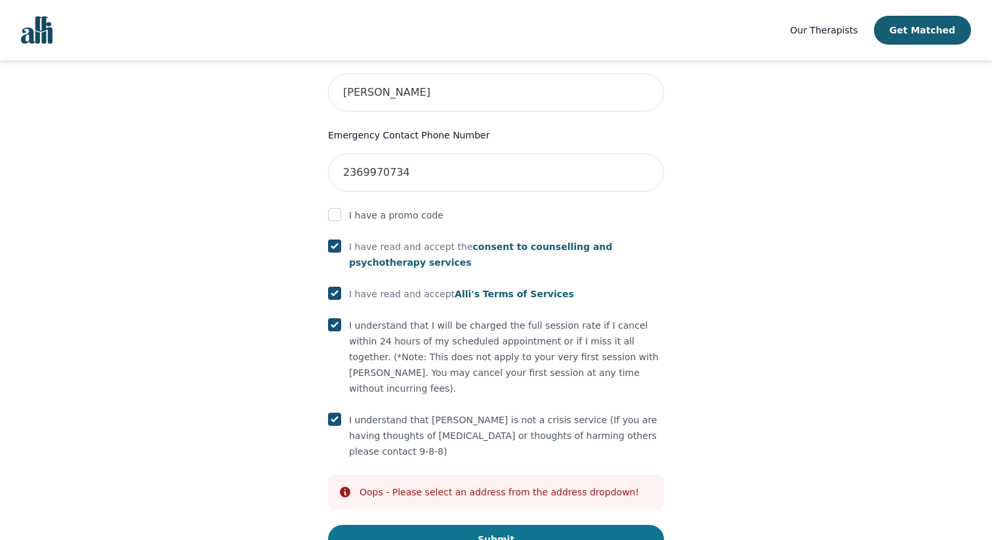
click at [527, 525] on button "Submit" at bounding box center [496, 539] width 336 height 29
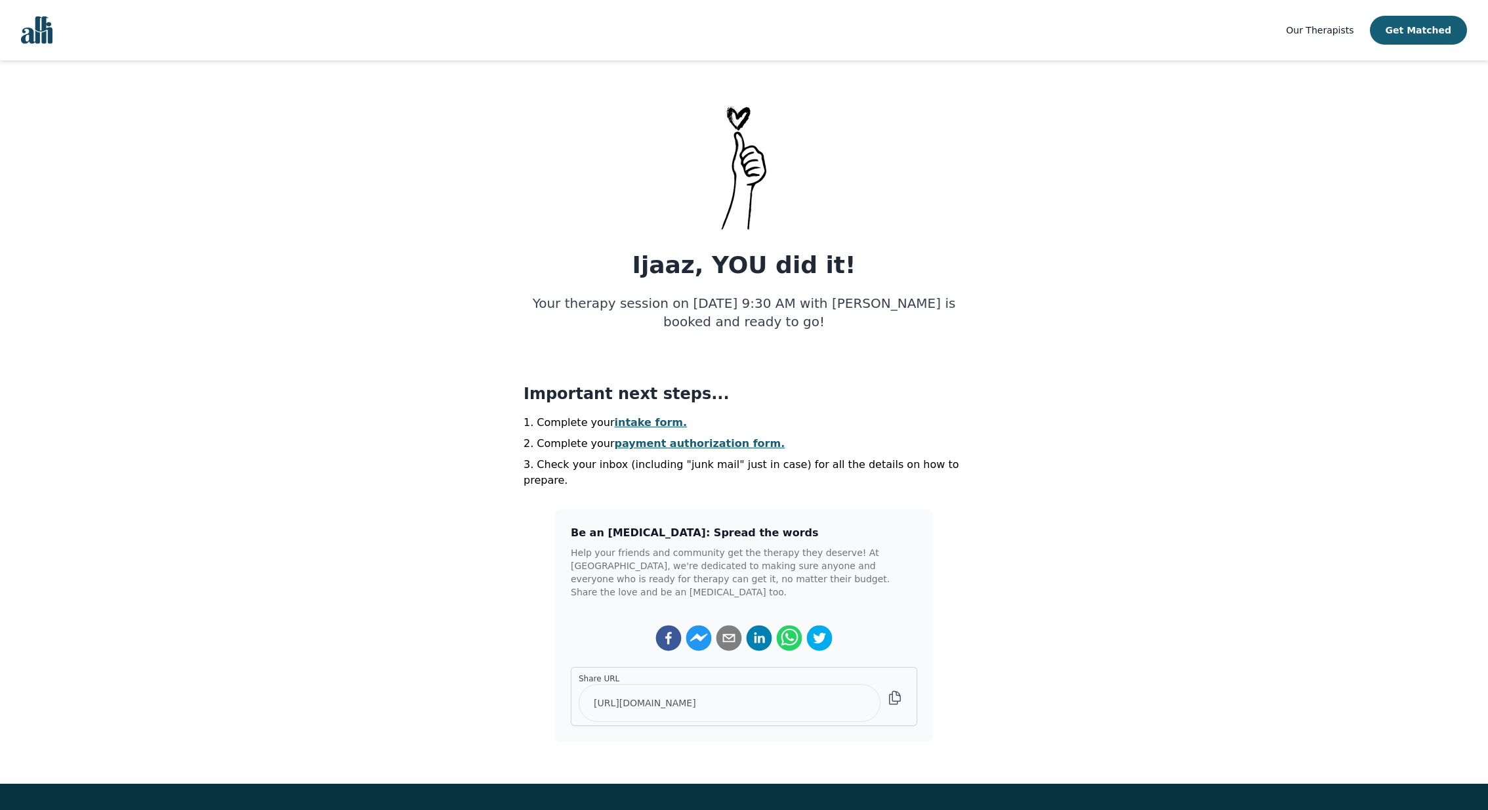
click at [642, 419] on link "intake form." at bounding box center [651, 422] width 73 height 12
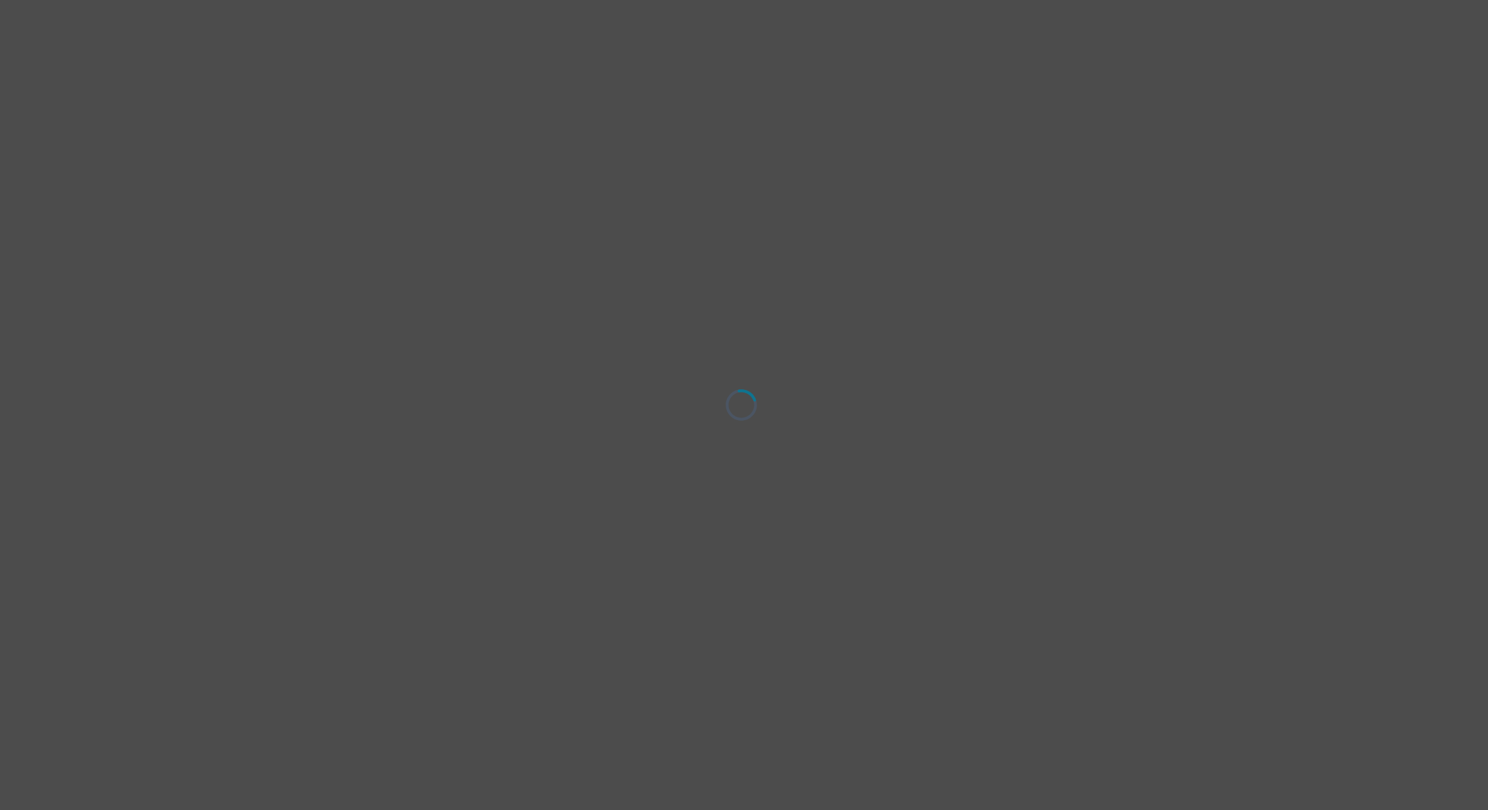
select select "male"
select select "he/him"
select select "Common Law"
select select "High school"
select select "Instagram"
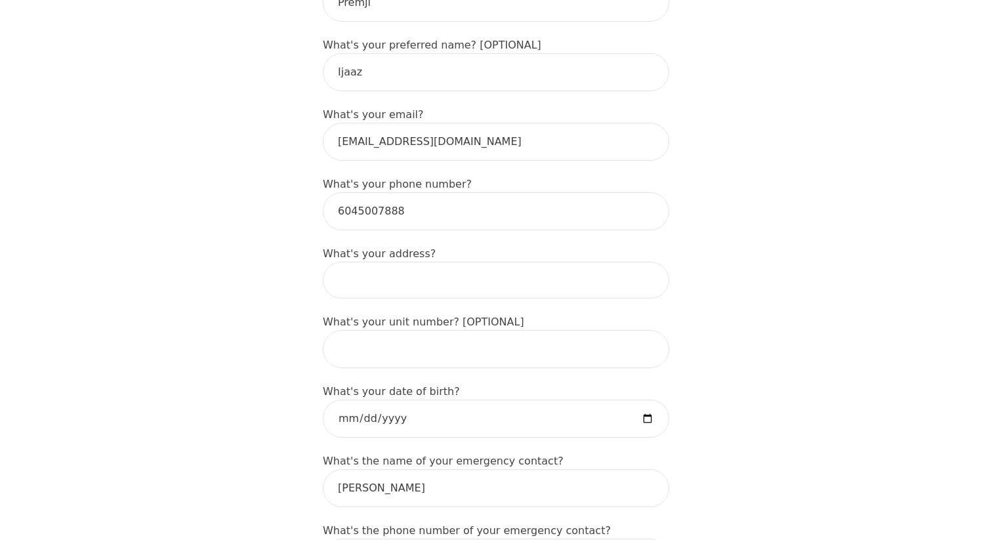
scroll to position [351, 0]
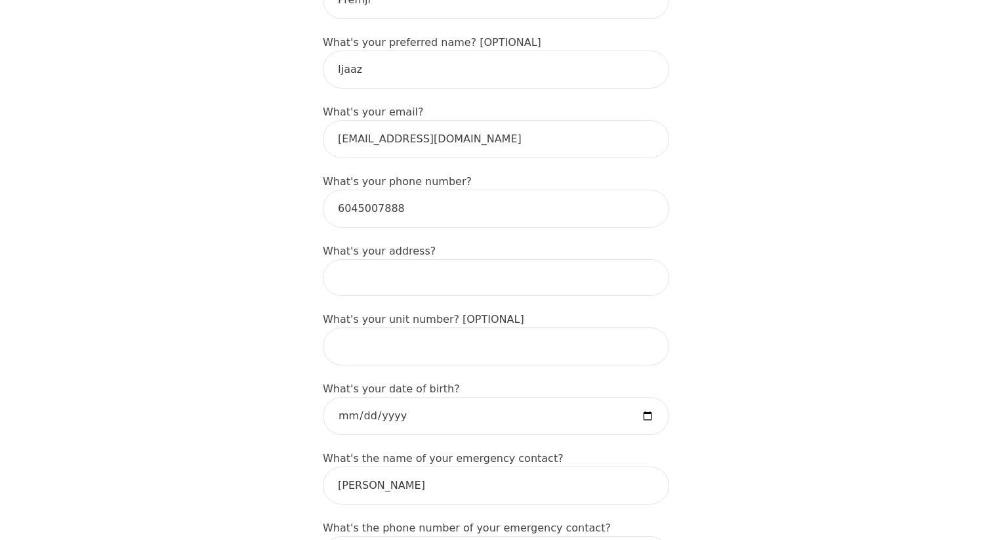
click at [432, 262] on input at bounding box center [496, 277] width 346 height 37
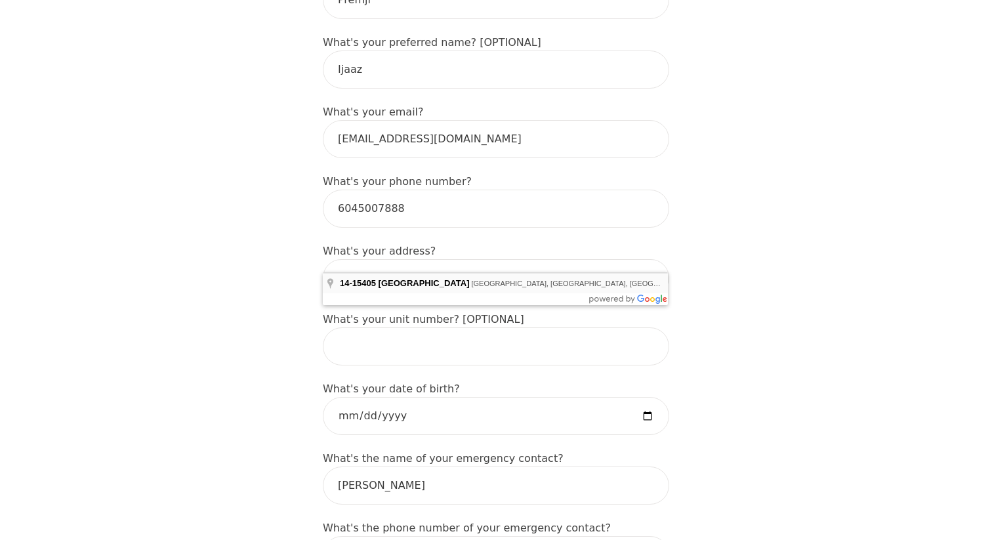
type input "14-15405 31st Ave, Surrey, BC V3Z 2W5, Canada"
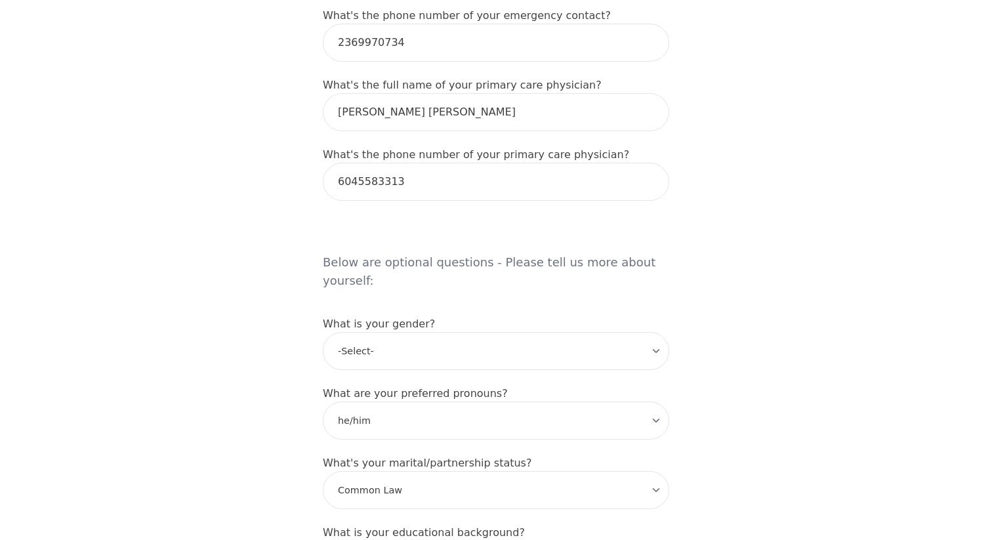
scroll to position [847, 0]
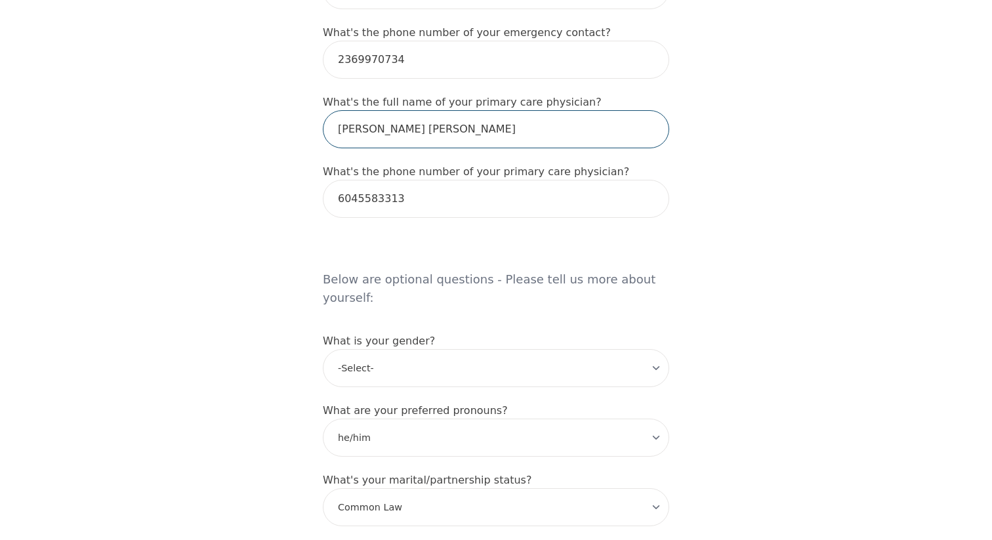
click at [480, 110] on input "Dr. Gregory Lorne Phillips" at bounding box center [496, 129] width 346 height 38
type input "N/A"
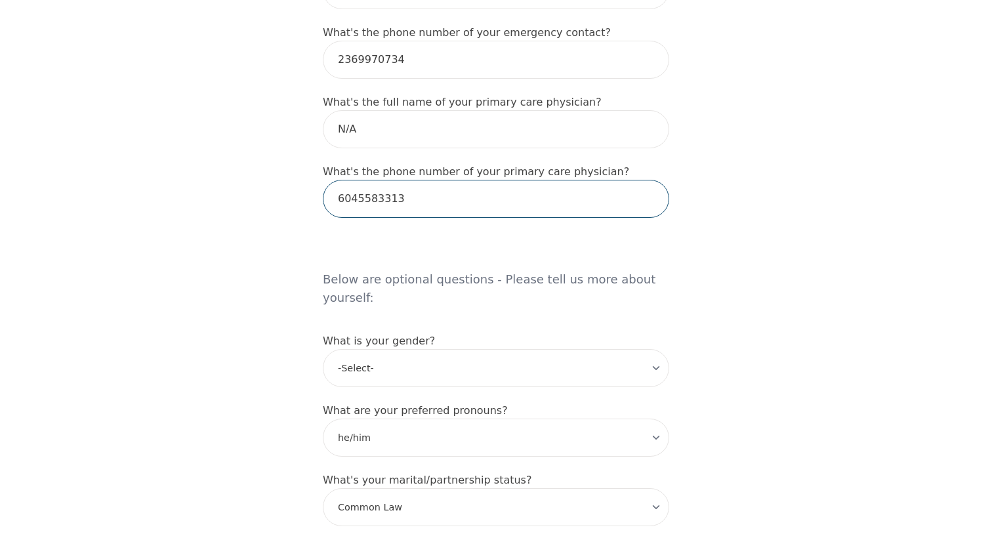
click at [487, 180] on input "6045583313" at bounding box center [496, 199] width 346 height 38
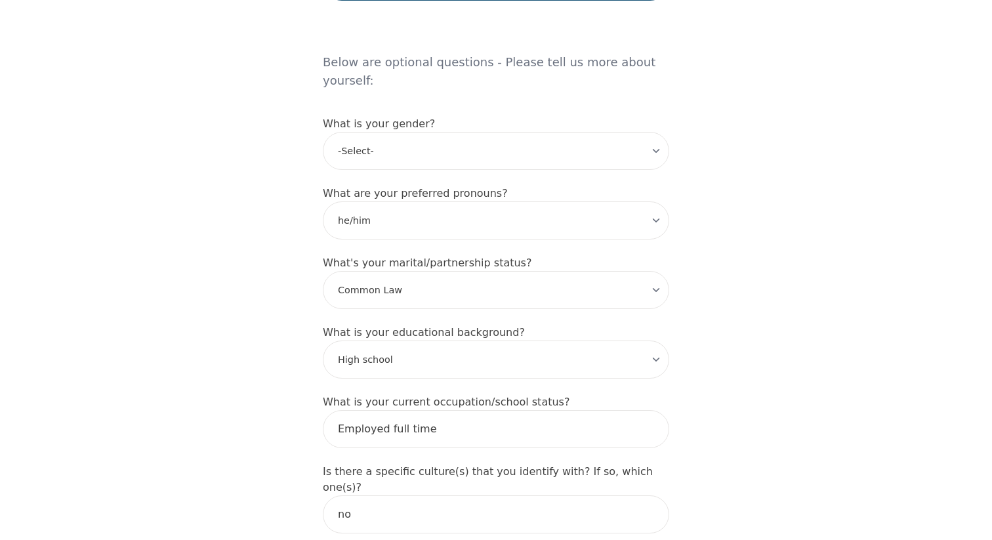
scroll to position [1093, 0]
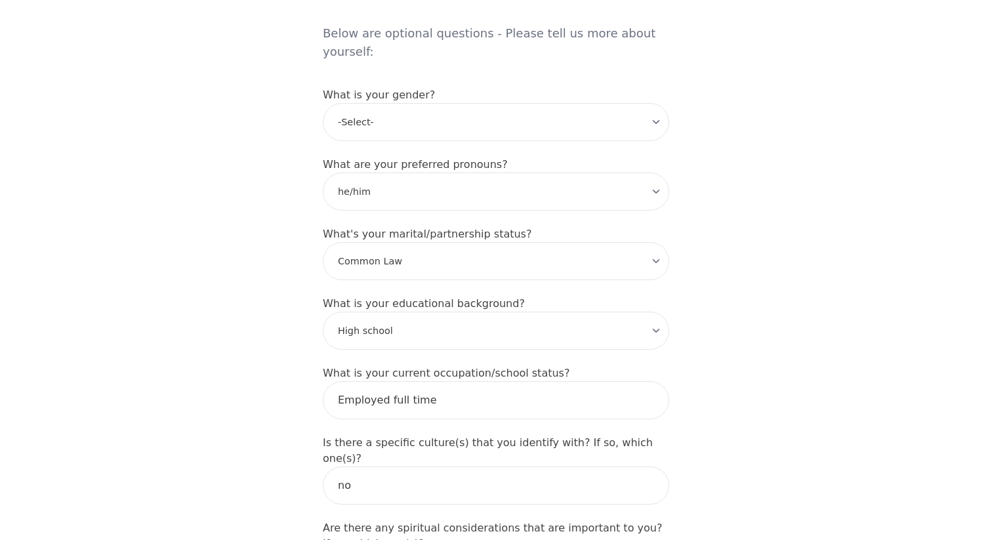
type input "N/A"
click at [479, 242] on select "-Select- Single Partnered Married Common Law Widowed Separated Divorced" at bounding box center [496, 261] width 346 height 38
select select "Married"
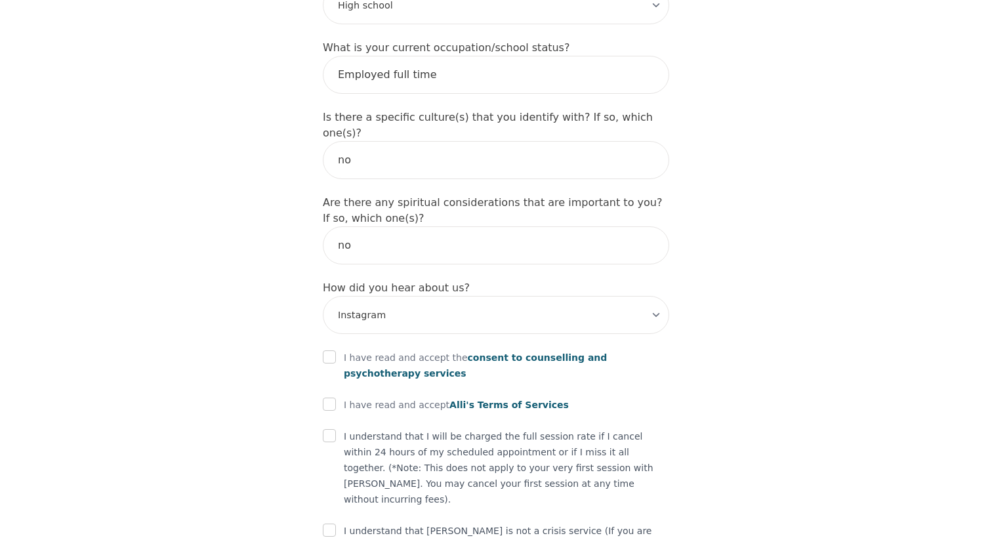
scroll to position [1423, 0]
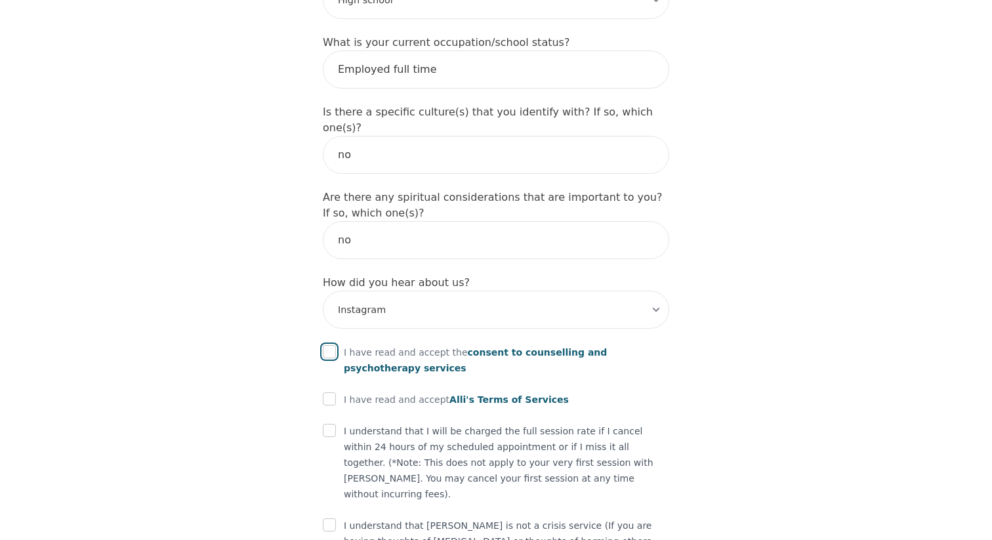
click at [327, 345] on input "checkbox" at bounding box center [329, 351] width 13 height 13
checkbox input "true"
click at [329, 392] on input "checkbox" at bounding box center [329, 398] width 13 height 13
checkbox input "true"
click at [331, 424] on input "checkbox" at bounding box center [329, 430] width 13 height 13
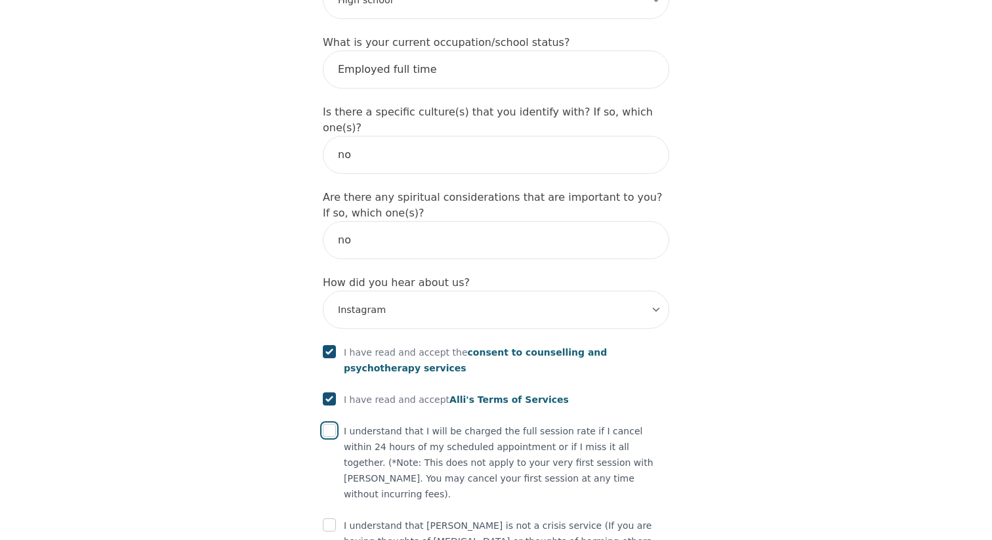
checkbox input "true"
click at [333, 518] on input "checkbox" at bounding box center [329, 524] width 13 height 13
checkbox input "true"
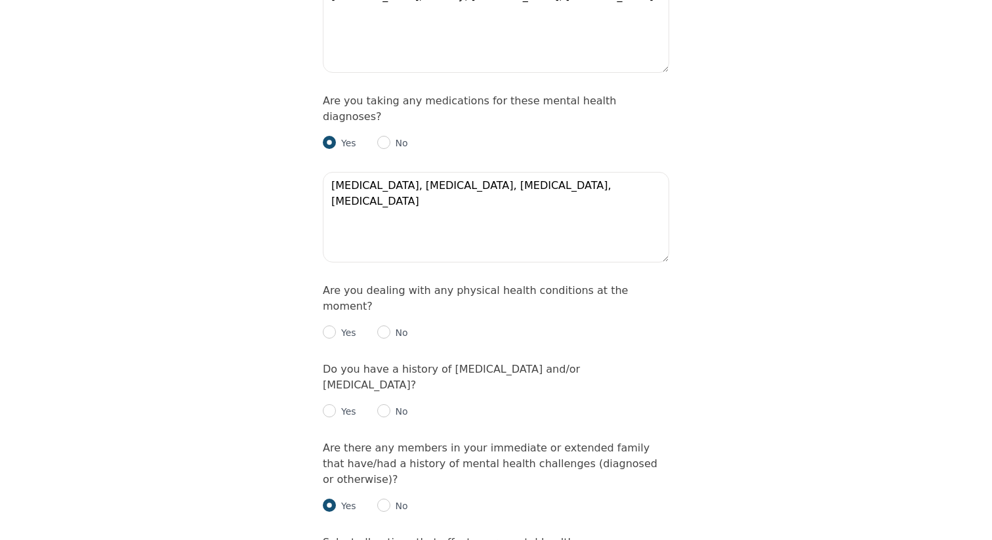
scroll to position [1796, 0]
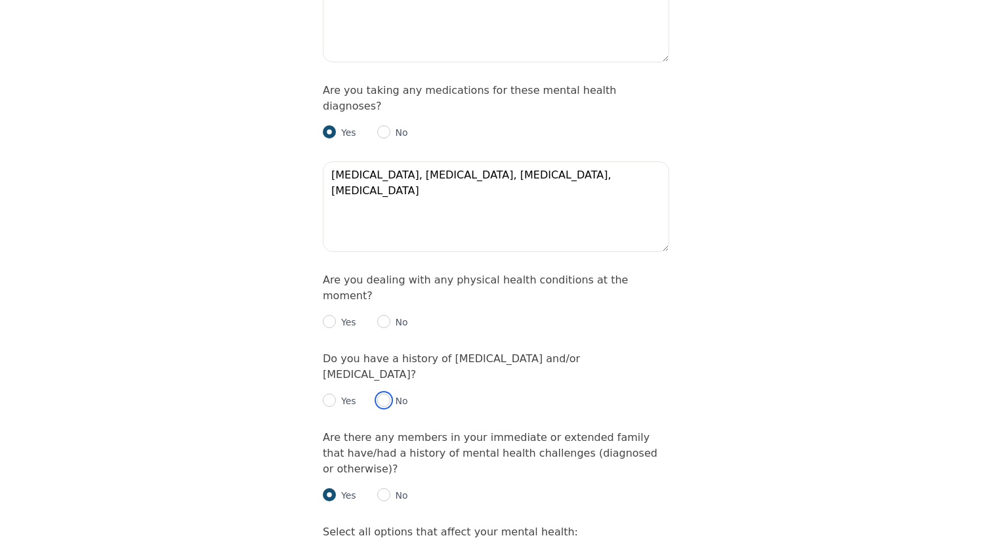
click at [388, 394] on input "radio" at bounding box center [383, 400] width 13 height 13
radio input "true"
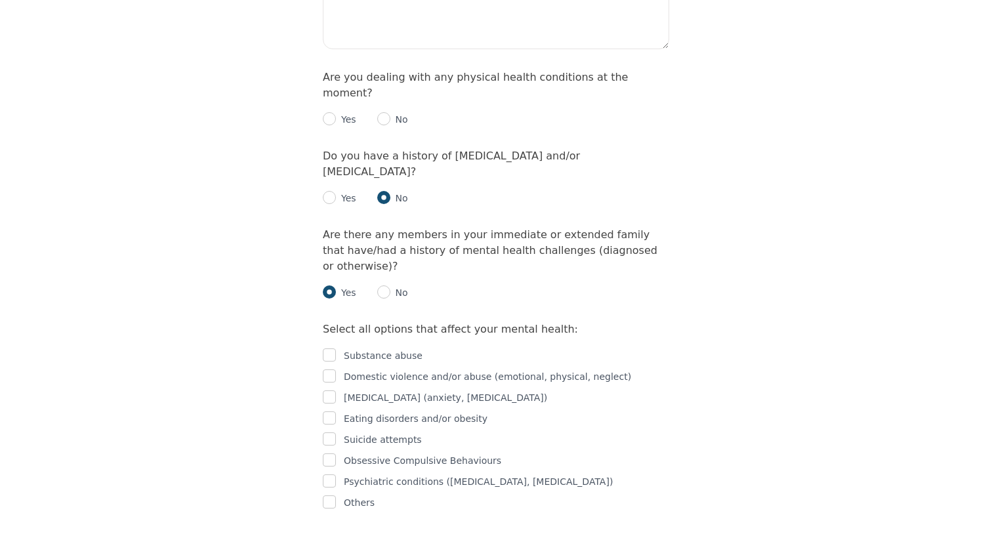
scroll to position [2000, 0]
click at [330, 389] on input "checkbox" at bounding box center [329, 395] width 13 height 13
checkbox input "true"
click at [329, 368] on input "checkbox" at bounding box center [329, 374] width 13 height 13
checkbox input "true"
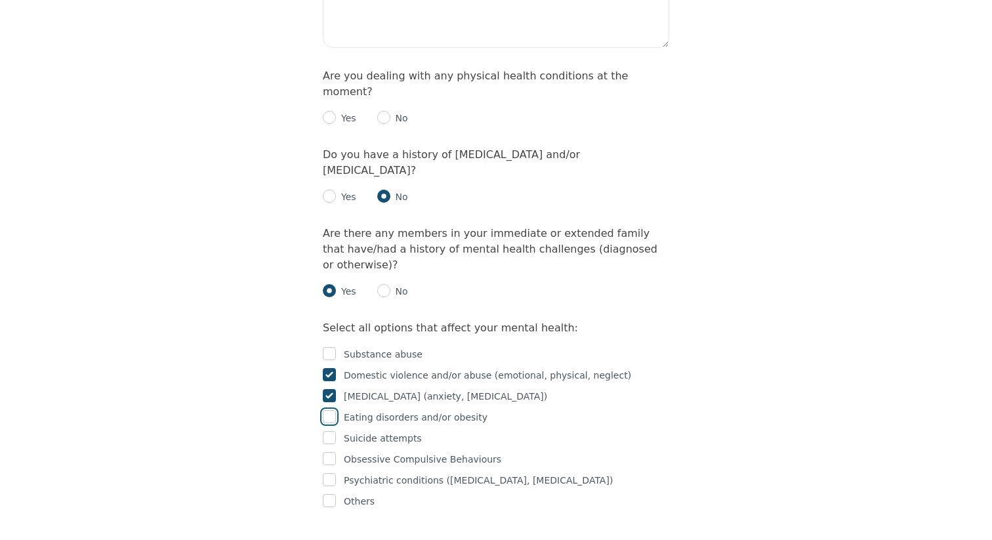
click at [329, 410] on input "checkbox" at bounding box center [329, 416] width 13 height 13
checkbox input "true"
click at [325, 452] on input "checkbox" at bounding box center [329, 458] width 13 height 13
checkbox input "true"
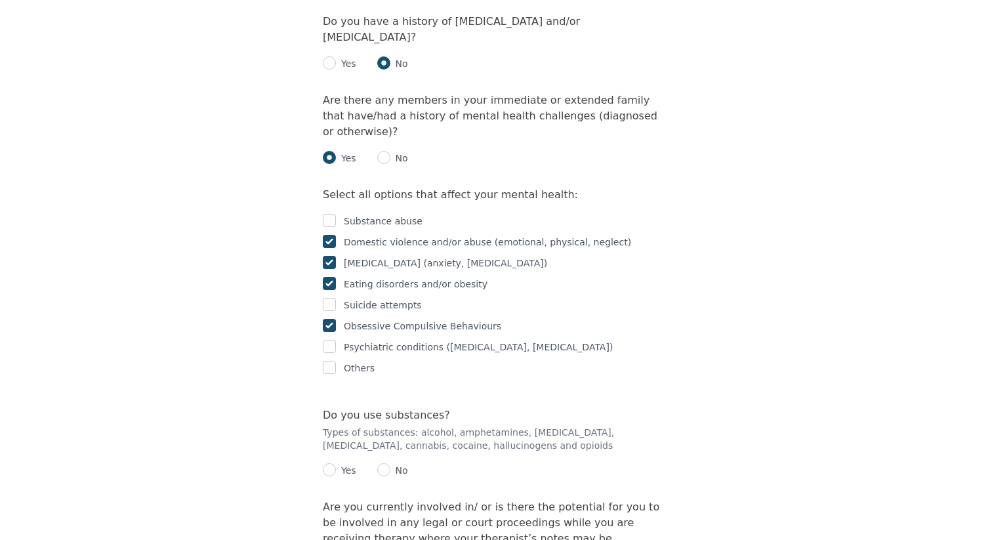
scroll to position [2149, 0]
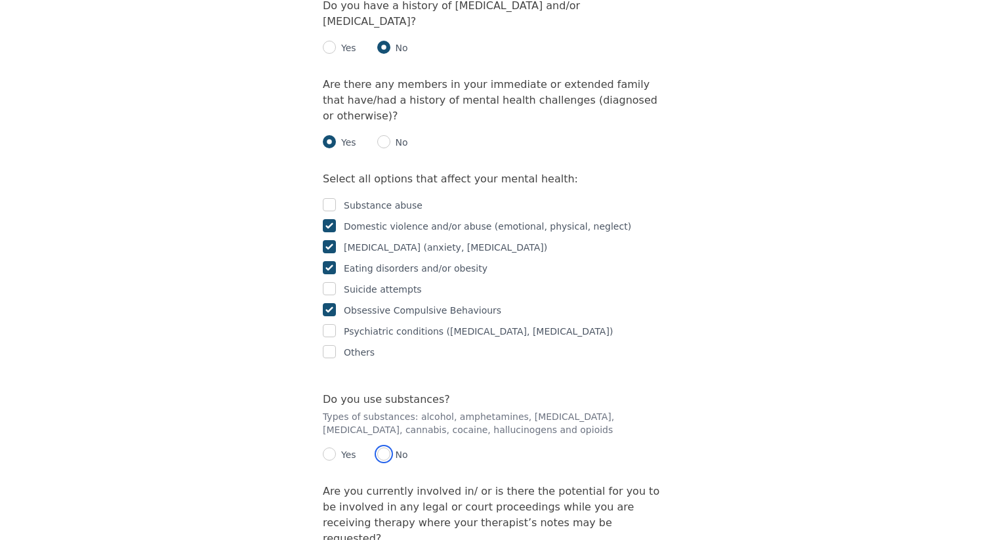
click at [381, 448] on input "radio" at bounding box center [383, 454] width 13 height 13
radio input "true"
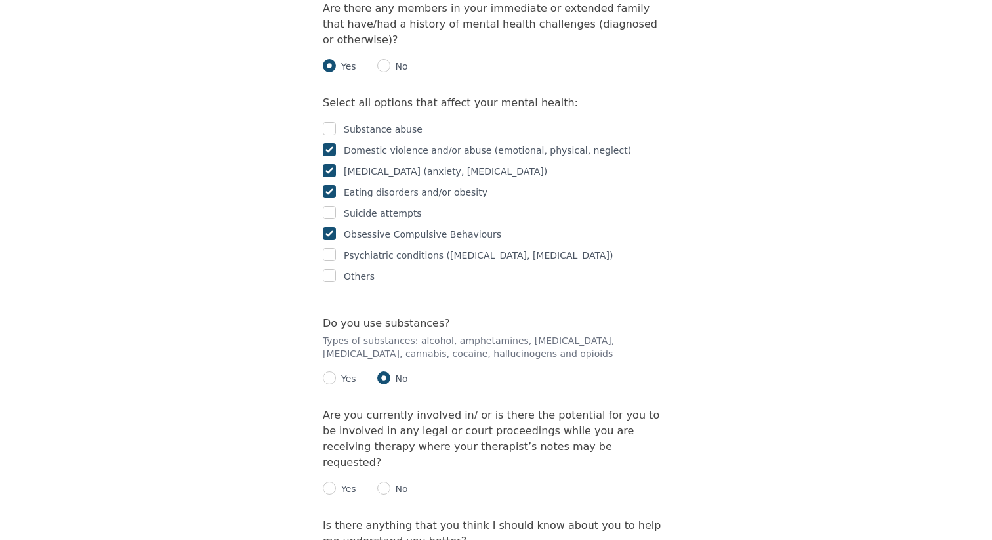
scroll to position [2226, 0]
click at [384, 481] on input "radio" at bounding box center [383, 487] width 13 height 13
radio input "true"
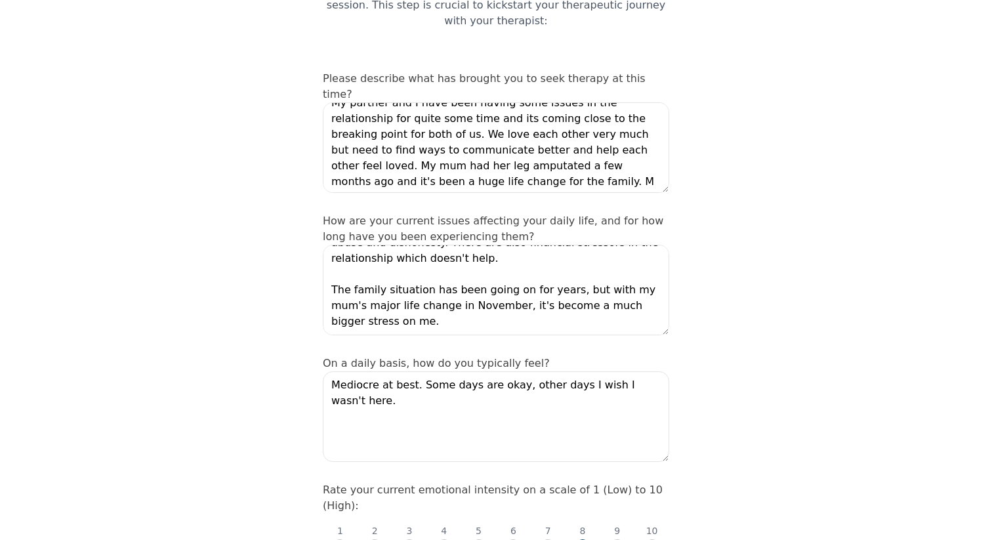
scroll to position [0, 0]
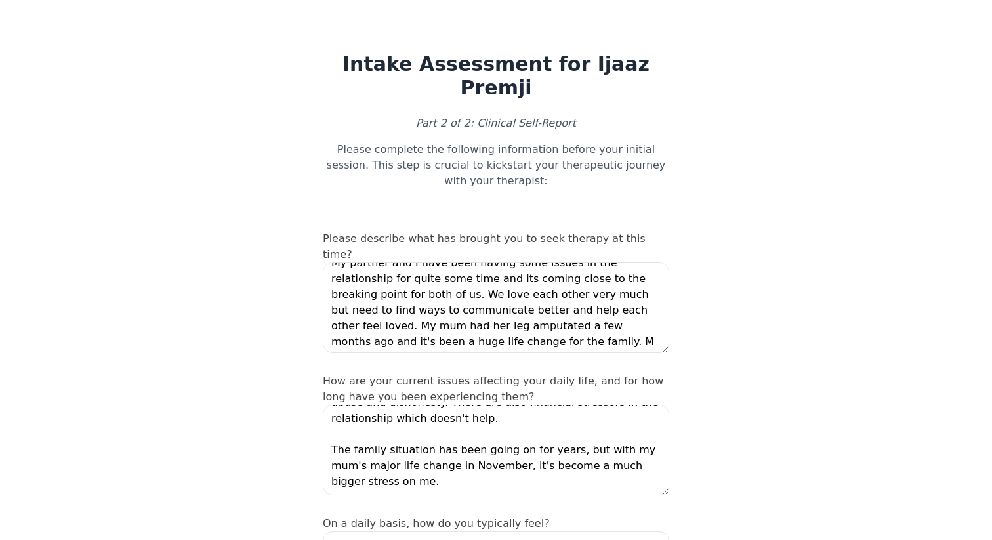
scroll to position [1403, 0]
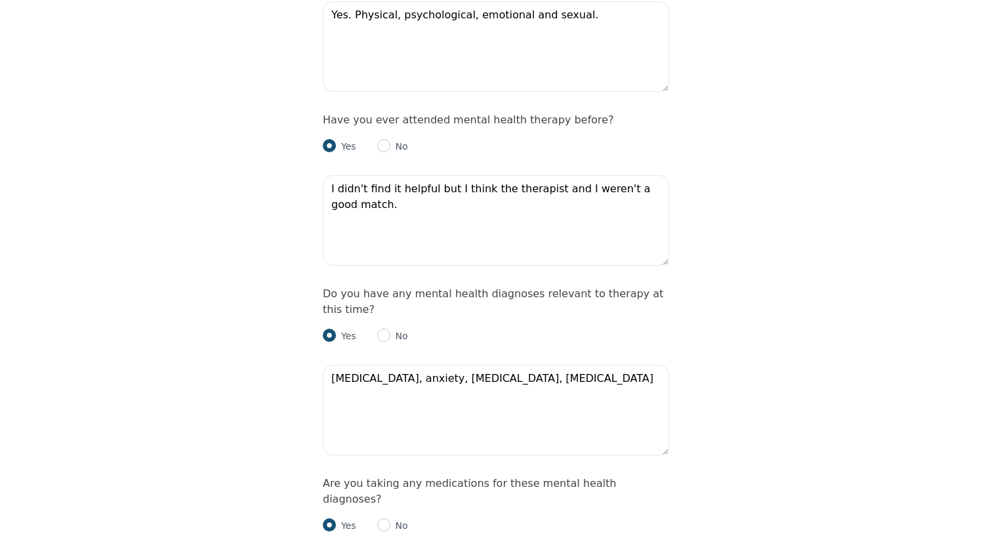
select select "male"
select select "he/him"
select select "Common Law"
select select "High school"
select select "Instagram"
